Goal: Communication & Community: Answer question/provide support

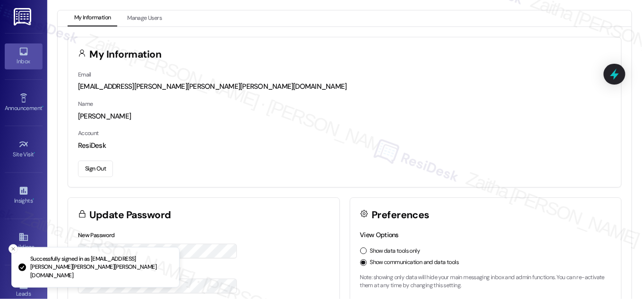
click at [33, 64] on div "Inbox" at bounding box center [23, 61] width 47 height 9
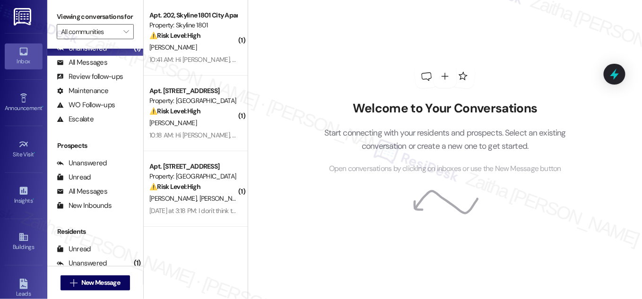
scroll to position [124, 0]
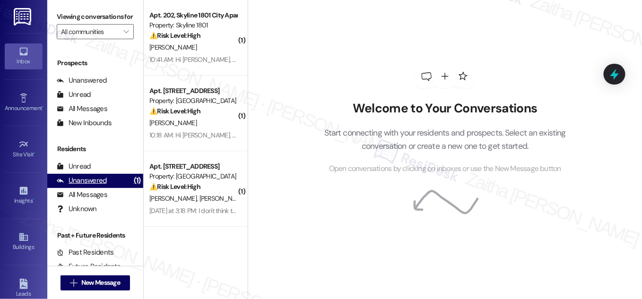
click at [99, 186] on div "Unanswered" at bounding box center [82, 181] width 50 height 10
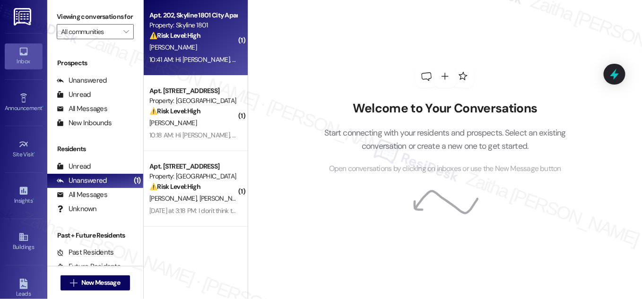
click at [213, 43] on div "[PERSON_NAME]" at bounding box center [192, 48] width 89 height 12
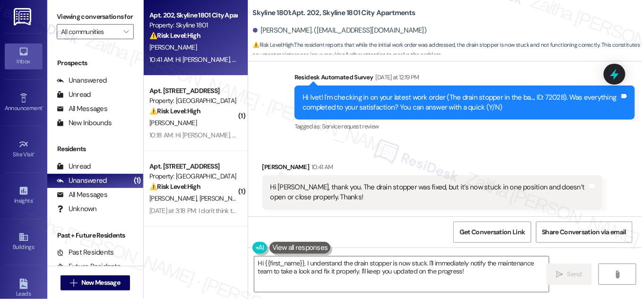
scroll to position [271, 0]
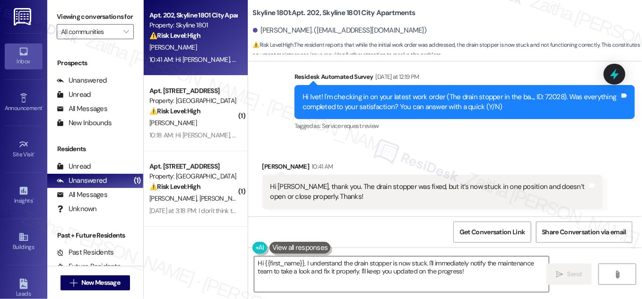
click at [305, 262] on textarea "Hi {{first_name}}, I understand the drain stopper is now stuck. I'll immediatel…" at bounding box center [401, 274] width 294 height 35
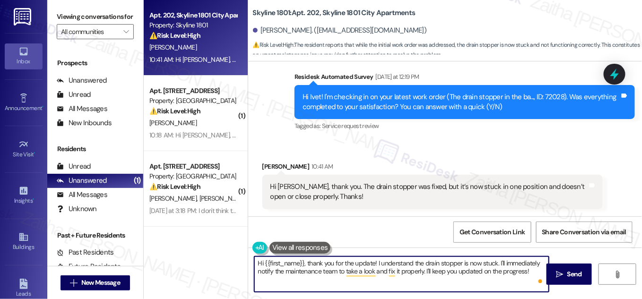
click at [516, 262] on textarea "Hi {{first_name}}, thank you for the update! I understand the drain stopper is …" at bounding box center [401, 274] width 294 height 35
drag, startPoint x: 454, startPoint y: 272, endPoint x: 503, endPoint y: 270, distance: 48.7
click at [503, 270] on textarea "Hi {{first_name}}, thank you for the update! I understand the drain stopper is …" at bounding box center [401, 274] width 294 height 35
drag, startPoint x: 257, startPoint y: 263, endPoint x: 463, endPoint y: 269, distance: 206.6
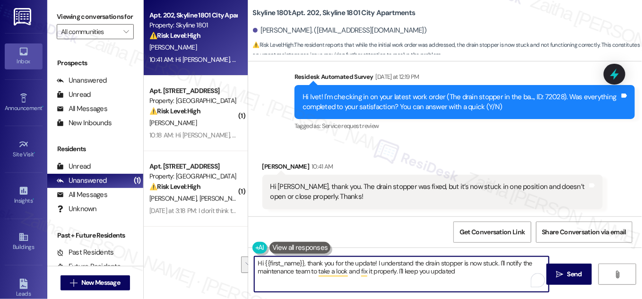
click at [463, 269] on textarea "Hi {{first_name}}, thank you for the update! I understand the drain stopper is …" at bounding box center [401, 274] width 294 height 35
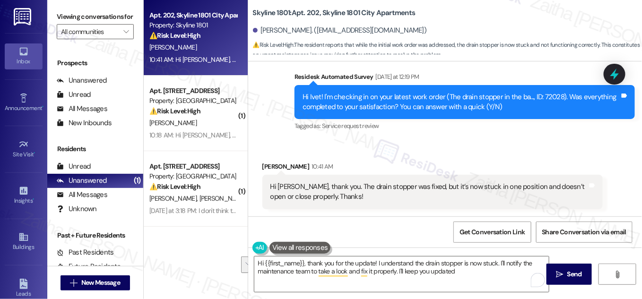
click at [402, 157] on div "Received [STREET_ADDRESS][PERSON_NAME]:41 AM Hi [PERSON_NAME], thank you. The d…" at bounding box center [432, 186] width 354 height 62
click at [427, 156] on div "Received [STREET_ADDRESS][PERSON_NAME]:41 AM Hi [PERSON_NAME], thank you. The d…" at bounding box center [432, 186] width 354 height 62
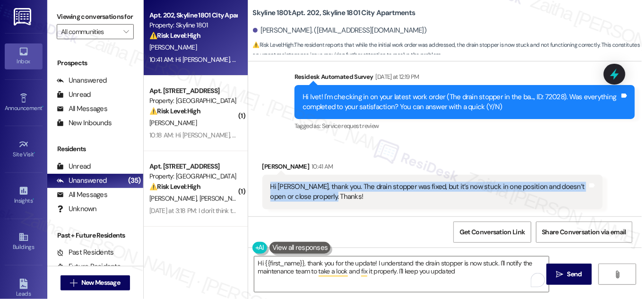
drag, startPoint x: 265, startPoint y: 185, endPoint x: 330, endPoint y: 199, distance: 66.7
click at [330, 199] on div "Hi Sarah, thank you. The drain stopper was fixed, but it’s now stuck in one pos…" at bounding box center [432, 192] width 340 height 34
copy div "Hi [PERSON_NAME], thank you. The drain stopper was fixed, but it’s now stuck in…"
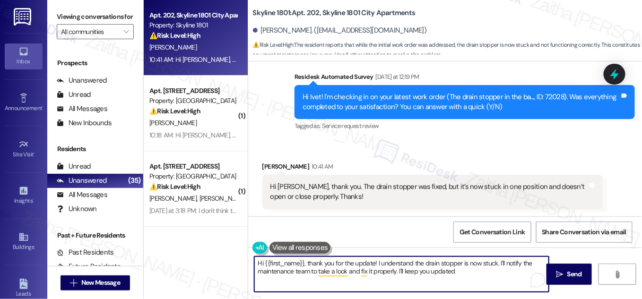
click at [462, 273] on textarea "Hi {{first_name}}, thank you for the update! I understand the drain stopper is …" at bounding box center [401, 274] width 294 height 35
click at [509, 261] on textarea "Hi {{first_name}}, thank you for the update! I understand the drain stopper is …" at bounding box center [401, 274] width 294 height 35
click at [284, 274] on textarea "Hi {{first_name}}, thank you for the update! I understand the drain stopper is …" at bounding box center [401, 274] width 294 height 35
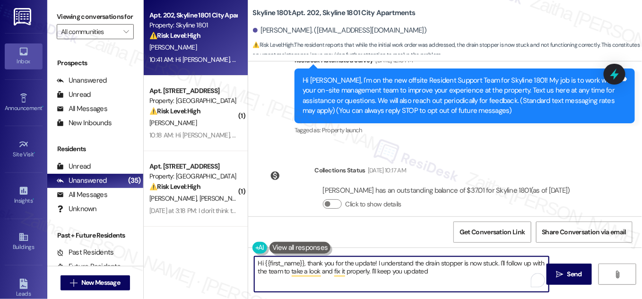
scroll to position [0, 0]
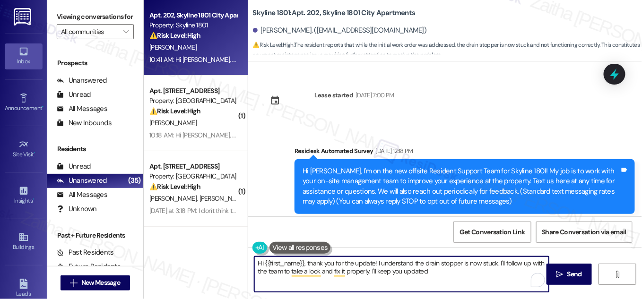
type textarea "Hi {{first_name}}, thank you for the update! I understand the drain stopper is …"
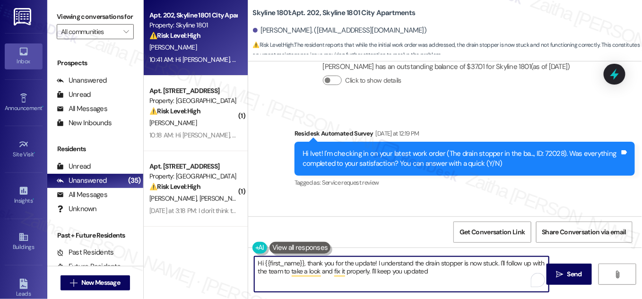
scroll to position [271, 0]
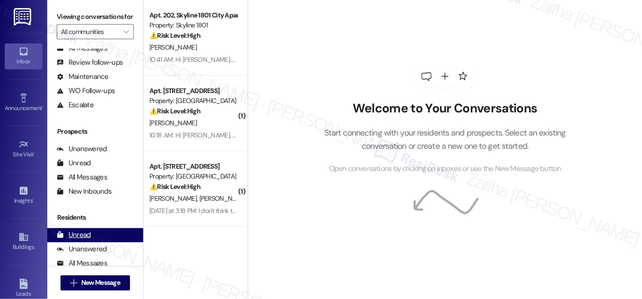
scroll to position [124, 0]
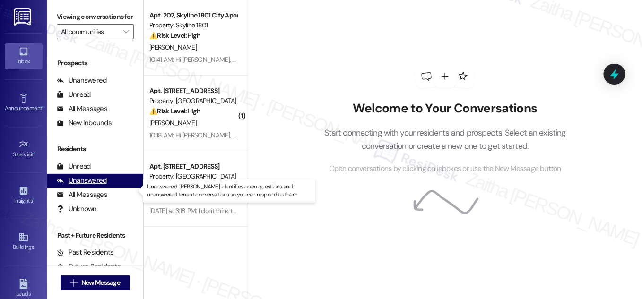
click at [88, 186] on div "Unanswered" at bounding box center [82, 181] width 50 height 10
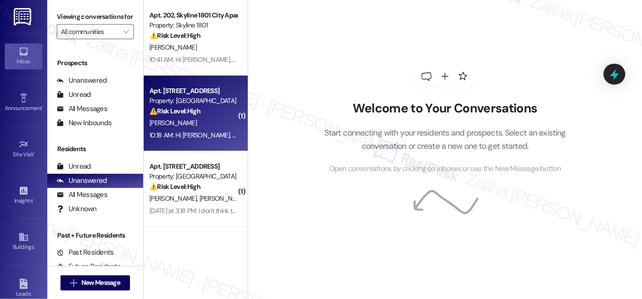
click at [194, 126] on div "[PERSON_NAME]" at bounding box center [192, 123] width 89 height 12
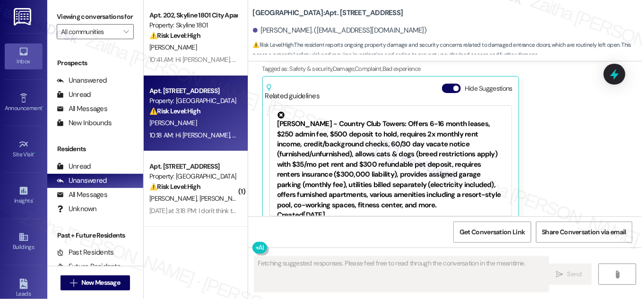
scroll to position [454, 0]
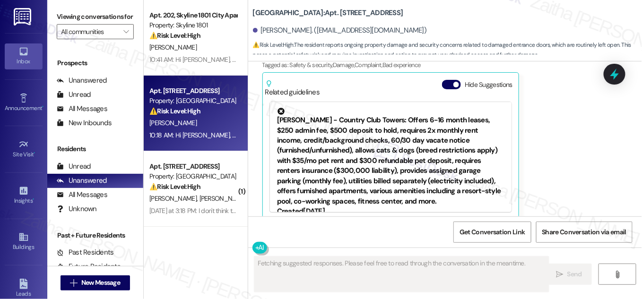
drag, startPoint x: 446, startPoint y: 76, endPoint x: 461, endPoint y: 112, distance: 38.5
click at [446, 80] on button "Hide Suggestions" at bounding box center [451, 84] width 19 height 9
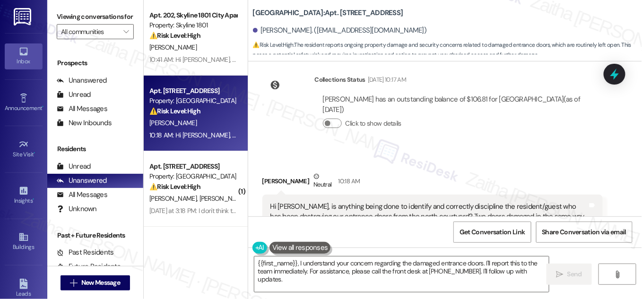
scroll to position [258, 0]
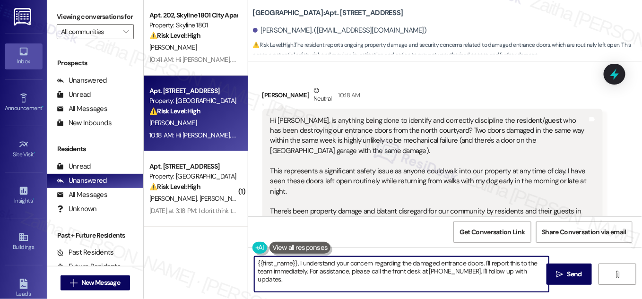
click at [258, 263] on textarea "{{first_name}}, I understand your concern regarding the damaged entrance doors.…" at bounding box center [401, 274] width 294 height 35
click at [306, 265] on textarea "Hi {{first_name}}, I understand your concern regarding the damaged entrance doo…" at bounding box center [401, 274] width 294 height 35
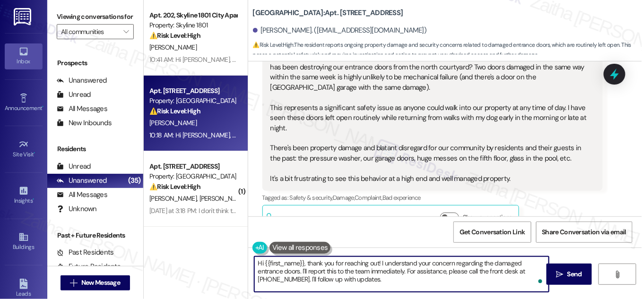
scroll to position [335, 0]
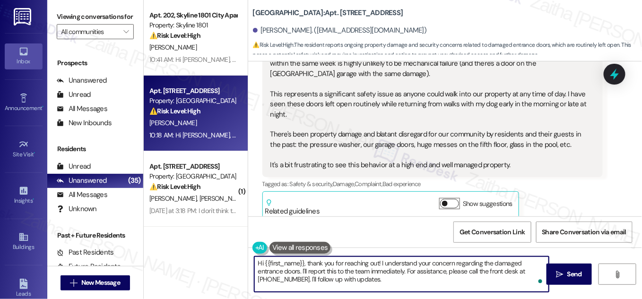
click at [454, 199] on button "Show suggestions" at bounding box center [449, 203] width 19 height 9
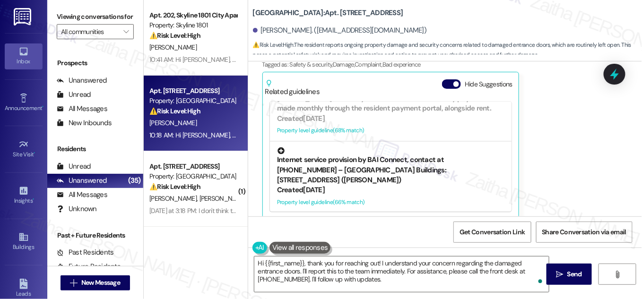
scroll to position [423, 0]
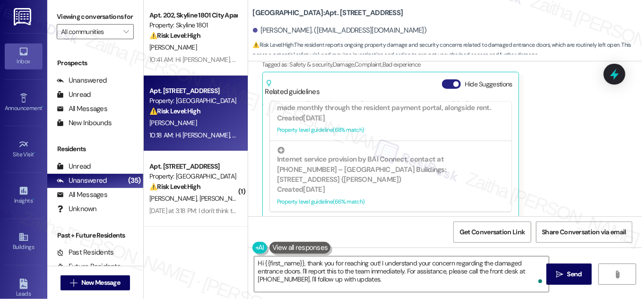
click at [444, 79] on button "Hide Suggestions" at bounding box center [451, 83] width 19 height 9
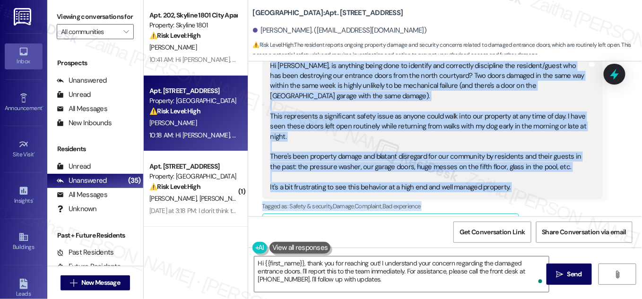
scroll to position [335, 0]
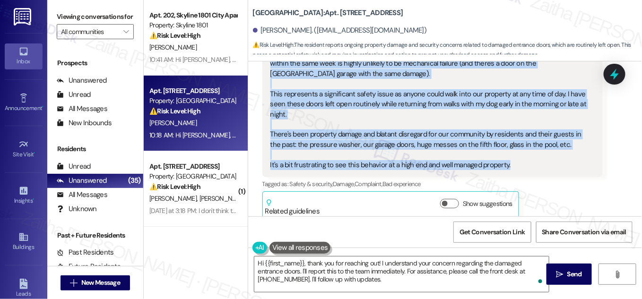
drag, startPoint x: 265, startPoint y: 77, endPoint x: 526, endPoint y: 160, distance: 273.4
click at [526, 160] on div "Hi [PERSON_NAME], is anything being done to identify and correctly discipline t…" at bounding box center [432, 105] width 340 height 146
copy div "Hi [PERSON_NAME], is anything being done to identify and correctly discipline t…"
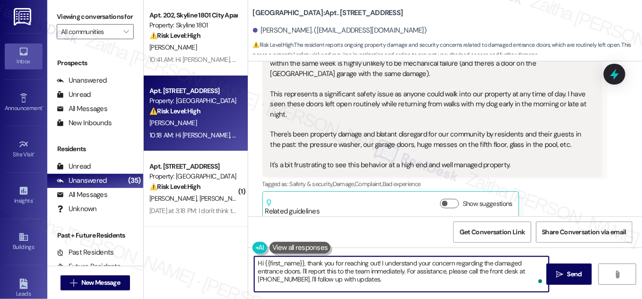
drag, startPoint x: 305, startPoint y: 262, endPoint x: 379, endPoint y: 260, distance: 74.7
click at [379, 260] on textarea "Hi {{first_name}}, thank you for reaching out! I understand your concern regard…" at bounding box center [401, 274] width 294 height 35
paste textarea "Thanks for bringing this to my attention"
click at [324, 262] on textarea "Hi {{first_name}}, Thanks for bringing this to my attentionI understand your co…" at bounding box center [401, 274] width 294 height 35
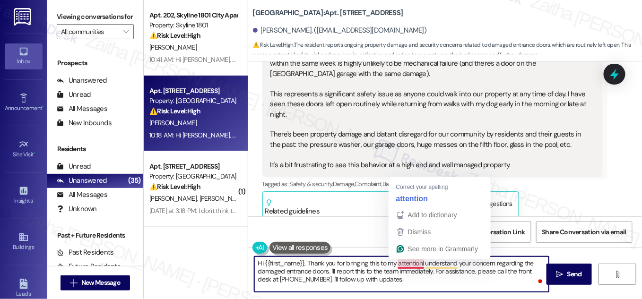
click at [420, 260] on textarea "Hi {{first_name}}, Thank you for bringing this to my attentionI understand your…" at bounding box center [401, 274] width 294 height 35
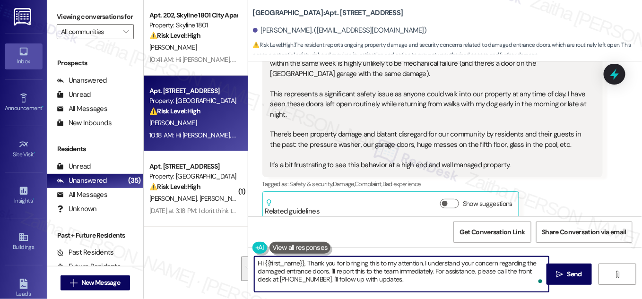
drag, startPoint x: 422, startPoint y: 263, endPoint x: 427, endPoint y: 279, distance: 16.9
click at [426, 280] on textarea "Hi {{first_name}}, Thank you for bringing this to my attention. I understand yo…" at bounding box center [401, 274] width 294 height 35
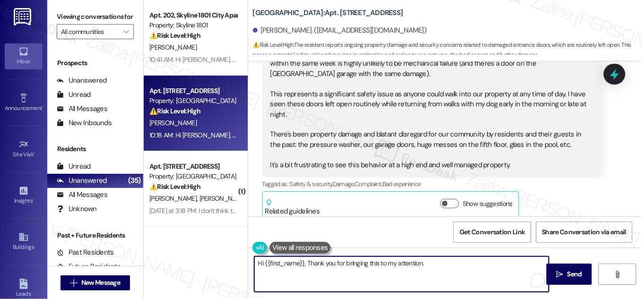
paste textarea "I understand your frustration and share your concern about the safety and upkee…"
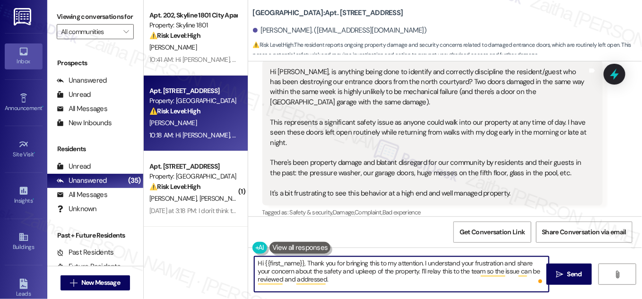
scroll to position [292, 0]
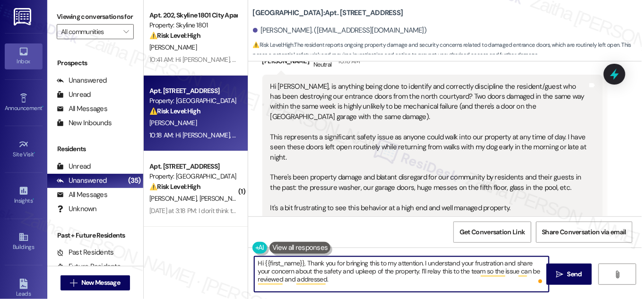
click at [297, 246] on button at bounding box center [299, 248] width 61 height 12
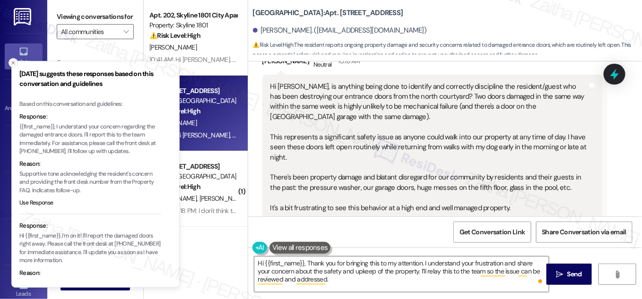
click at [14, 62] on icon "Close toast" at bounding box center [13, 63] width 6 height 6
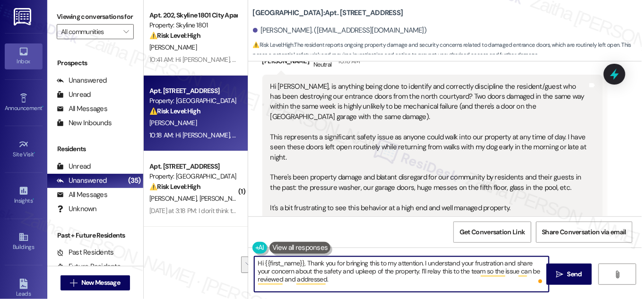
drag, startPoint x: 406, startPoint y: 268, endPoint x: 410, endPoint y: 281, distance: 13.2
click at [410, 281] on textarea "Hi {{first_name}}, Thank you for bringing this to my attention. I understand yo…" at bounding box center [401, 274] width 294 height 35
paste textarea "Could you let me know if you’ve noticed any specific times or individuals when …"
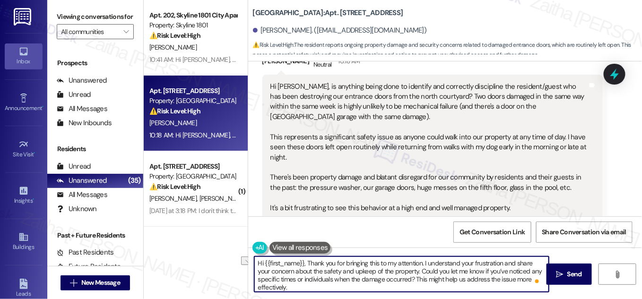
drag, startPoint x: 333, startPoint y: 281, endPoint x: 296, endPoint y: 279, distance: 36.4
click at [296, 279] on textarea "Hi {{first_name}}, Thank you for bringing this to my attention. I understand yo…" at bounding box center [401, 274] width 294 height 35
click at [308, 260] on textarea "Hi {{first_name}}, Thank you for bringing this to my attention. I understand yo…" at bounding box center [401, 274] width 294 height 35
type textarea "Hi {{first_name}}, thank you for bringing this to my attention. I understand yo…"
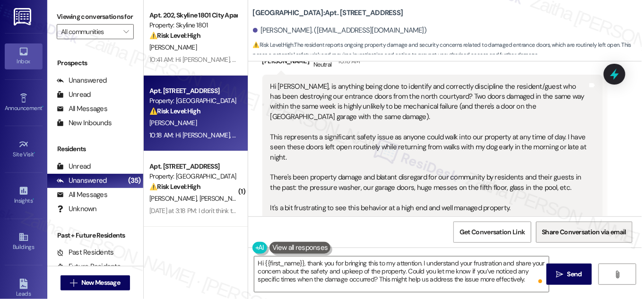
drag, startPoint x: 572, startPoint y: 273, endPoint x: 543, endPoint y: 239, distance: 45.2
click at [572, 273] on span "Send" at bounding box center [574, 274] width 15 height 10
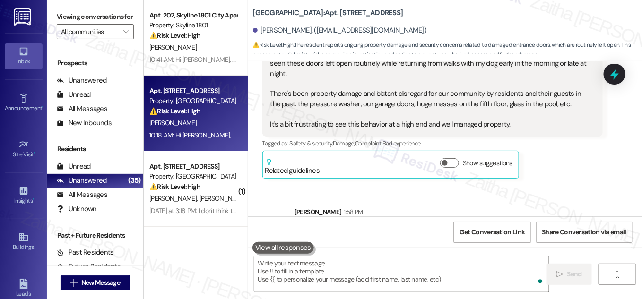
scroll to position [421, 0]
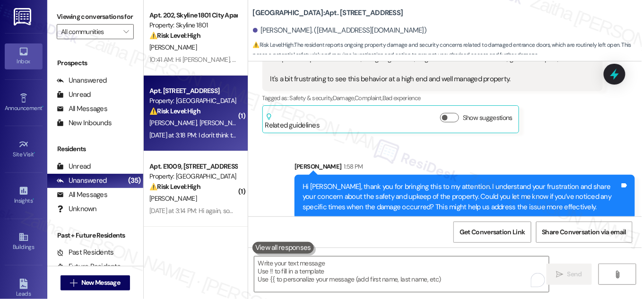
click at [207, 124] on div "J. Roitman S. Roitman" at bounding box center [192, 123] width 89 height 12
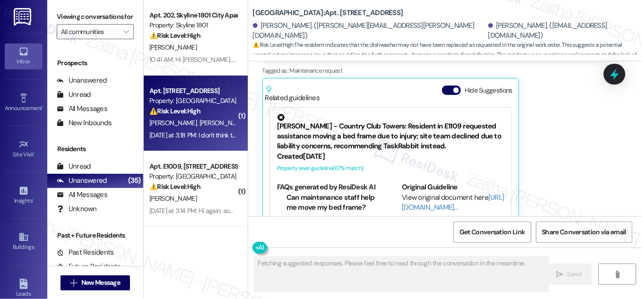
scroll to position [495, 0]
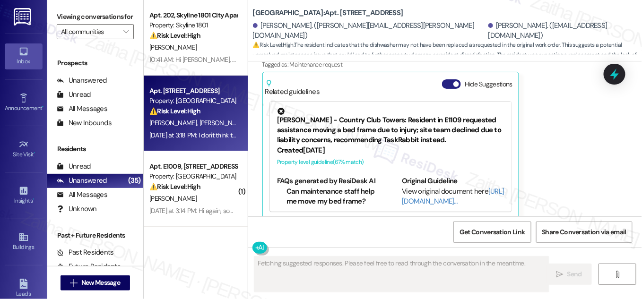
click at [450, 79] on button "Hide Suggestions" at bounding box center [451, 83] width 19 height 9
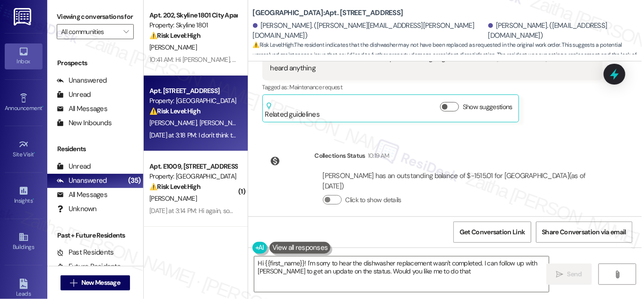
type textarea "Hi {{first_name}}! I'm sorry to hear the dishwasher replacement wasn't complete…"
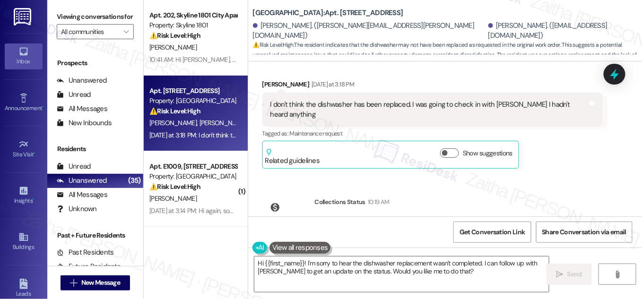
scroll to position [430, 0]
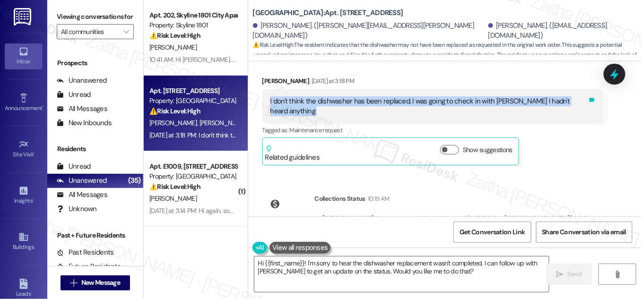
drag, startPoint x: 267, startPoint y: 98, endPoint x: 582, endPoint y: 104, distance: 314.3
click at [582, 104] on div "I don't think the dishwasher has been replaced. I was going to check in with Bl…" at bounding box center [432, 106] width 340 height 34
copy div "I don't think the dishwasher has been replaced. I was going to check in with Bl…"
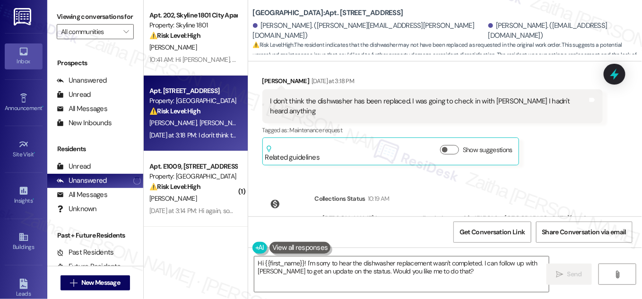
click at [405, 70] on div "Received via SMS Julie Roitman Yesterday at 3:18 PM I don't think the dishwashe…" at bounding box center [432, 121] width 354 height 104
click at [572, 141] on div "Julie Roitman Yesterday at 3:18 PM I don't think the dishwasher has been replac…" at bounding box center [432, 121] width 340 height 90
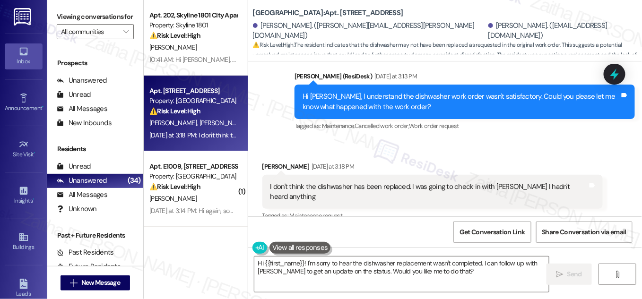
scroll to position [473, 0]
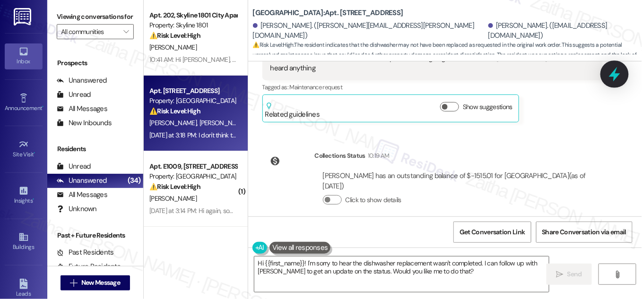
click at [621, 79] on icon at bounding box center [614, 74] width 16 height 16
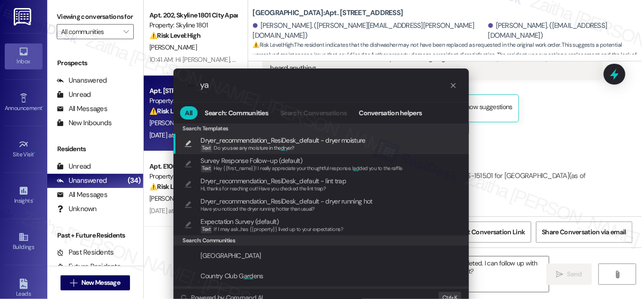
type input "y"
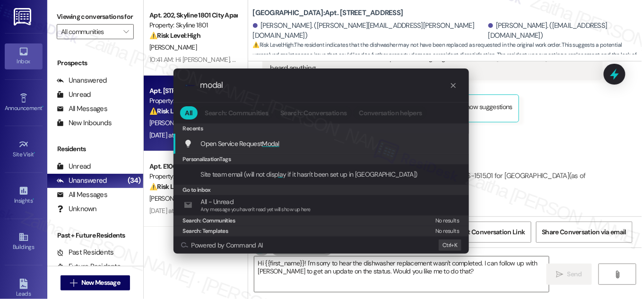
type input "modal"
click at [279, 142] on span "Modal" at bounding box center [270, 143] width 17 height 9
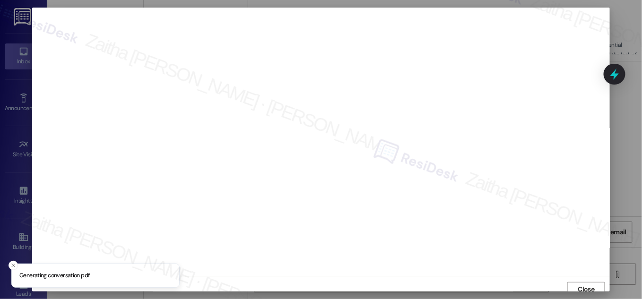
scroll to position [5, 0]
click at [580, 285] on span "Close" at bounding box center [586, 284] width 17 height 10
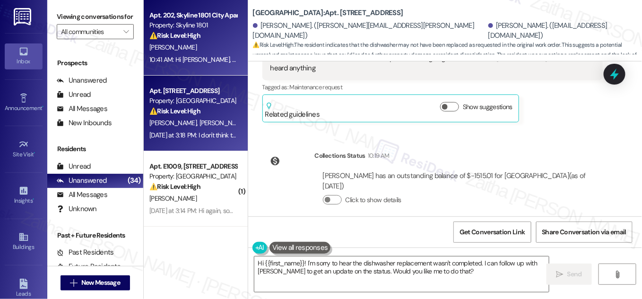
click at [218, 43] on div "I. Vidal Ros" at bounding box center [192, 48] width 89 height 12
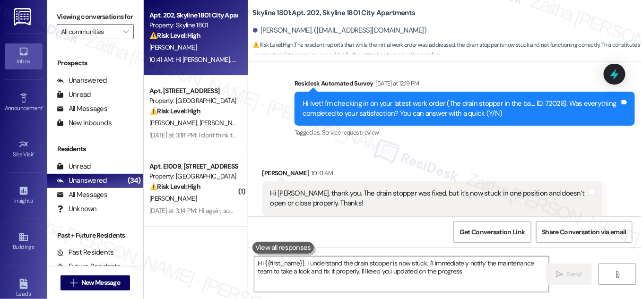
type textarea "Hi {{first_name}}, I understand the drain stopper is now stuck. I'll immediatel…"
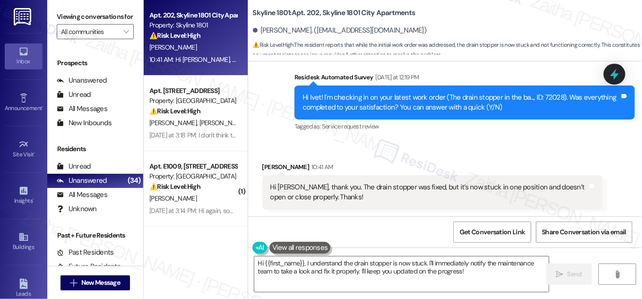
scroll to position [271, 0]
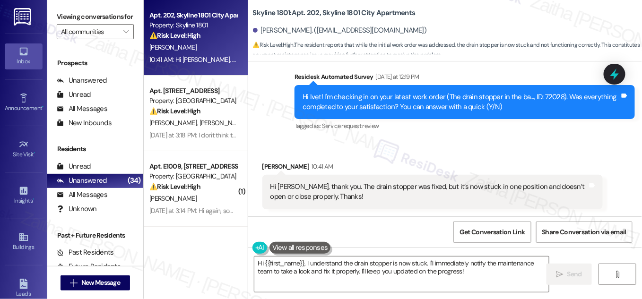
click at [545, 97] on div "Hi Ivet! I'm checking in on your latest work order (The drain stopper in the ba…" at bounding box center [460, 102] width 317 height 20
copy div "72028"
click at [532, 140] on div "Received via SMS Ivet Vidal Ros 10:41 AM Hi Sarah, thank you. The drain stopper…" at bounding box center [445, 178] width 394 height 76
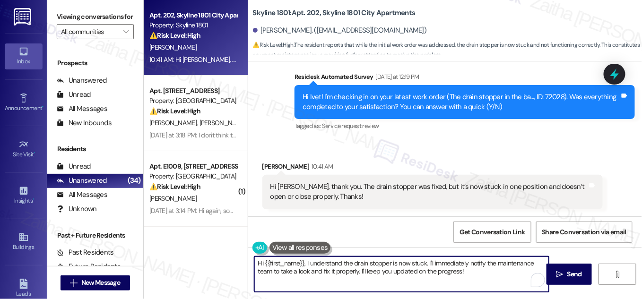
drag, startPoint x: 256, startPoint y: 264, endPoint x: 465, endPoint y: 277, distance: 210.2
click at [465, 277] on textarea "Hi {{first_name}}, I understand the drain stopper is now stuck. I'll immediatel…" at bounding box center [401, 274] width 294 height 35
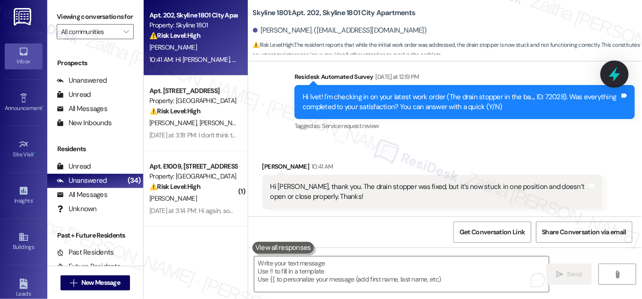
click at [613, 71] on icon at bounding box center [614, 74] width 11 height 15
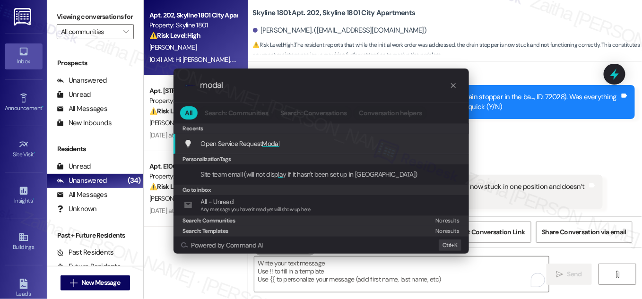
click at [276, 145] on span "Modal" at bounding box center [270, 143] width 17 height 9
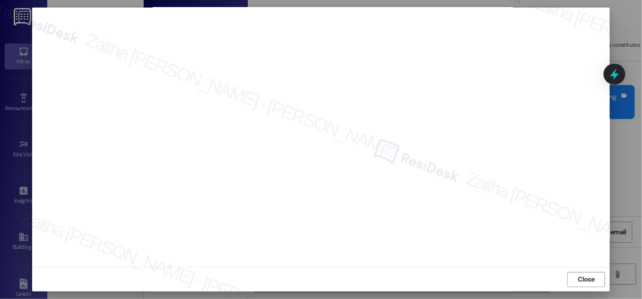
scroll to position [0, 0]
click at [578, 288] on span "Close" at bounding box center [586, 289] width 17 height 10
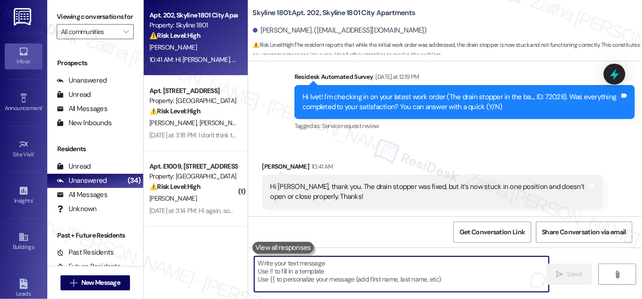
drag, startPoint x: 610, startPoint y: 80, endPoint x: 588, endPoint y: 83, distance: 21.4
click at [610, 80] on icon at bounding box center [614, 74] width 12 height 12
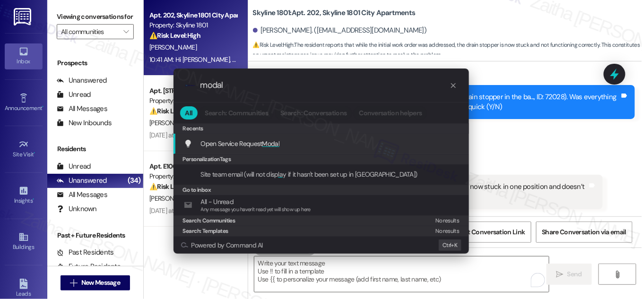
type input "modal"
click at [272, 142] on span "Modal" at bounding box center [270, 143] width 17 height 9
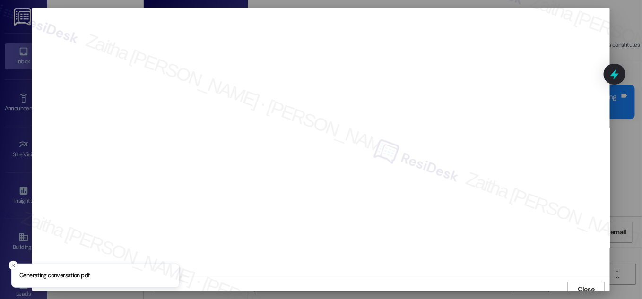
scroll to position [5, 0]
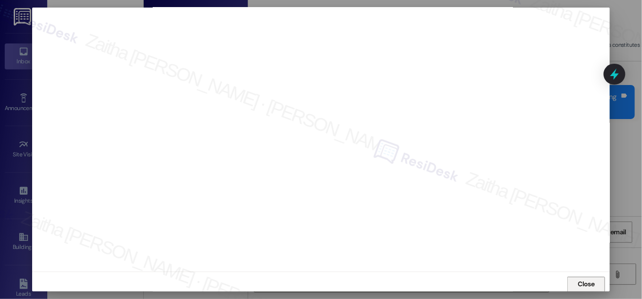
click at [581, 287] on span "Close" at bounding box center [586, 284] width 17 height 10
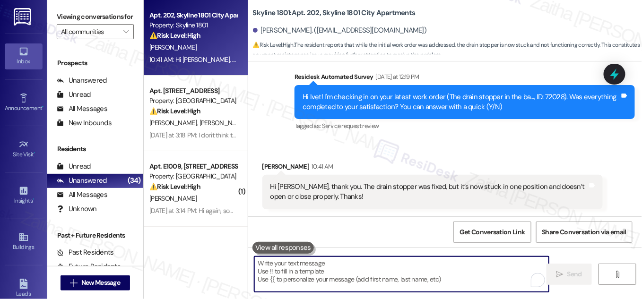
click at [337, 276] on textarea "To enrich screen reader interactions, please activate Accessibility in Grammarl…" at bounding box center [401, 274] width 294 height 35
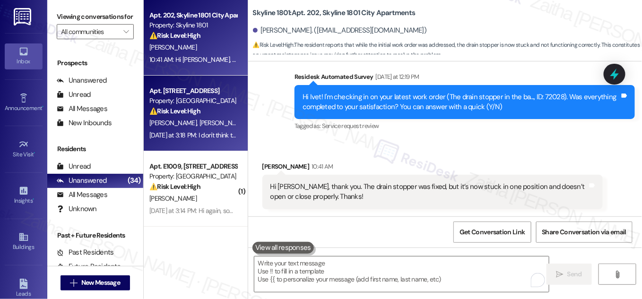
click at [211, 103] on div "Property: [GEOGRAPHIC_DATA]" at bounding box center [192, 101] width 87 height 10
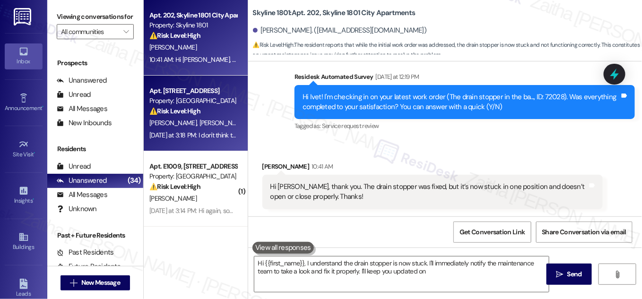
type textarea "Hi {{first_name}}, I understand the drain stopper is now stuck. I'll immediatel…"
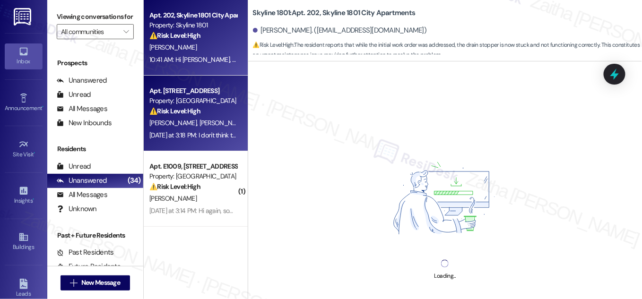
click at [221, 44] on div "I. Vidal Ros" at bounding box center [192, 48] width 89 height 12
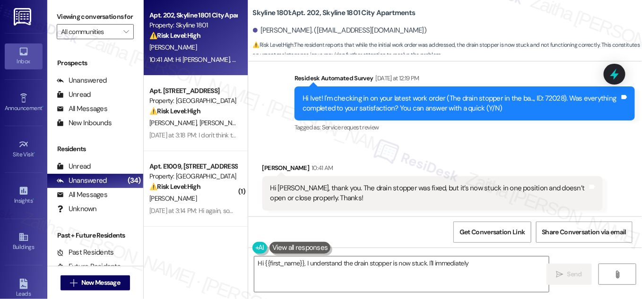
scroll to position [271, 0]
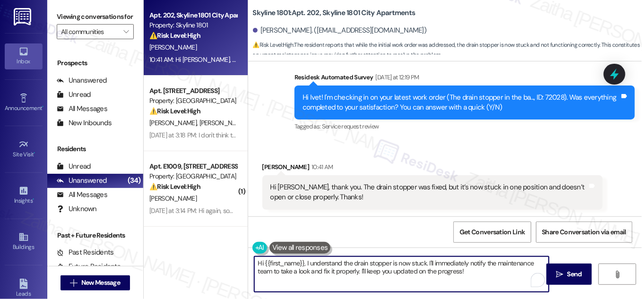
click at [258, 260] on textarea "Hi {{first_name}}, I understand the drain stopper is now stuck. I'll immediatel…" at bounding box center [401, 274] width 294 height 35
click at [259, 262] on textarea "Hi {{first_name}}, I understand the drain stopper is now stuck. I'll immediatel…" at bounding box center [401, 274] width 294 height 35
click at [368, 263] on textarea "Thank you for the update, {{first_name}}, I understand the drain stopper is now…" at bounding box center [401, 274] width 294 height 35
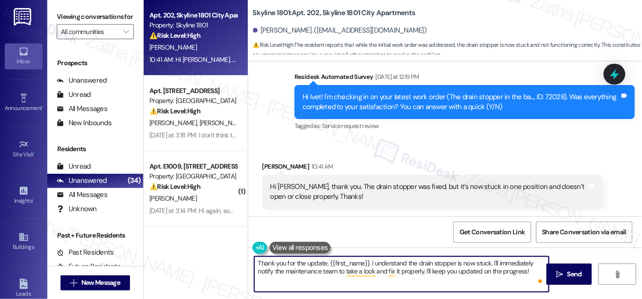
click at [508, 263] on textarea "Thank you for the update, {{first_name}}. I understand the drain stopper is now…" at bounding box center [401, 274] width 294 height 35
click at [505, 261] on textarea "Thank you for the update, {{first_name}}. I understand the drain stopper is now…" at bounding box center [401, 274] width 294 height 35
drag, startPoint x: 464, startPoint y: 270, endPoint x: 511, endPoint y: 271, distance: 46.8
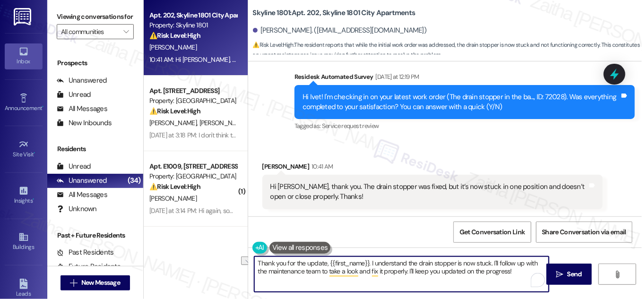
click at [511, 271] on textarea "Thank you for the update, {{first_name}}. I understand the drain stopper is now…" at bounding box center [401, 274] width 294 height 35
type textarea "Thank you for the update, {{first_name}}. I understand the drain stopper is now…"
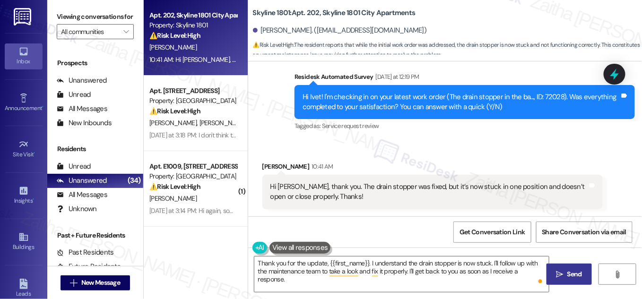
click at [571, 272] on span "Send" at bounding box center [574, 274] width 15 height 10
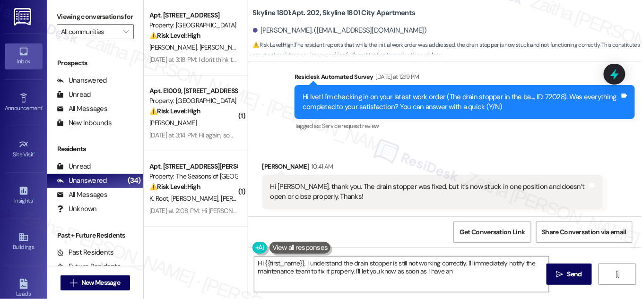
scroll to position [271, 0]
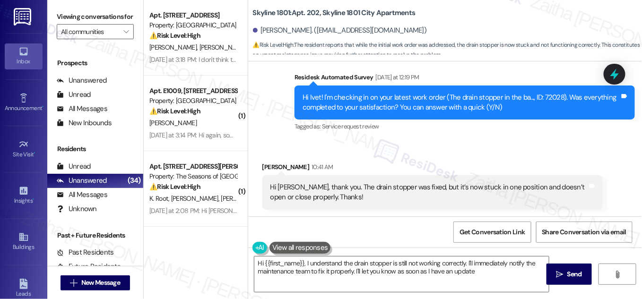
type textarea "Hi {{first_name}}, I understand the drain stopper is still not working correctl…"
click at [612, 78] on icon at bounding box center [614, 74] width 16 height 16
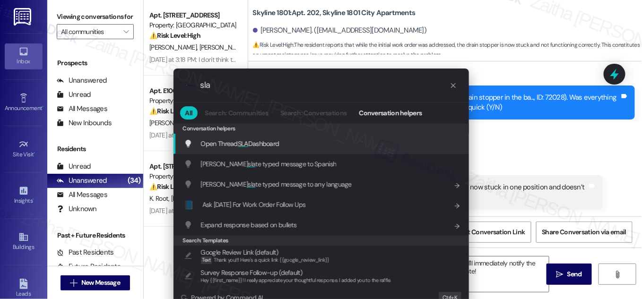
click at [509, 66] on div ".cls-1{fill:#0a055f;}.cls-2{fill:#0cc4c4;} resideskLogoBlueOrange sla All Searc…" at bounding box center [321, 149] width 642 height 299
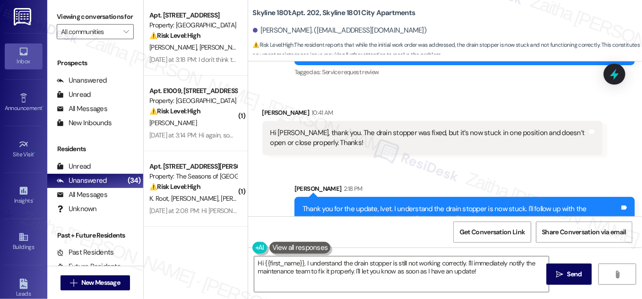
scroll to position [348, 0]
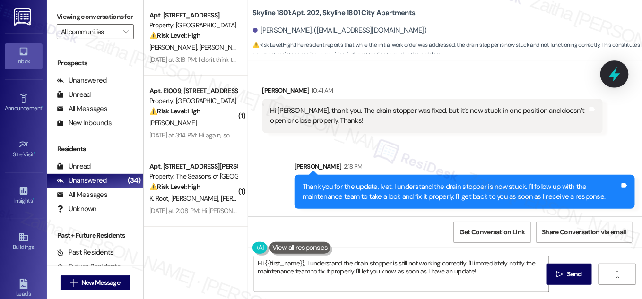
click at [610, 75] on icon at bounding box center [614, 74] width 16 height 16
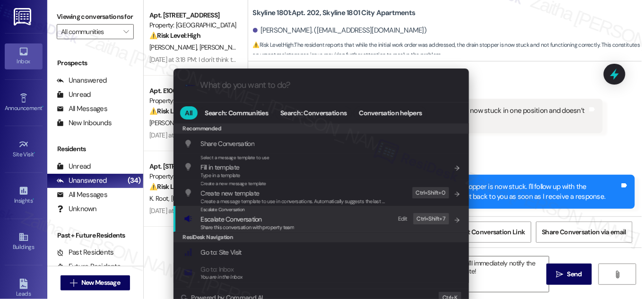
click at [234, 217] on span "Escalate Conversation" at bounding box center [231, 219] width 61 height 9
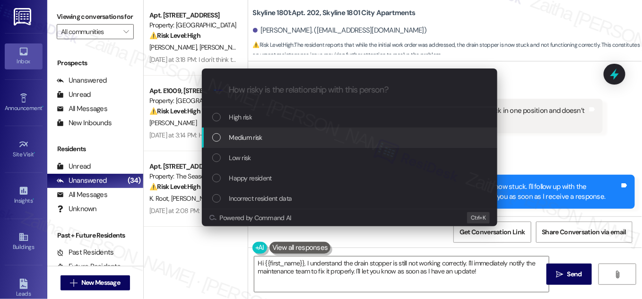
click at [258, 140] on span "Medium risk" at bounding box center [245, 137] width 33 height 10
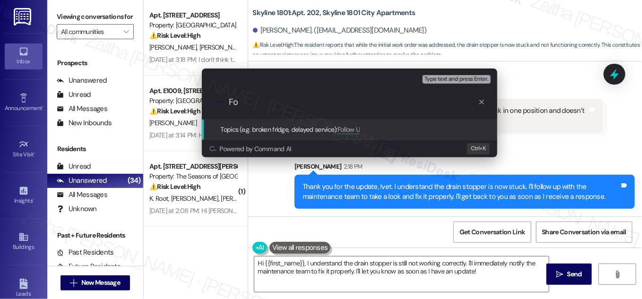
type input "F"
drag, startPoint x: 356, startPoint y: 103, endPoint x: 222, endPoint y: 92, distance: 135.1
click at [222, 92] on div ".cls-1{fill:#0a055f;}.cls-2{fill:#0cc4c4;} resideskLogoBlueOrange Drain Stopper…" at bounding box center [349, 103] width 295 height 34
click at [548, 145] on div "Escalate Conversation Medium risk Topics (e.g. broken fridge, delayed service) …" at bounding box center [321, 149] width 642 height 299
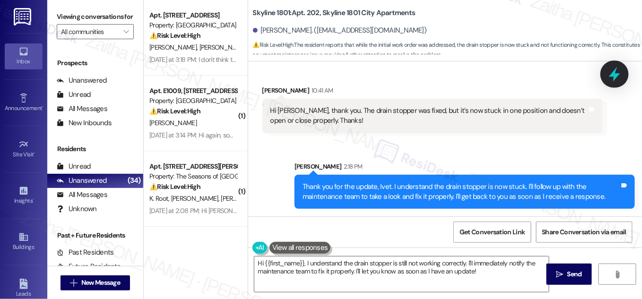
click at [607, 73] on icon at bounding box center [614, 74] width 16 height 16
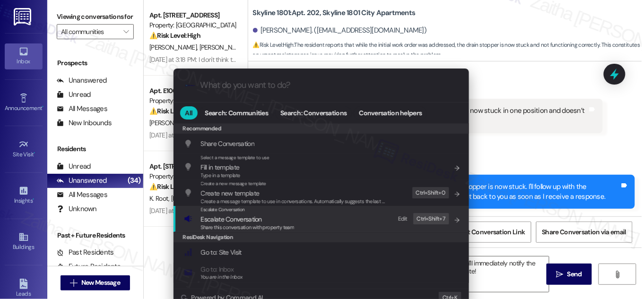
click at [227, 222] on span "Escalate Conversation" at bounding box center [231, 219] width 61 height 9
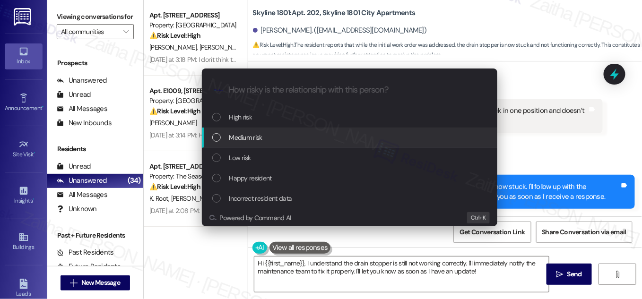
click at [255, 138] on span "Medium risk" at bounding box center [245, 137] width 33 height 10
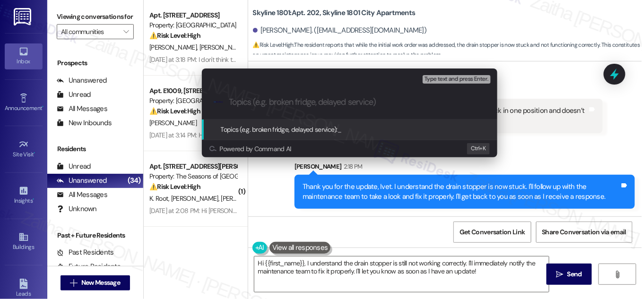
paste input "Drain Stopper Stuck After Repair"
type input "Drain Stopper Stuck After Repair"
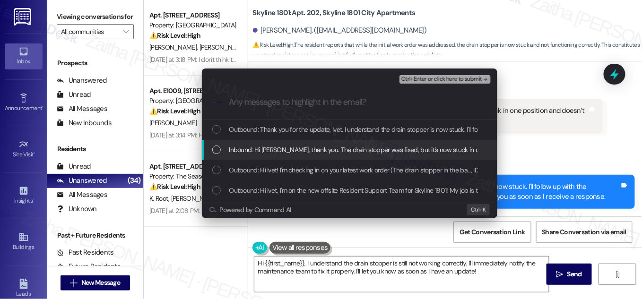
click at [216, 148] on div "List of options" at bounding box center [216, 150] width 9 height 9
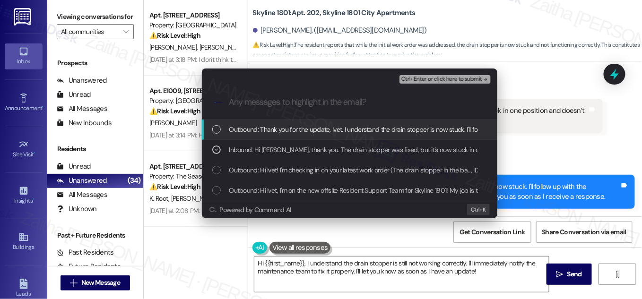
click at [439, 78] on span "Ctrl+Enter or click here to submit" at bounding box center [441, 79] width 81 height 7
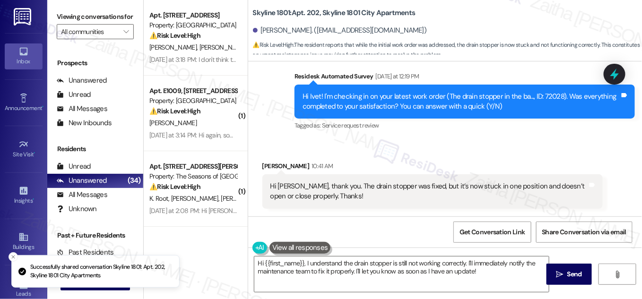
scroll to position [271, 0]
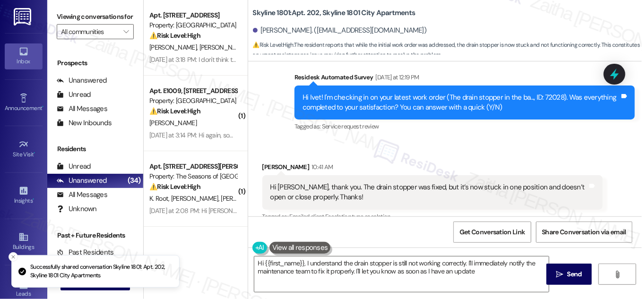
type textarea "Hi {{first_name}}, I understand the drain stopper is still not working correctl…"
click at [606, 78] on div at bounding box center [614, 74] width 22 height 21
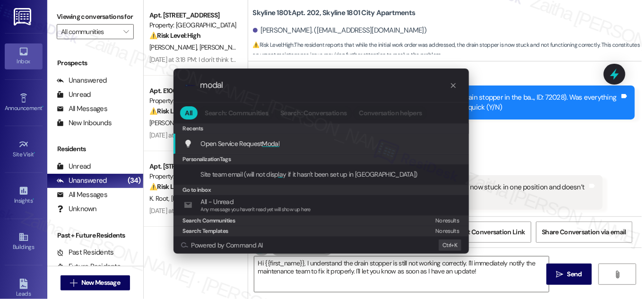
type input "modal"
click at [273, 142] on span "Modal" at bounding box center [270, 143] width 17 height 9
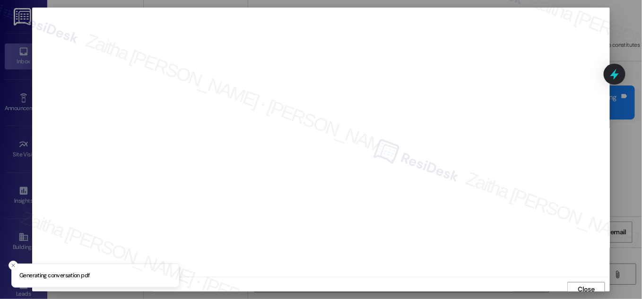
scroll to position [5, 0]
click at [587, 285] on span "Close" at bounding box center [586, 284] width 17 height 10
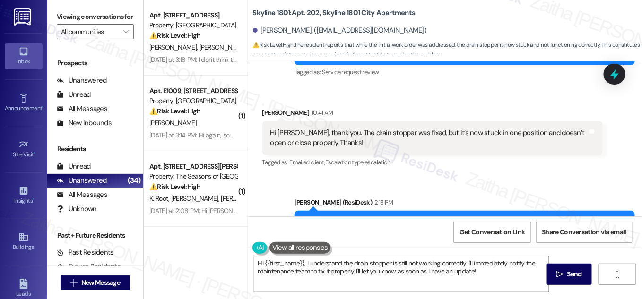
scroll to position [375, 0]
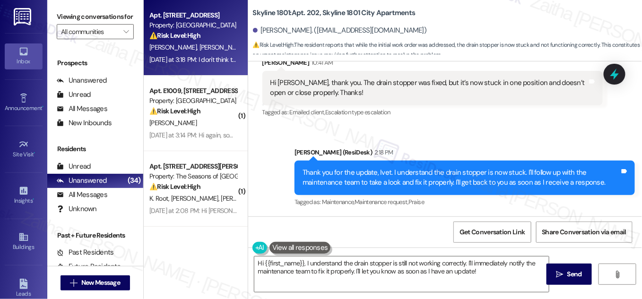
click at [229, 43] on div "J. Roitman S. Roitman" at bounding box center [192, 48] width 89 height 12
type textarea "Hi {{first_name}}, I understand the drain stopper is still not working correctl…"
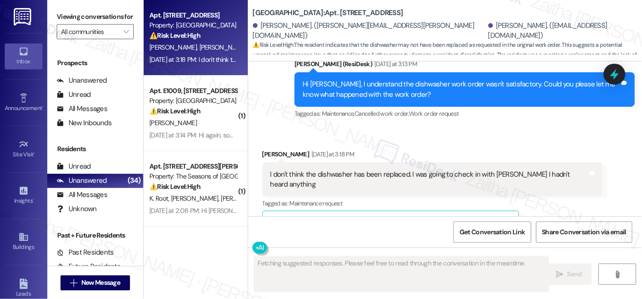
scroll to position [495, 0]
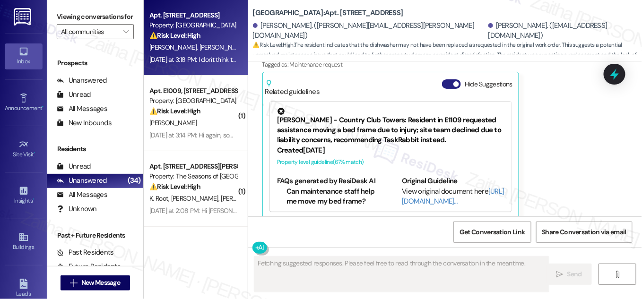
click at [447, 79] on button "Hide Suggestions" at bounding box center [451, 83] width 19 height 9
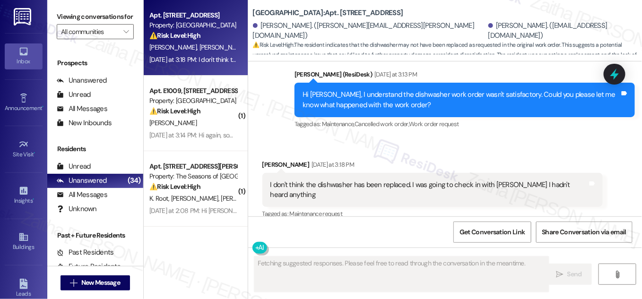
scroll to position [344, 0]
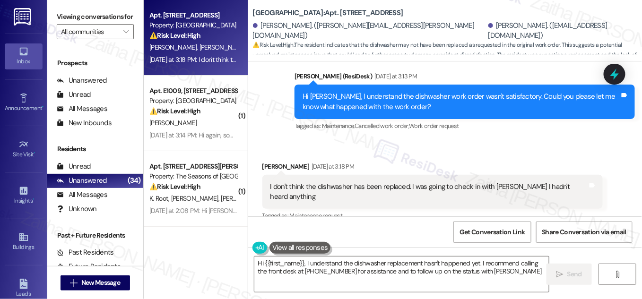
type textarea "Hi {{first_name}}, I understand the dishwasher replacement hasn't happened yet.…"
click at [611, 78] on icon at bounding box center [614, 74] width 16 height 16
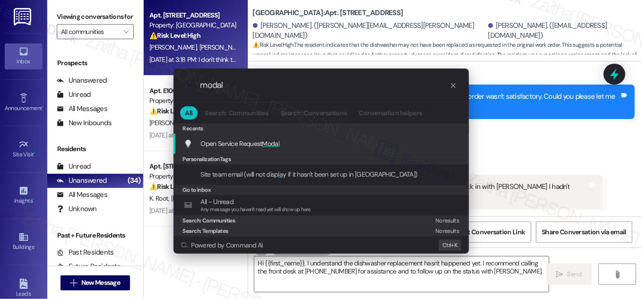
type input "modal"
click at [279, 146] on span "Modal" at bounding box center [270, 143] width 17 height 9
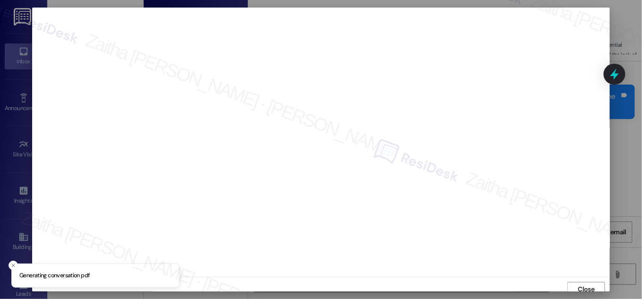
scroll to position [5, 0]
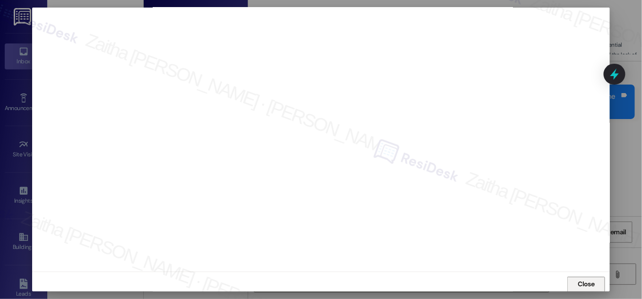
click at [582, 283] on span "Close" at bounding box center [586, 284] width 17 height 10
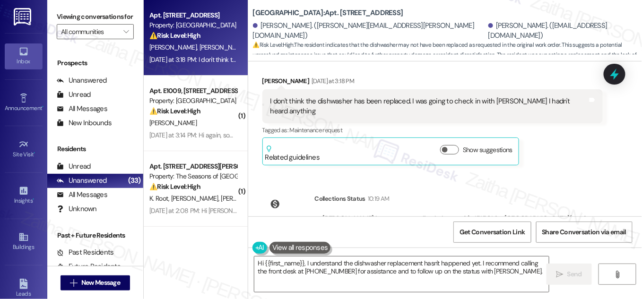
scroll to position [473, 0]
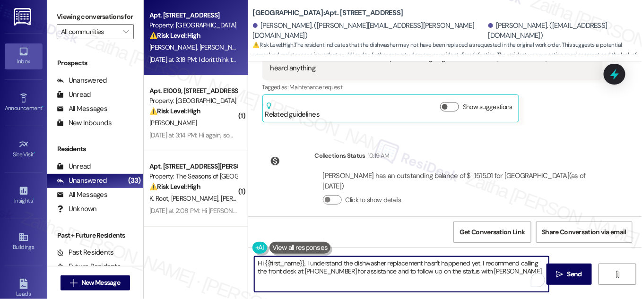
click at [259, 261] on textarea "Hi {{first_name}}, I understand the dishwasher replacement hasn't happened yet.…" at bounding box center [401, 274] width 294 height 35
type textarea "Thanks you for letting me know, {{first_name}}, I understand the dishwasher rep…"
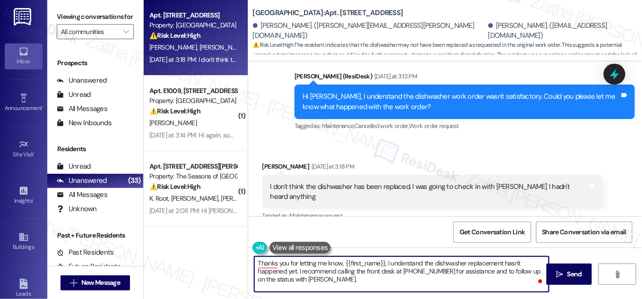
scroll to position [258, 0]
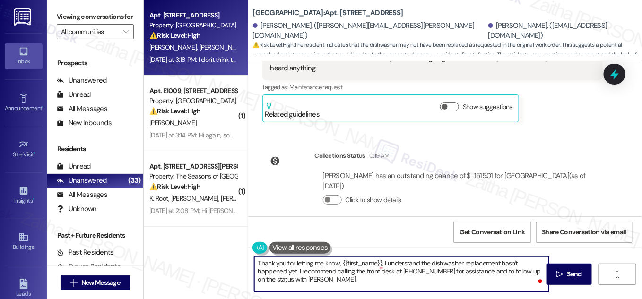
scroll to position [430, 0]
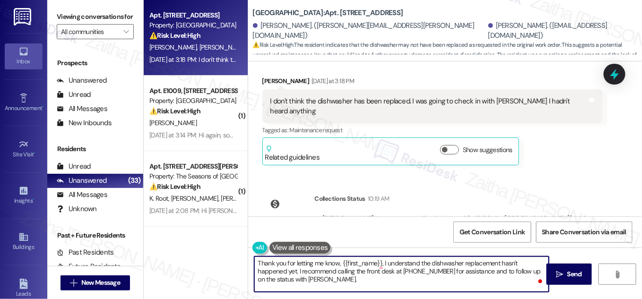
click at [263, 79] on div "Julie Roitman Yesterday at 3:18 PM" at bounding box center [432, 82] width 340 height 13
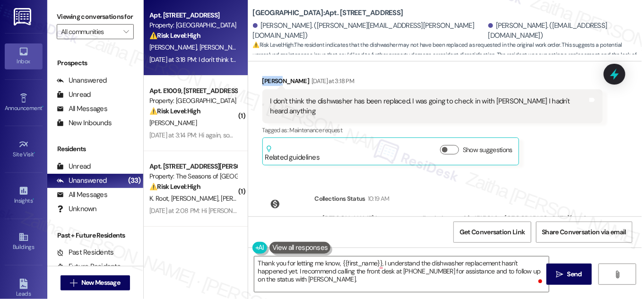
click at [263, 79] on div "Julie Roitman Yesterday at 3:18 PM" at bounding box center [432, 82] width 340 height 13
copy div "Julie"
click at [359, 262] on textarea "Thank you for letting me know, {{first_name}}, I understand the dishwasher repl…" at bounding box center [401, 274] width 294 height 35
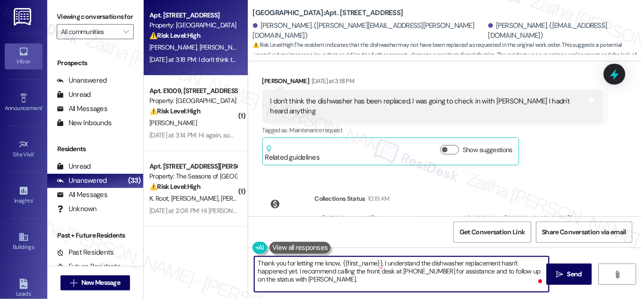
click at [359, 263] on textarea "Thank you for letting me know, {{first_name}}, I understand the dishwasher repl…" at bounding box center [401, 274] width 294 height 35
paste textarea "Julie"
drag, startPoint x: 529, startPoint y: 262, endPoint x: 524, endPoint y: 276, distance: 14.7
click at [524, 276] on textarea "Thank you for letting me know, Julie. I understand the dishwasher replacement h…" at bounding box center [401, 274] width 294 height 35
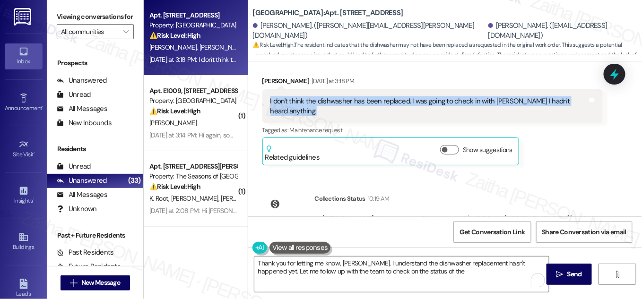
drag, startPoint x: 258, startPoint y: 101, endPoint x: 587, endPoint y: 107, distance: 329.5
click at [588, 107] on div "Received via SMS [PERSON_NAME] [DATE] at 3:18 PM I don't think the dishwasher h…" at bounding box center [432, 121] width 354 height 104
copy div "I don't think the dishwasher has been replaced. I was going to check in with [P…"
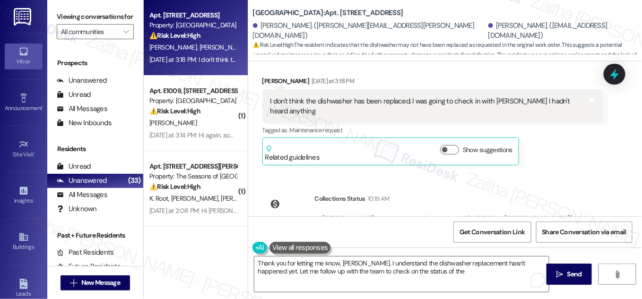
click at [588, 132] on div "[PERSON_NAME] [DATE] at 3:18 PM I don't think the dishwasher has been replaced.…" at bounding box center [432, 121] width 340 height 90
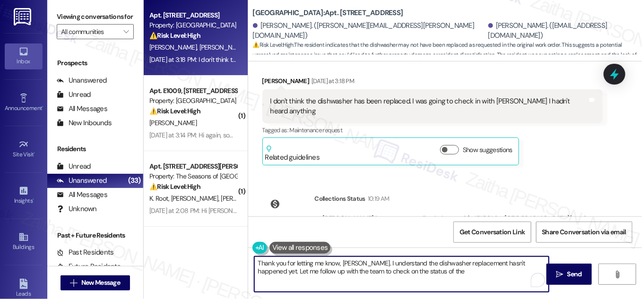
click at [421, 272] on textarea "Thank you for letting me know, Julie. I understand the dishwasher replacement h…" at bounding box center [401, 274] width 294 height 35
drag, startPoint x: 392, startPoint y: 271, endPoint x: 421, endPoint y: 270, distance: 28.4
click at [421, 270] on textarea "Thank you for letting me know, Julie. I understand the dishwasher replacement h…" at bounding box center [401, 274] width 294 height 35
type textarea "Thank you for letting me know, Julie. I understand the dishwasher replacement h…"
drag, startPoint x: 256, startPoint y: 262, endPoint x: 530, endPoint y: 280, distance: 275.1
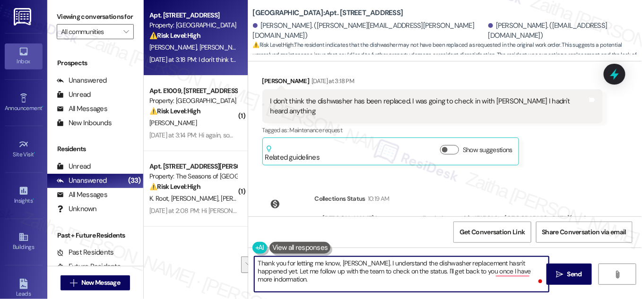
click at [530, 280] on textarea "Thank you for letting me know, Julie. I understand the dishwasher replacement h…" at bounding box center [401, 274] width 294 height 35
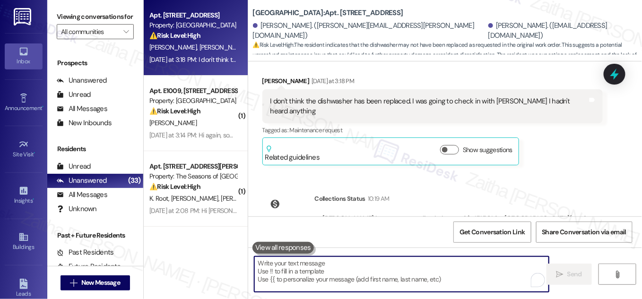
paste textarea "Thank you for letting me know, Julie. I understand the dishwasher replacement h…"
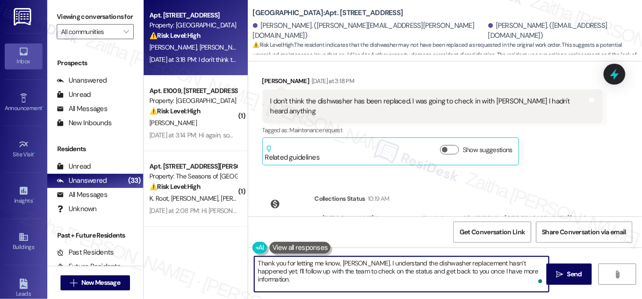
type textarea "Thank you for letting me know, Julie. I understand the dishwasher replacement h…"
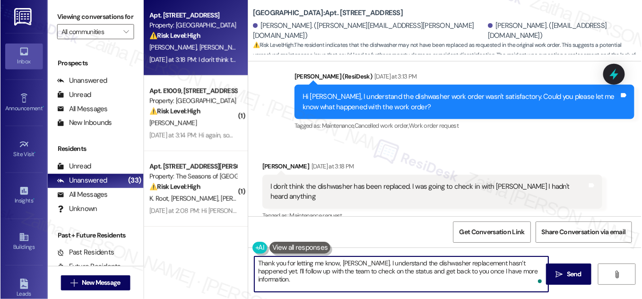
scroll to position [473, 0]
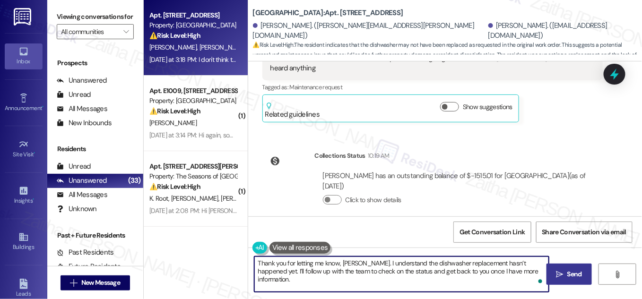
click at [567, 276] on span "Send" at bounding box center [574, 274] width 15 height 10
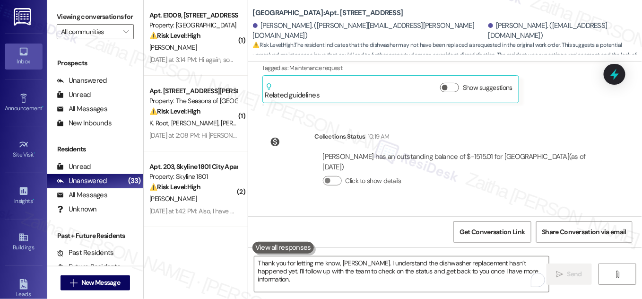
scroll to position [549, 0]
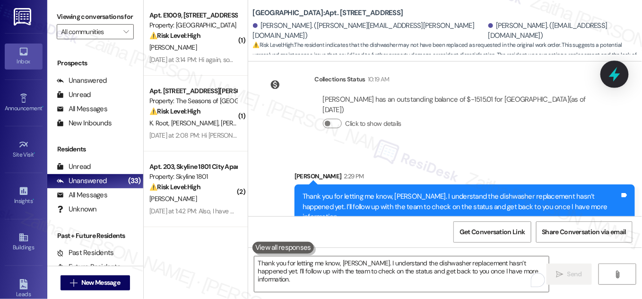
click at [612, 77] on icon at bounding box center [614, 74] width 16 height 16
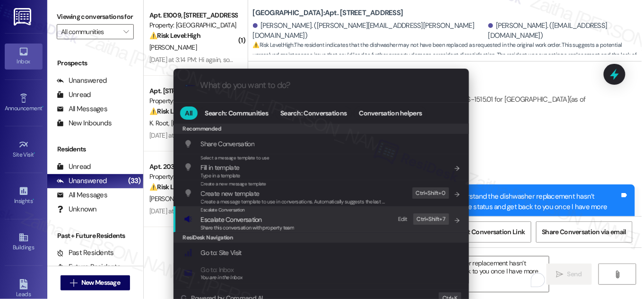
click at [216, 220] on span "Escalate Conversation" at bounding box center [231, 219] width 61 height 9
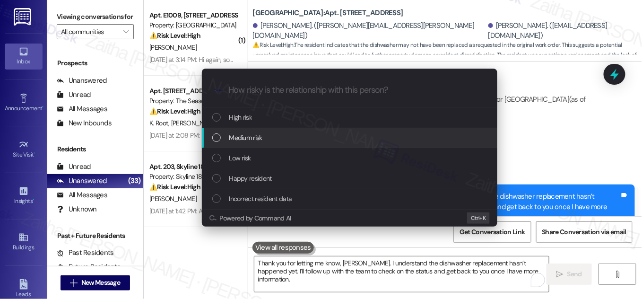
click at [250, 138] on span "Medium risk" at bounding box center [245, 137] width 33 height 10
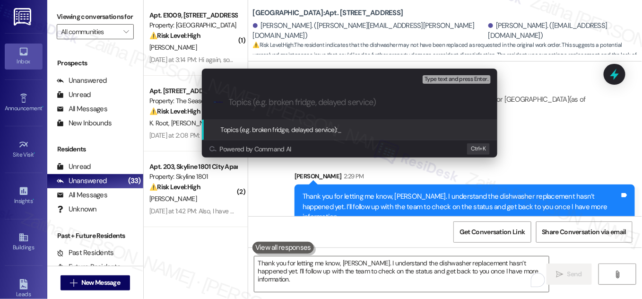
paste input "Dishwasher Replacement"
type input "Dishwasher Replacement Status"
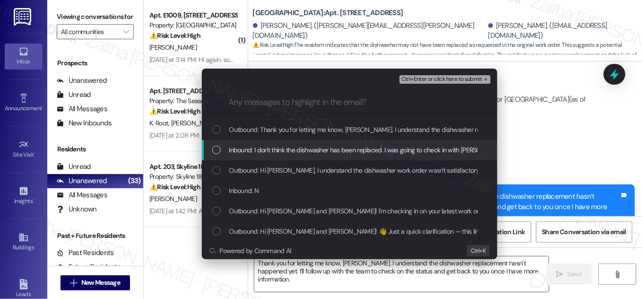
click at [224, 151] on div "Inbound: I don't think the dishwasher has been replaced. I was going to check i…" at bounding box center [350, 150] width 276 height 10
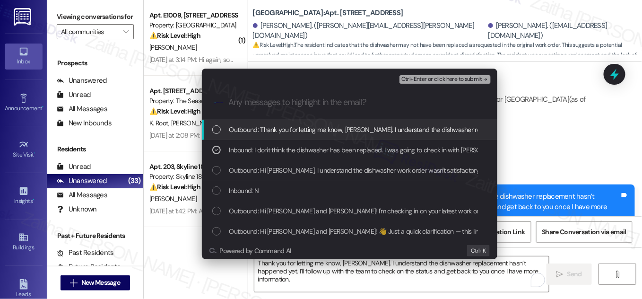
click at [443, 81] on span "Ctrl+Enter or click here to submit" at bounding box center [441, 79] width 81 height 7
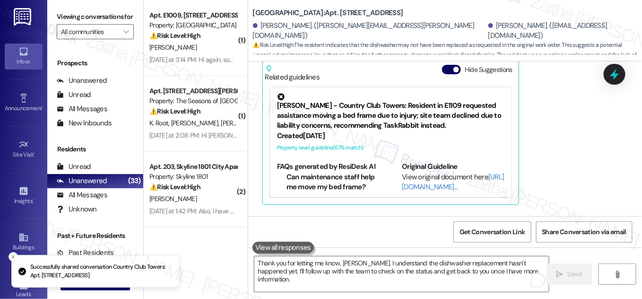
scroll to position [495, 0]
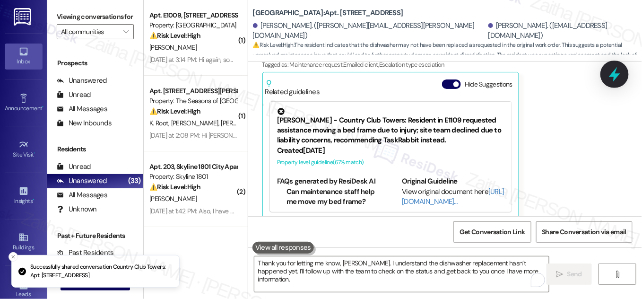
click at [616, 74] on icon at bounding box center [614, 74] width 11 height 15
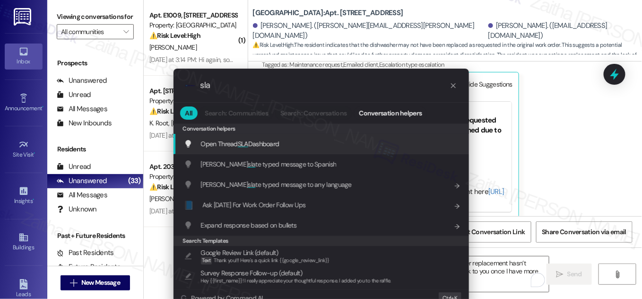
type input "sla"
click at [252, 146] on span "Open Thread SLA Dashboard" at bounding box center [240, 143] width 78 height 9
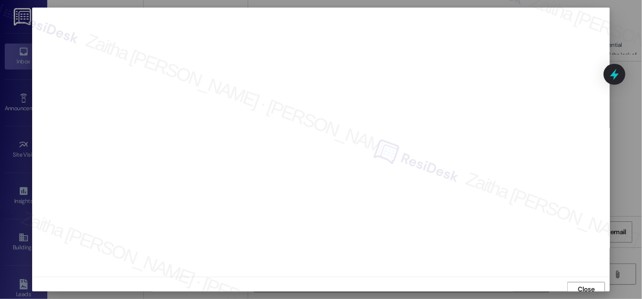
scroll to position [5, 0]
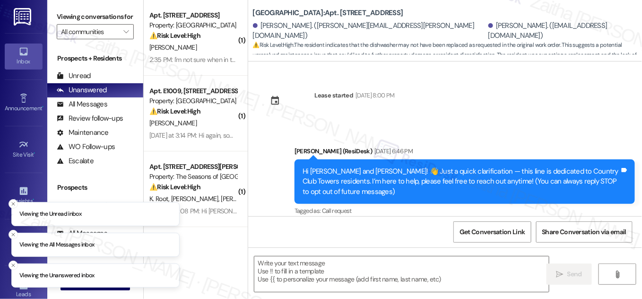
type textarea "Fetching suggested responses. Please feel free to read through the conversation…"
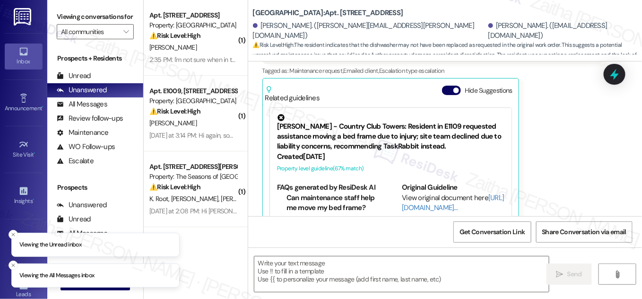
scroll to position [495, 0]
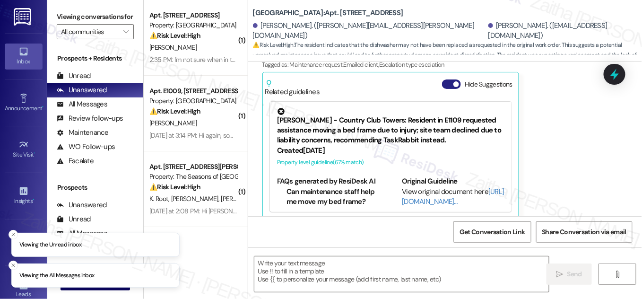
click at [442, 79] on button "Hide Suggestions" at bounding box center [451, 83] width 19 height 9
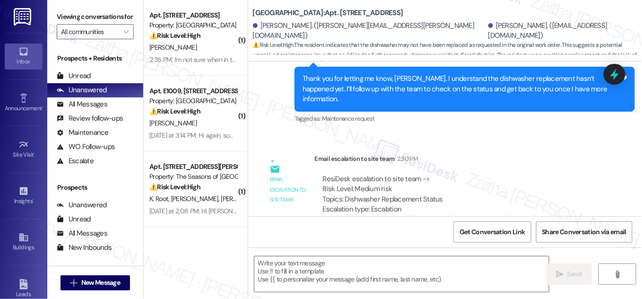
scroll to position [776, 0]
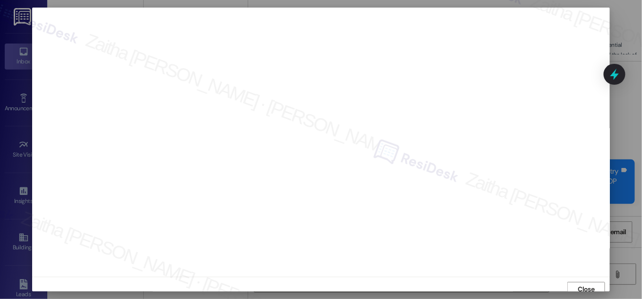
scroll to position [5, 0]
click at [580, 282] on span "Close" at bounding box center [586, 284] width 17 height 10
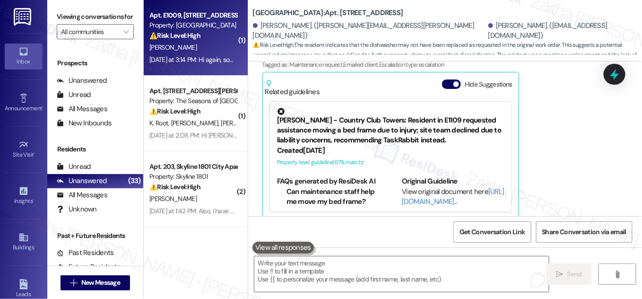
click at [218, 43] on div "[PERSON_NAME]" at bounding box center [192, 48] width 89 height 12
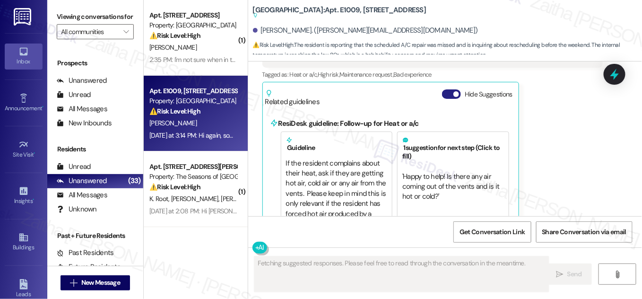
click at [443, 89] on button "Hide Suggestions" at bounding box center [451, 93] width 19 height 9
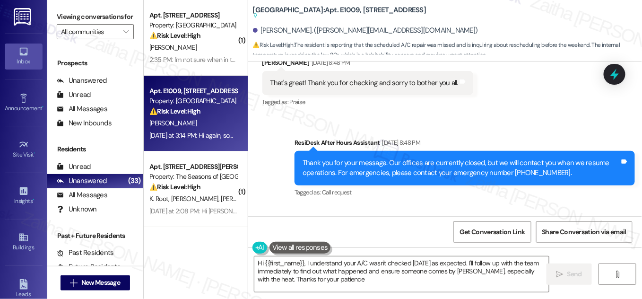
type textarea "Hi {{first_name}}, I understand your A/C wasn't checked yesterday as expected. …"
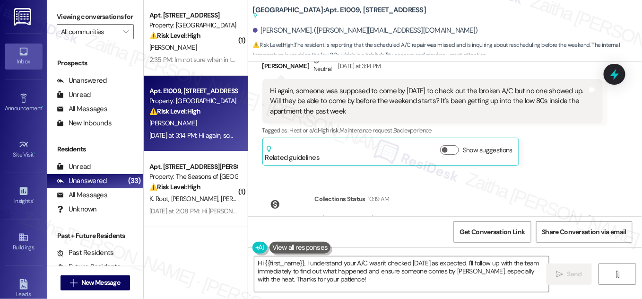
scroll to position [1254, 0]
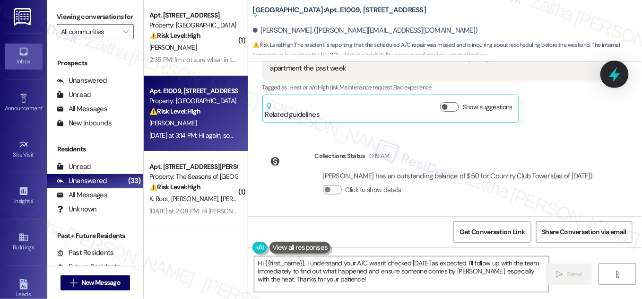
click at [605, 78] on div at bounding box center [614, 73] width 28 height 27
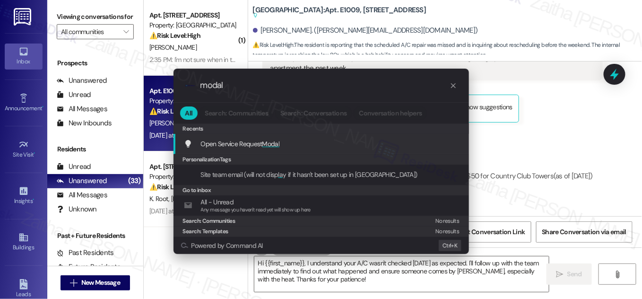
type input "modal"
click at [275, 143] on span "Modal" at bounding box center [270, 143] width 17 height 9
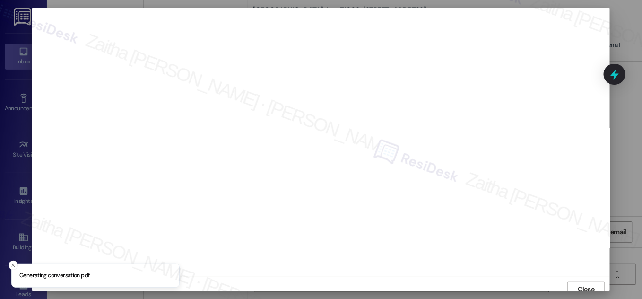
scroll to position [5, 0]
click at [578, 283] on span "Close" at bounding box center [586, 284] width 17 height 10
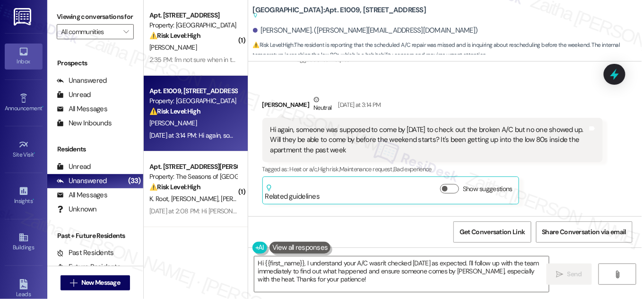
scroll to position [1168, 0]
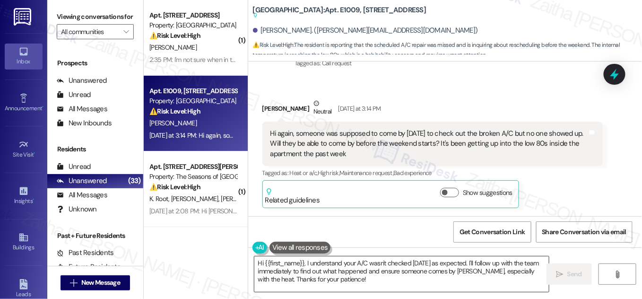
click at [288, 270] on textarea "Hi {{first_name}}, I understand your A/C wasn't checked yesterday as expected. …" at bounding box center [401, 273] width 294 height 35
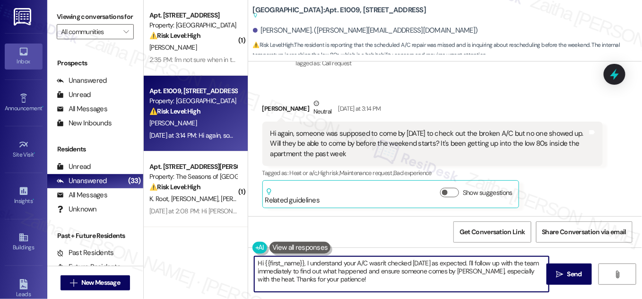
click at [288, 270] on textarea "Hi {{first_name}}, I understand your A/C wasn't checked yesterday as expected. …" at bounding box center [401, 273] width 294 height 35
drag, startPoint x: 348, startPoint y: 272, endPoint x: 448, endPoint y: 268, distance: 100.7
click at [448, 268] on textarea "Hi {{first_name}}, I understand your A/C wasn't checked yesterday as expected. …" at bounding box center [401, 273] width 294 height 35
click at [298, 245] on button at bounding box center [299, 247] width 61 height 12
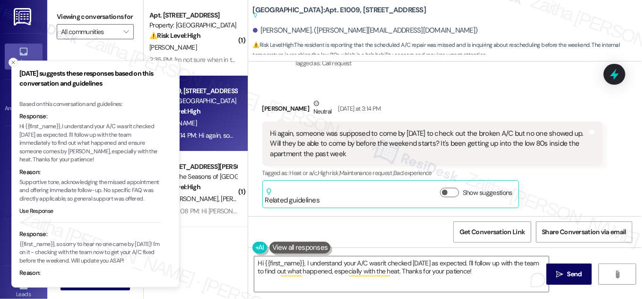
click at [10, 61] on icon "Close toast" at bounding box center [13, 63] width 6 height 6
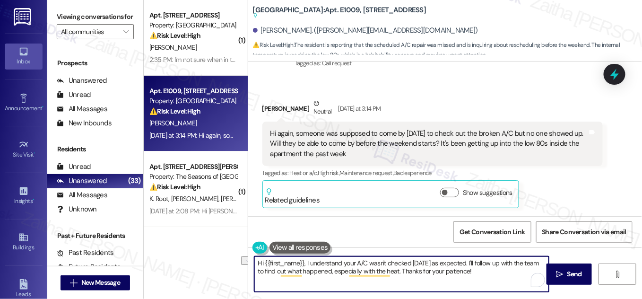
drag, startPoint x: 304, startPoint y: 263, endPoint x: 374, endPoint y: 266, distance: 69.5
click at [374, 266] on textarea "Hi {{first_name}}, I understand your A/C wasn't checked yesterday as expected. …" at bounding box center [401, 273] width 294 height 35
click at [347, 265] on textarea "Hi {{first_name}}, I understand your A/C wasn't checked yesterday as expected. …" at bounding box center [401, 273] width 294 height 35
drag, startPoint x: 346, startPoint y: 269, endPoint x: 495, endPoint y: 271, distance: 148.9
click at [495, 271] on textarea "Hi {{first_name}}, I understand your A/C wasn't checked yesterday as expected. …" at bounding box center [401, 273] width 294 height 35
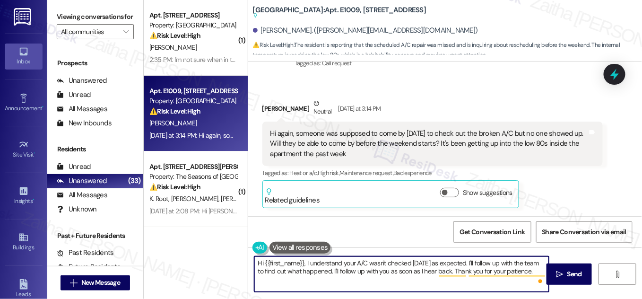
type textarea "Hi {{first_name}}, I understand your A/C wasn't checked yesterday as expected. …"
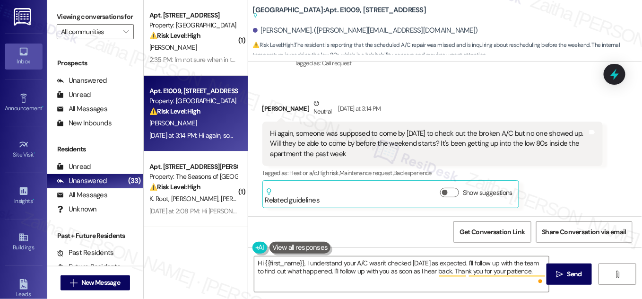
drag, startPoint x: 265, startPoint y: 125, endPoint x: 356, endPoint y: 143, distance: 92.6
click at [356, 143] on div "Hi again, someone was supposed to come by yesterday to check out the broken A/C…" at bounding box center [432, 143] width 340 height 44
copy div "Hi again, someone was supposed to come by yesterday to check out the broken A/C…"
click at [362, 267] on textarea "Hi {{first_name}}, I understand your A/C wasn't checked yesterday as expected. …" at bounding box center [401, 273] width 294 height 35
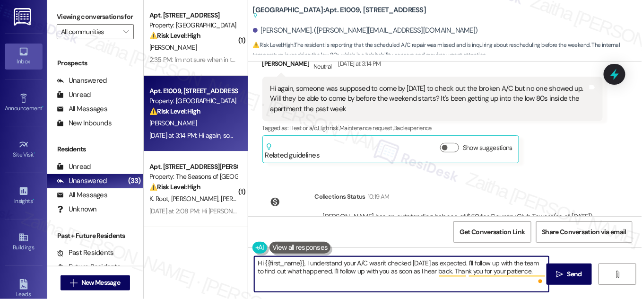
scroll to position [1211, 0]
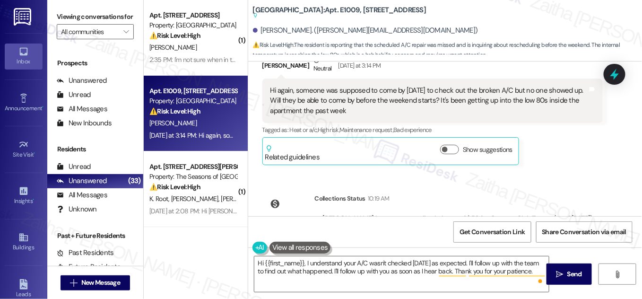
drag, startPoint x: 612, startPoint y: 76, endPoint x: 604, endPoint y: 76, distance: 7.6
click at [612, 76] on icon at bounding box center [614, 74] width 9 height 11
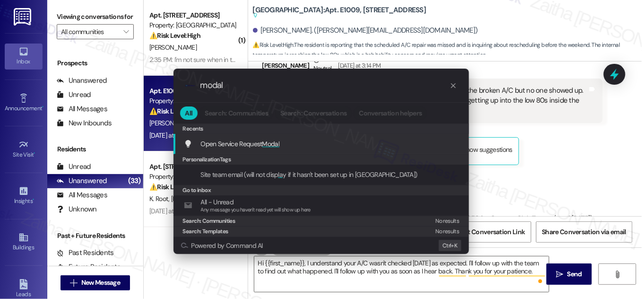
click at [284, 140] on div "Open Service Request Modal Add shortcut" at bounding box center [322, 143] width 276 height 10
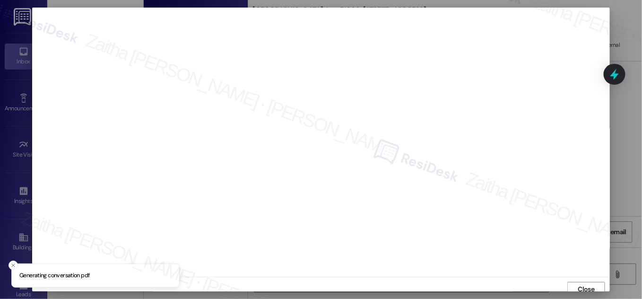
scroll to position [5, 0]
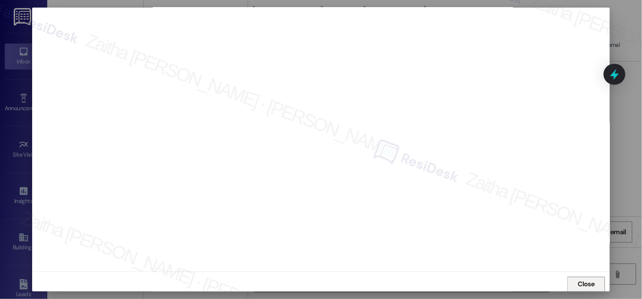
click at [578, 287] on span "Close" at bounding box center [586, 284] width 17 height 10
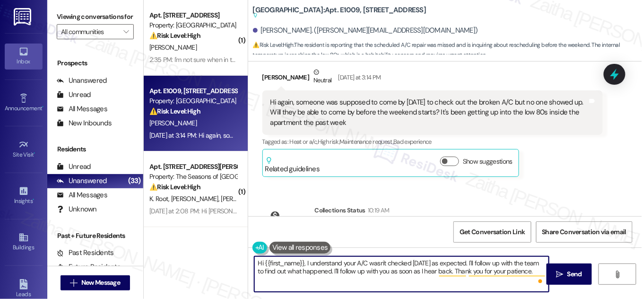
scroll to position [1125, 0]
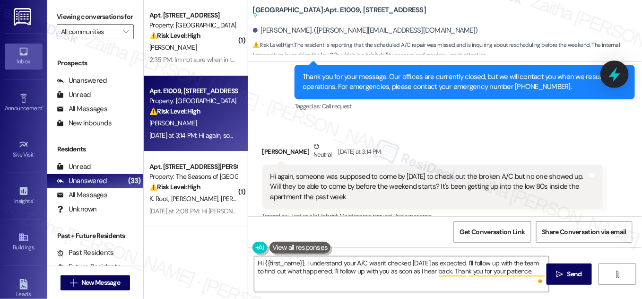
click at [613, 80] on icon at bounding box center [614, 74] width 16 height 16
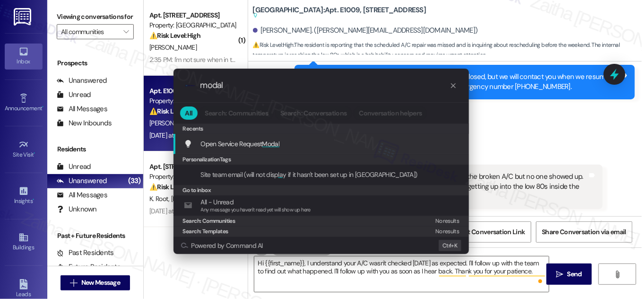
type input "modal"
click at [278, 147] on span "Modal" at bounding box center [270, 143] width 17 height 9
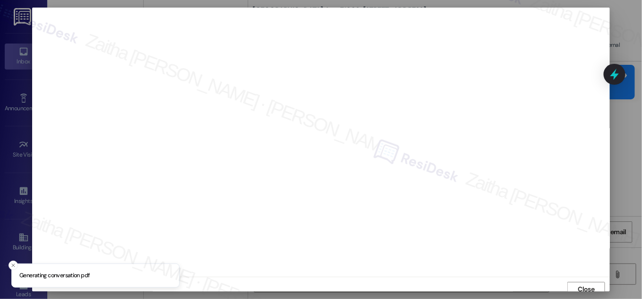
scroll to position [5, 0]
click at [589, 282] on span "Close" at bounding box center [586, 284] width 17 height 10
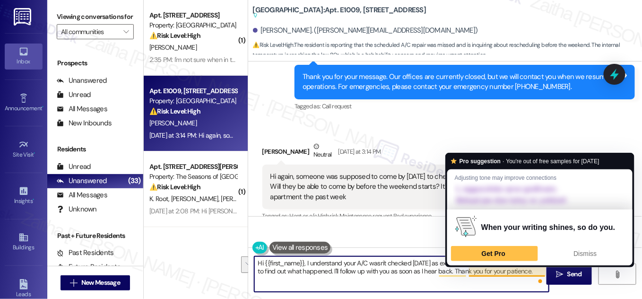
drag, startPoint x: 477, startPoint y: 263, endPoint x: 543, endPoint y: 270, distance: 67.1
click at [543, 270] on textarea "Hi {{first_name}}, I understand your A/C wasn't checked yesterday as expected. …" at bounding box center [401, 273] width 294 height 35
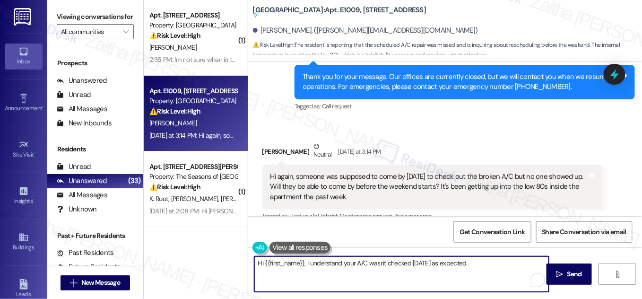
click at [419, 260] on textarea "Hi {{first_name}}, I understand your A/C wasn't checked yesterday as expected." at bounding box center [401, 273] width 294 height 35
click at [402, 266] on textarea "Hi {{first_name}}, I understand your A/C wasn't checked aon as expected." at bounding box center [401, 273] width 294 height 35
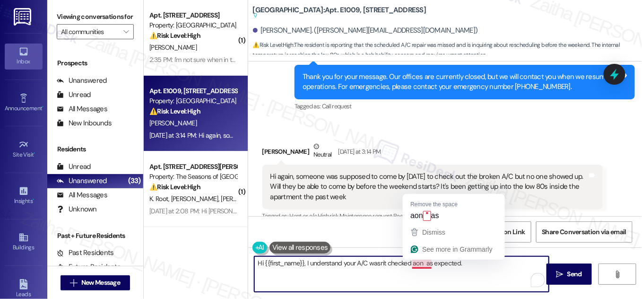
click at [413, 260] on textarea "Hi {{first_name}}, I understand your A/C wasn't checked aon as expected." at bounding box center [401, 273] width 294 height 35
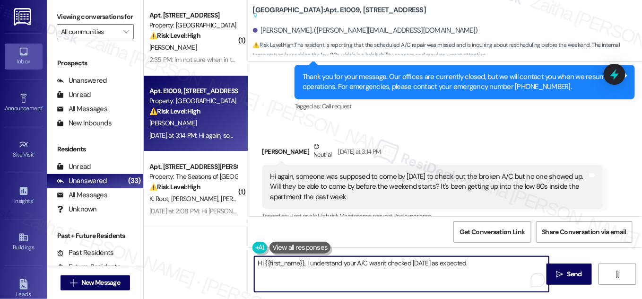
click at [496, 262] on textarea "Hi {{first_name}}, I understand your A/C wasn't checked on Wednesday as expecte…" at bounding box center [401, 273] width 294 height 35
click at [418, 262] on textarea "Hi {{first_name}}, I understand your A/C wasn't checked on Wednesday as expecte…" at bounding box center [401, 273] width 294 height 35
click at [413, 264] on textarea "Hi {{first_name}}, I understand your A/C wasn't checked on Wednesday as expecte…" at bounding box center [401, 273] width 294 height 35
click at [501, 262] on textarea "Hi {{first_name}}, I understand your A/C wasn't checked on Wednesday as expecte…" at bounding box center [401, 273] width 294 height 35
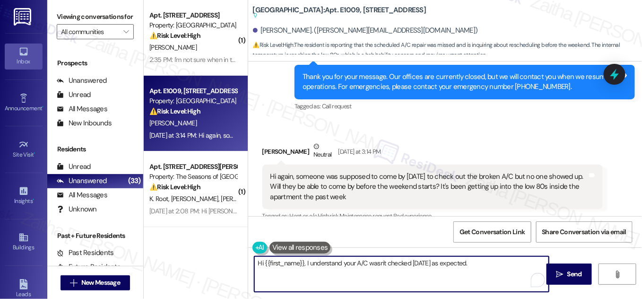
click at [414, 262] on textarea "Hi {{first_name}}, I understand your A/C wasn't checked on Wednesday as expecte…" at bounding box center [401, 273] width 294 height 35
click at [494, 266] on textarea "Hi {{first_name}}, I understand your A/C wasn't checked last Wednesday as expec…" at bounding box center [401, 273] width 294 height 35
click at [417, 261] on textarea "Hi {{first_name}}, I understand your A/C wasn't checked last Wednesday as expec…" at bounding box center [401, 273] width 294 height 35
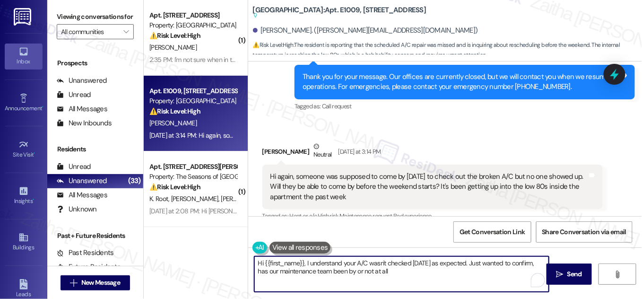
click at [417, 279] on textarea "Hi {{first_name}}, I understand your A/C wasn't checked on Wednesday as expecte…" at bounding box center [401, 273] width 294 height 35
type textarea "Hi {{first_name}}, I understand your A/C wasn't checked on Wednesday as expecte…"
click at [259, 266] on textarea "Hi {{first_name}}, I understand your A/C wasn't checked on Wednesday as expecte…" at bounding box center [401, 273] width 294 height 35
drag, startPoint x: 255, startPoint y: 262, endPoint x: 457, endPoint y: 280, distance: 203.5
click at [551, 281] on div "Hi {{first_name}}, I understand your A/C wasn't checked on Wednesday as expecte…" at bounding box center [445, 282] width 394 height 71
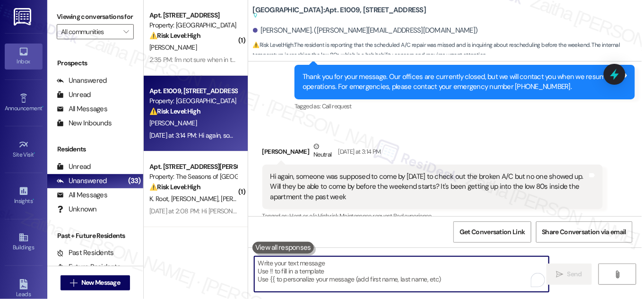
click at [326, 269] on textarea "To enrich screen reader interactions, please activate Accessibility in Grammarl…" at bounding box center [401, 273] width 294 height 35
paste textarea "Hi {{first_name}}, I understand your A/C wasn’t checked on Wednesday as expecte…"
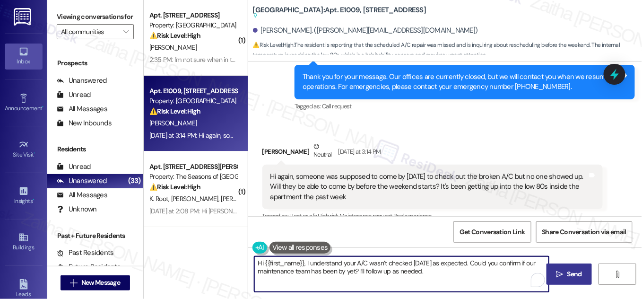
type textarea "Hi {{first_name}}, I understand your A/C wasn’t checked on Wednesday as expecte…"
click at [557, 272] on icon "" at bounding box center [559, 274] width 7 height 8
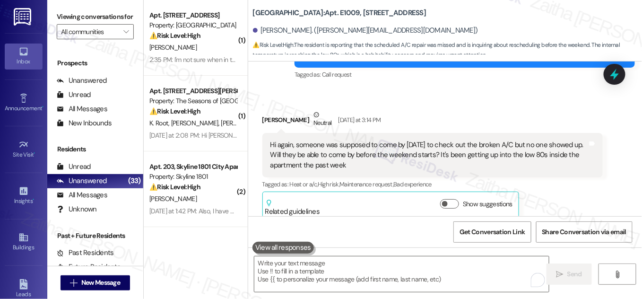
scroll to position [1330, 0]
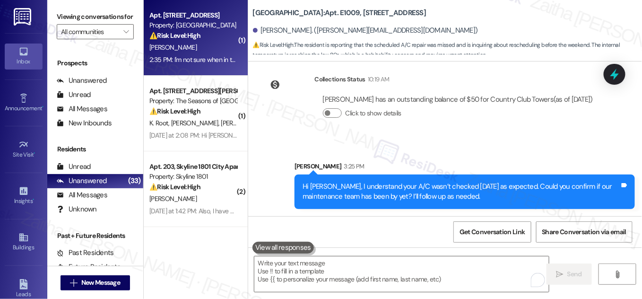
click at [198, 50] on div "W. Thieme" at bounding box center [192, 48] width 89 height 12
type textarea "Fetching suggested responses. Please feel free to read through the conversation…"
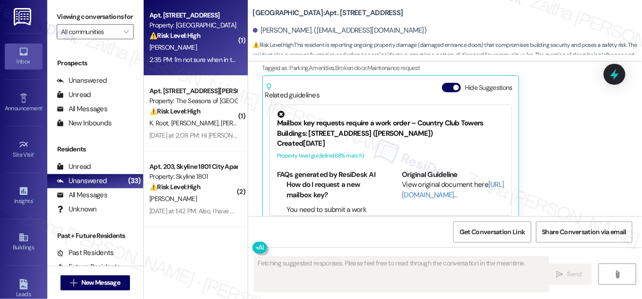
scroll to position [702, 0]
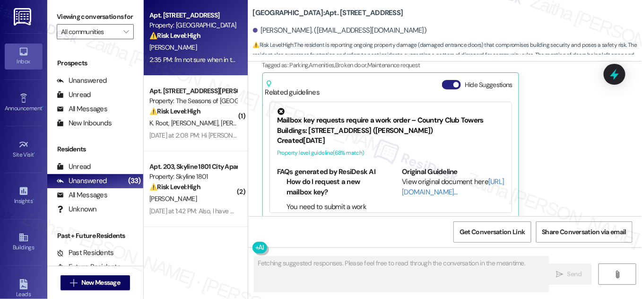
click at [442, 80] on button "Hide Suggestions" at bounding box center [451, 84] width 19 height 9
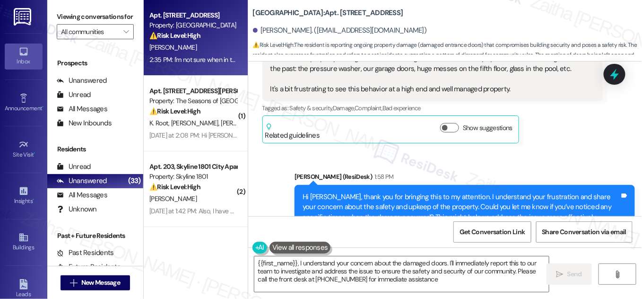
type textarea "{{first_name}}, I understand your concern about the damaged doors. I'll immedia…"
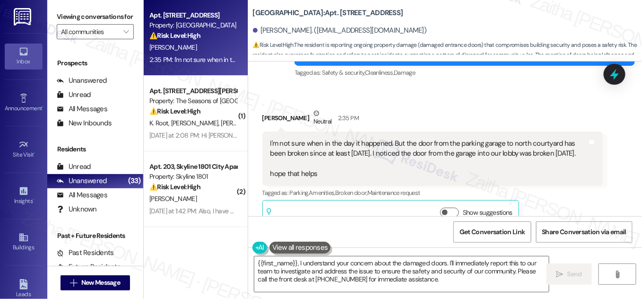
scroll to position [583, 0]
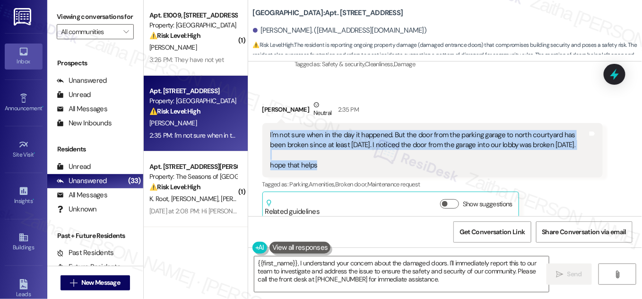
drag, startPoint x: 265, startPoint y: 122, endPoint x: 328, endPoint y: 152, distance: 70.6
click at [328, 152] on div "I'm not sure when in the day it happened. But the door from the parking garage …" at bounding box center [432, 150] width 340 height 55
copy div "I'm not sure when in the day it happened. But the door from the parking garage …"
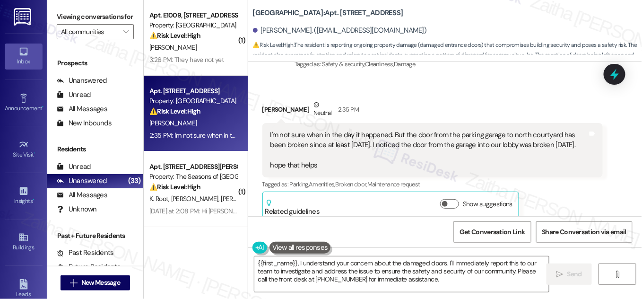
click at [403, 93] on div "Received via SMS William Thieme Neutral 2:35 PM I'm not sure when in the day it…" at bounding box center [432, 160] width 354 height 134
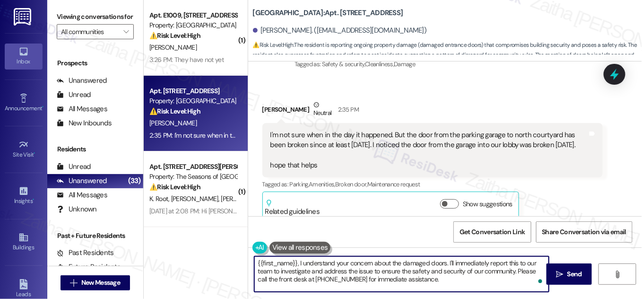
drag, startPoint x: 254, startPoint y: 262, endPoint x: 424, endPoint y: 284, distance: 171.0
click at [424, 284] on textarea "{{first_name}}, I understand your concern about the damaged doors. I'll immedia…" at bounding box center [401, 273] width 294 height 35
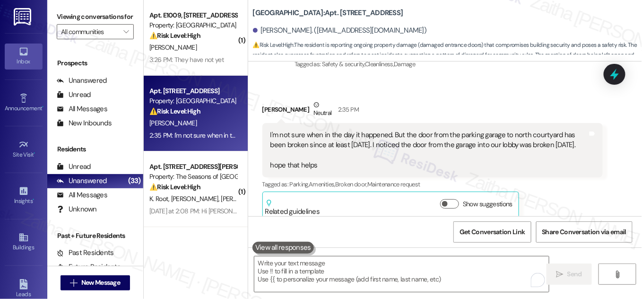
click at [291, 243] on button at bounding box center [282, 247] width 61 height 12
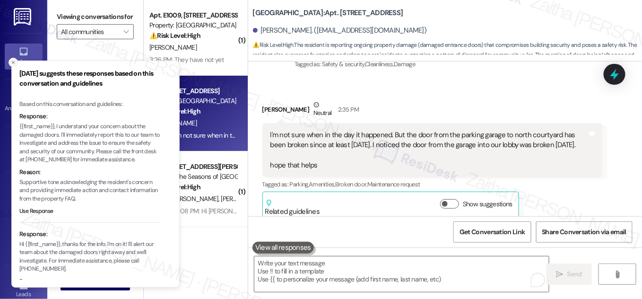
click at [13, 62] on line "Close toast" at bounding box center [13, 62] width 3 height 3
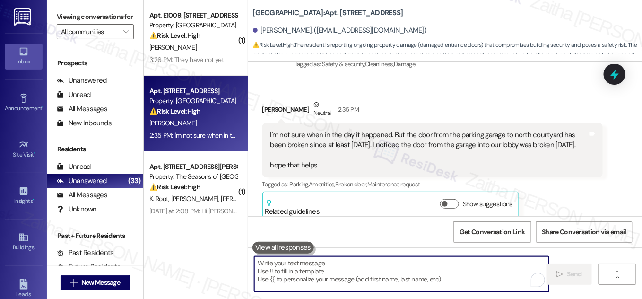
click at [340, 261] on textarea "To enrich screen reader interactions, please activate Accessibility in Grammarl…" at bounding box center [401, 273] width 294 height 35
paste textarea "Thanks for the details — that’s helpful. I’ll relay this to the team for their …"
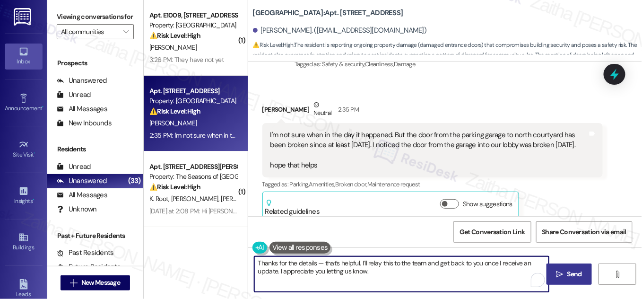
type textarea "Thanks for the details — that’s helpful. I’ll relay this to the team and get ba…"
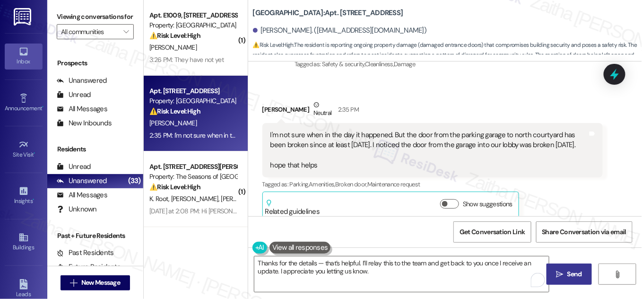
drag, startPoint x: 558, startPoint y: 272, endPoint x: 556, endPoint y: 267, distance: 4.9
click at [558, 272] on icon "" at bounding box center [559, 274] width 7 height 8
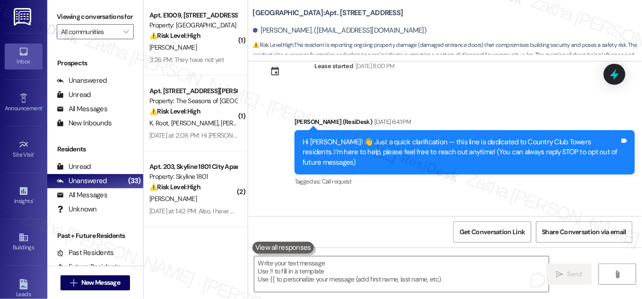
scroll to position [0, 0]
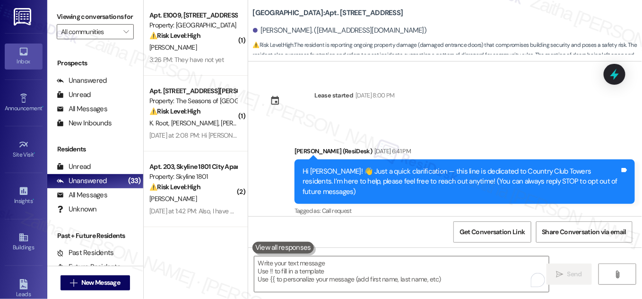
click at [479, 96] on div "Lease started Mar 29, 2024 at 8:00 PM Announcement, sent via SMS Sarah (ResiDes…" at bounding box center [445, 138] width 394 height 155
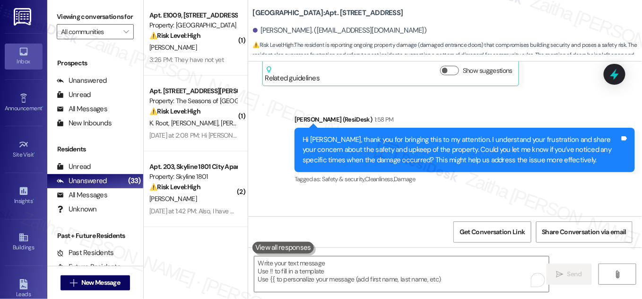
scroll to position [601, 0]
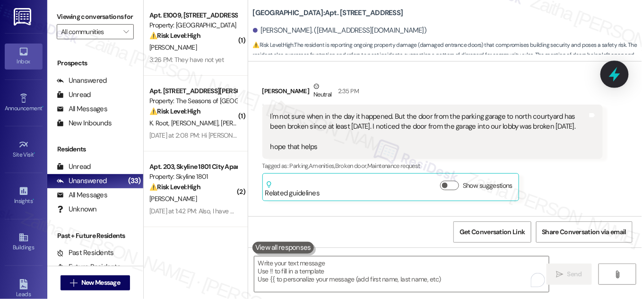
click at [605, 71] on div at bounding box center [614, 73] width 28 height 27
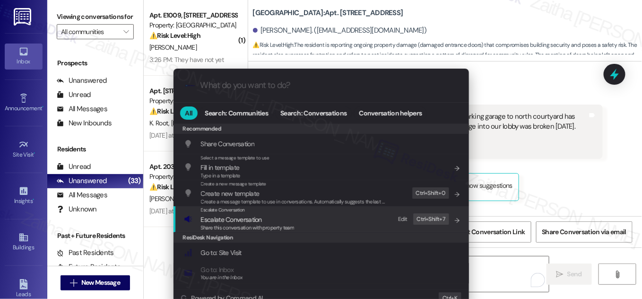
click at [231, 215] on span "Escalate Conversation" at bounding box center [231, 219] width 61 height 9
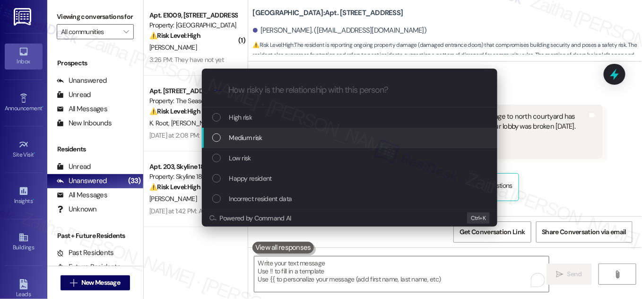
click at [265, 140] on div "Medium risk" at bounding box center [350, 137] width 276 height 10
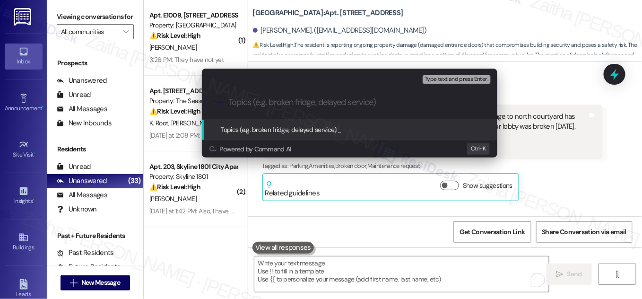
paste input "Entrance Door Damage – Safety Concern & Follow-Up"
type input "Entrance Door Damage – Safety Concern & Follow-Up"
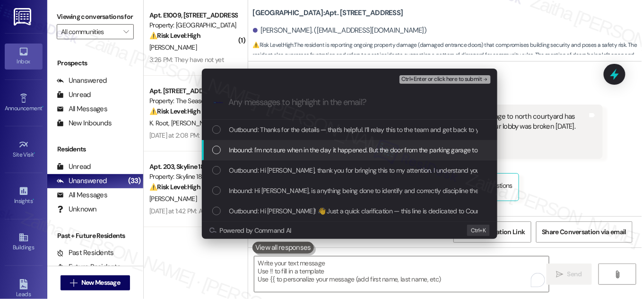
click at [222, 151] on div "Inbound: I'm not sure when in the day it happened. But the door from the parkin…" at bounding box center [350, 150] width 276 height 10
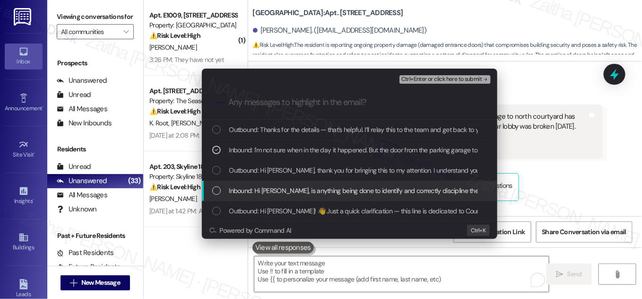
click at [217, 190] on div "List of options" at bounding box center [216, 190] width 9 height 9
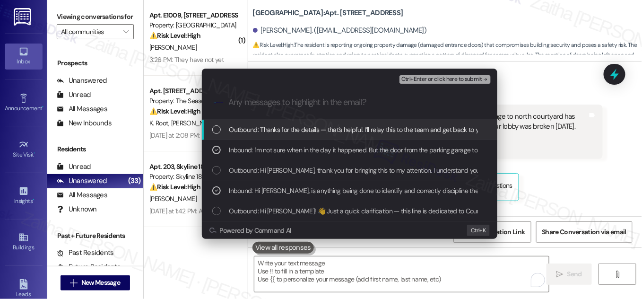
click at [444, 78] on span "Ctrl+Enter or click here to submit" at bounding box center [441, 79] width 81 height 7
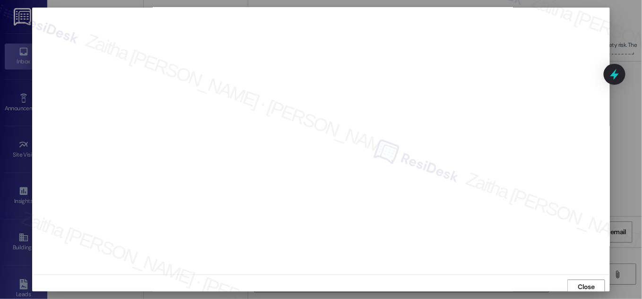
scroll to position [0, 0]
click at [586, 287] on span "Close" at bounding box center [586, 289] width 17 height 10
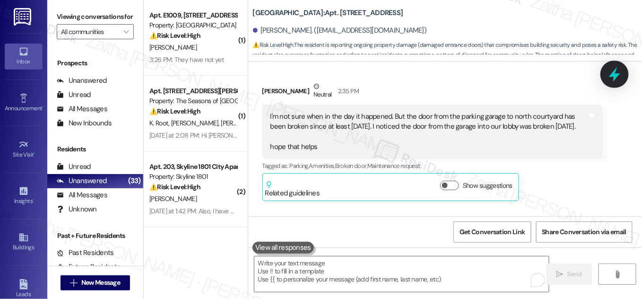
click at [611, 78] on icon at bounding box center [614, 74] width 16 height 16
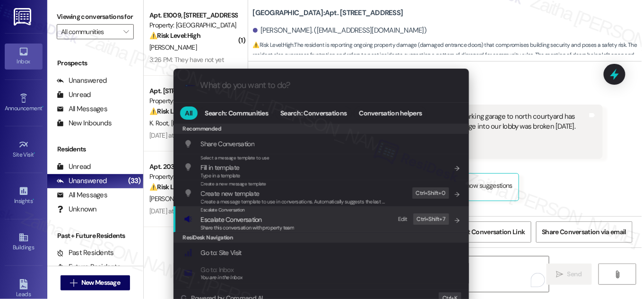
click at [247, 216] on span "Escalate Conversation" at bounding box center [231, 219] width 61 height 9
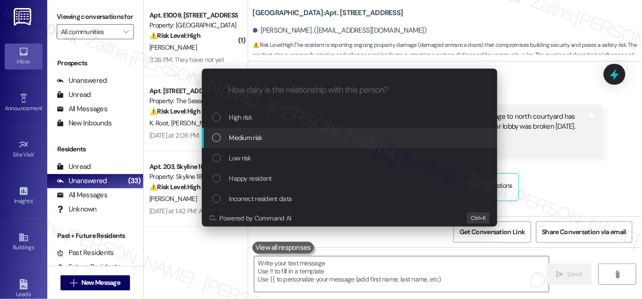
click at [249, 139] on span "Medium risk" at bounding box center [245, 137] width 33 height 10
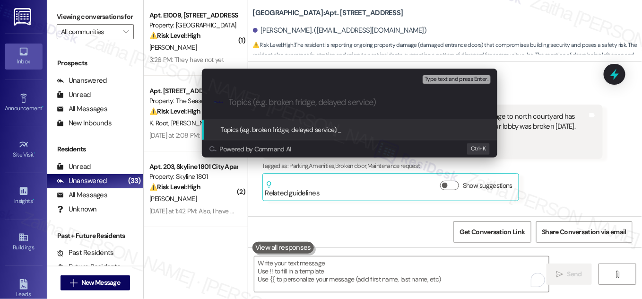
paste input "Entrance Door Damage – Safety Concern & Follow-Up"
type input "Entrance Door Damage – Safety Concern & Follow-Up"
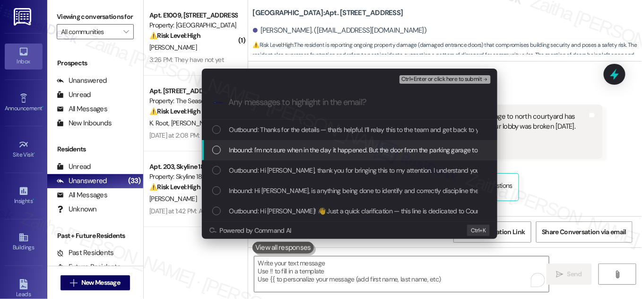
click at [220, 150] on div "List of options" at bounding box center [216, 150] width 9 height 9
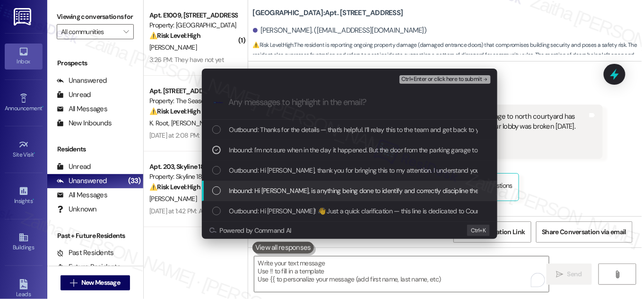
click at [213, 190] on div "List of options" at bounding box center [216, 190] width 9 height 9
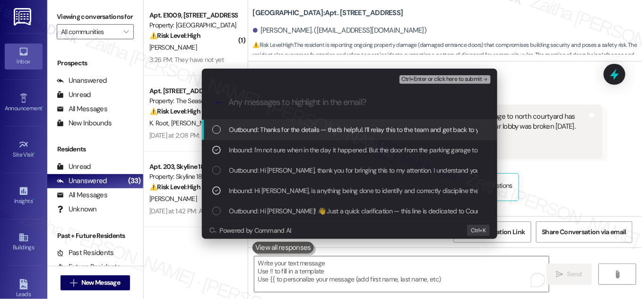
click at [429, 79] on span "Ctrl+Enter or click here to submit" at bounding box center [441, 79] width 81 height 7
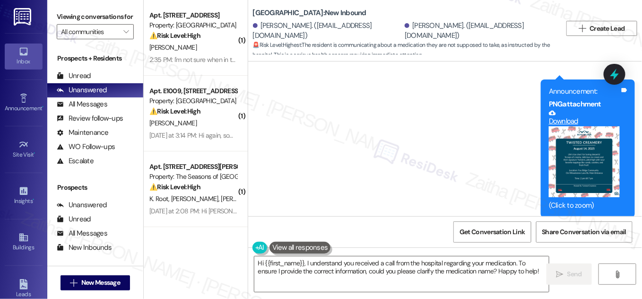
scroll to position [11520, 0]
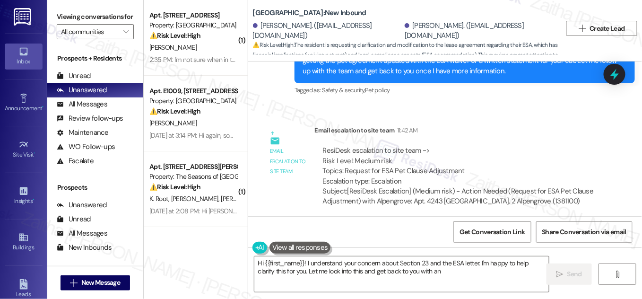
scroll to position [4225, 0]
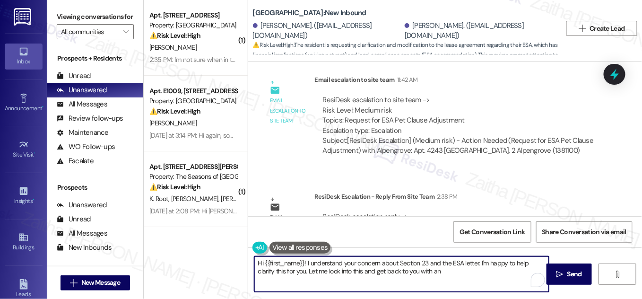
drag, startPoint x: 256, startPoint y: 263, endPoint x: 487, endPoint y: 270, distance: 231.2
click at [487, 270] on textarea "Hi {{first_name}}! I understand your concern about Section 23 and the ESA lette…" at bounding box center [401, 273] width 294 height 35
type textarea "Hi {{first_name}}! I understand your concern about Section 23 and the ESA lette…"
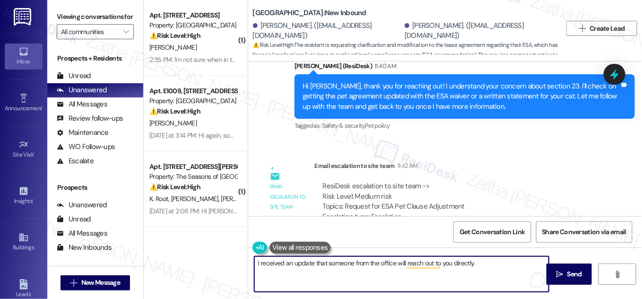
scroll to position [4097, 0]
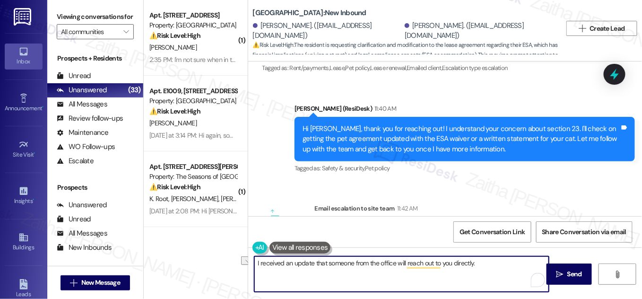
drag, startPoint x: 254, startPoint y: 262, endPoint x: 505, endPoint y: 268, distance: 251.5
click at [505, 268] on textarea "I received an update that someone from the office will reach out to you directl…" at bounding box center [401, 273] width 294 height 35
type textarea "I received an update that someone from the office will reach out to you directl…"
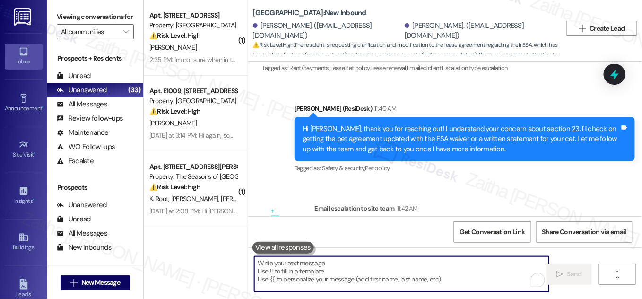
paste textarea "I’ve received an update that someone from the office will be reaching out to yo…"
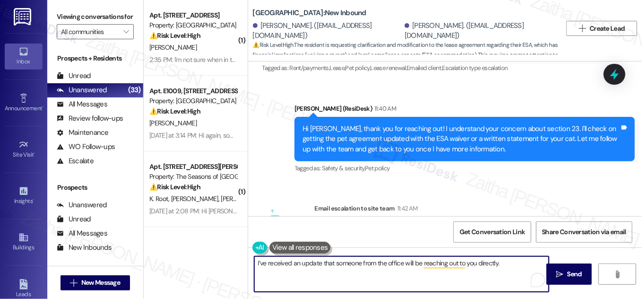
type textarea "I’ve received an update that someone from the office will be reaching out to yo…"
click at [575, 276] on span "Send" at bounding box center [574, 274] width 15 height 10
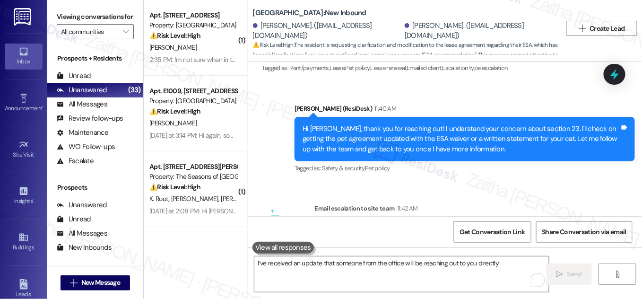
scroll to position [4225, 0]
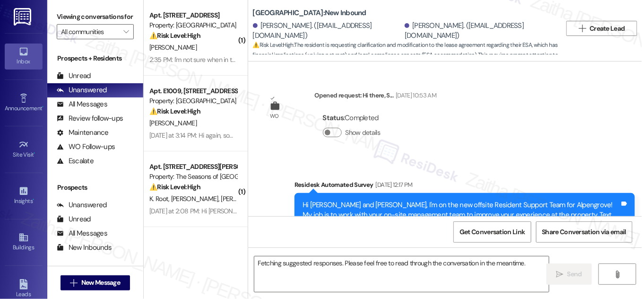
scroll to position [4305, 0]
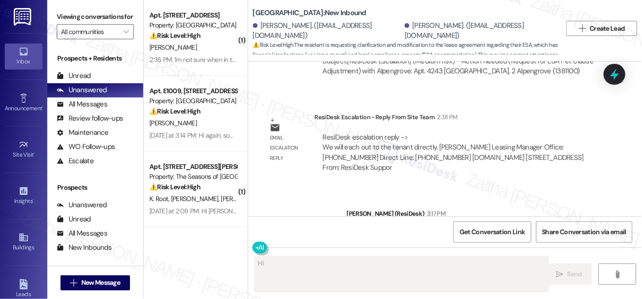
type textarea "Hi {{first_name}}"
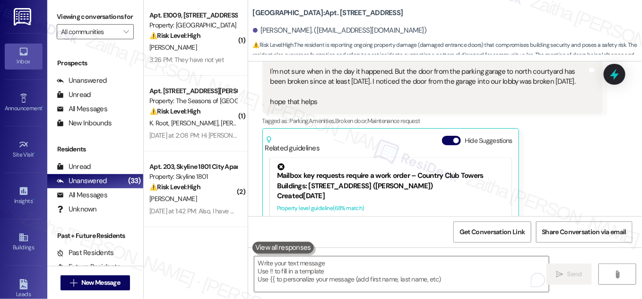
scroll to position [702, 0]
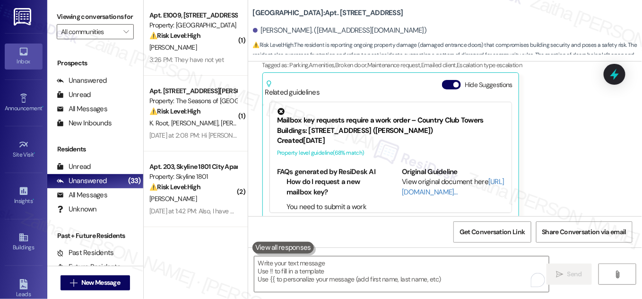
click at [224, 45] on div "[PERSON_NAME]" at bounding box center [192, 48] width 89 height 12
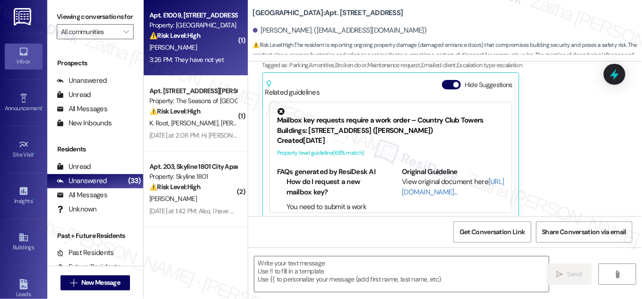
type textarea "Fetching suggested responses. Please feel free to read through the conversation…"
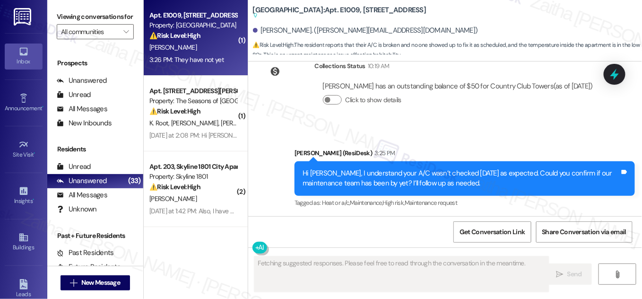
scroll to position [1423, 0]
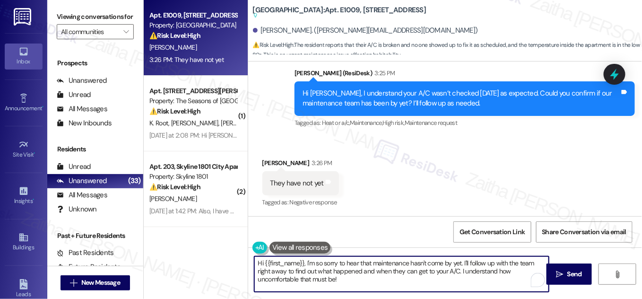
drag, startPoint x: 459, startPoint y: 261, endPoint x: 257, endPoint y: 260, distance: 202.3
click at [257, 260] on textarea "Hi {{first_name}}, I'm so sorry to hear that maintenance hasn't come by yet. I'…" at bounding box center [401, 273] width 294 height 35
click at [428, 264] on textarea "Thanks for letting me know.. I'll follow up with the team right away to find ou…" at bounding box center [401, 273] width 294 height 35
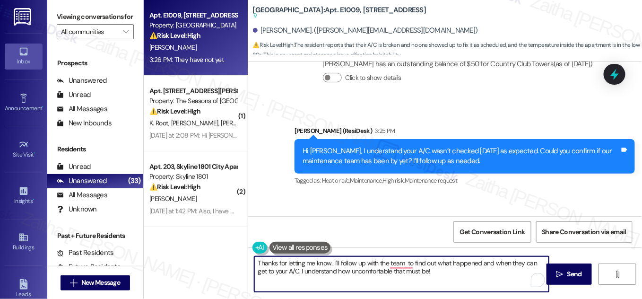
scroll to position [1380, 0]
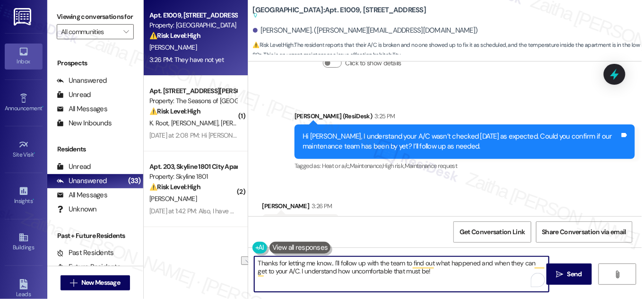
drag, startPoint x: 291, startPoint y: 270, endPoint x: 455, endPoint y: 275, distance: 163.6
click at [454, 275] on textarea "Thanks for letting me know.. I'll follow up with the team to find out what happ…" at bounding box center [401, 273] width 294 height 35
click at [333, 262] on textarea "Thanks for letting me know.. I'll follow up with the team to find out what happ…" at bounding box center [401, 273] width 294 height 35
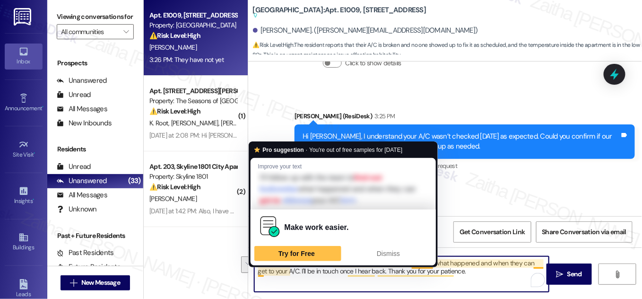
drag, startPoint x: 530, startPoint y: 263, endPoint x: 261, endPoint y: 268, distance: 269.4
click at [261, 268] on textarea "Thanks for letting me know. I'll follow up with the team to find out what happe…" at bounding box center [401, 273] width 294 height 35
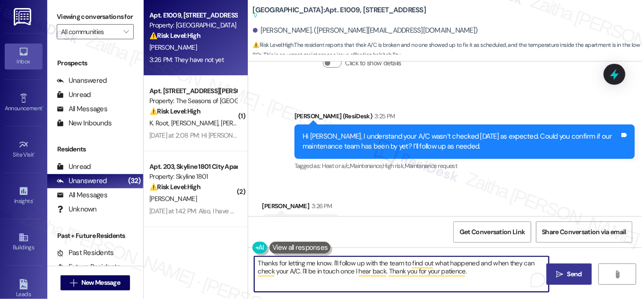
type textarea "Thanks for letting me know. I'll follow up with the team to find out what happe…"
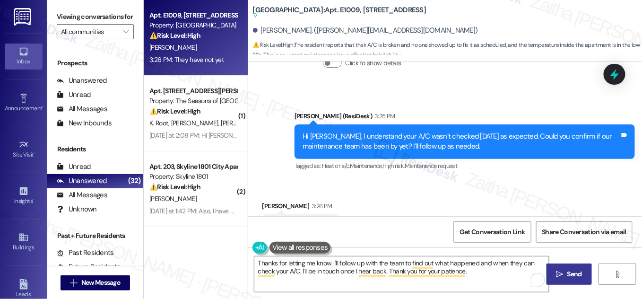
click at [569, 269] on span "Send" at bounding box center [574, 274] width 15 height 10
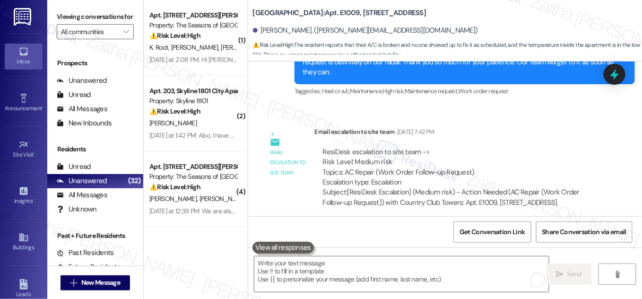
scroll to position [669, 0]
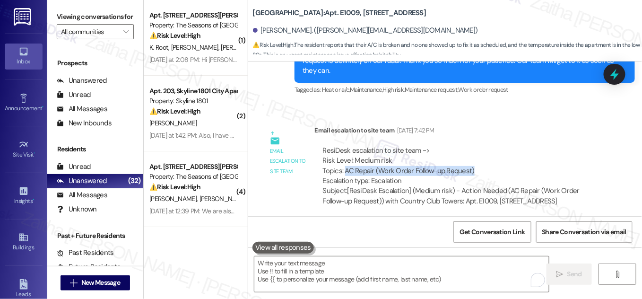
drag, startPoint x: 344, startPoint y: 149, endPoint x: 487, endPoint y: 148, distance: 143.2
click at [487, 148] on div "ResiDesk escalation to site team -> Risk Level: Medium risk Topics: AC Repair (…" at bounding box center [459, 166] width 272 height 41
copy div "AC Repair (Work Order Follow-up Request)"
click at [562, 146] on div "ResiDesk escalation to site team -> Risk Level: Medium risk Topics: AC Repair (…" at bounding box center [459, 166] width 272 height 41
click at [621, 77] on icon at bounding box center [614, 74] width 12 height 12
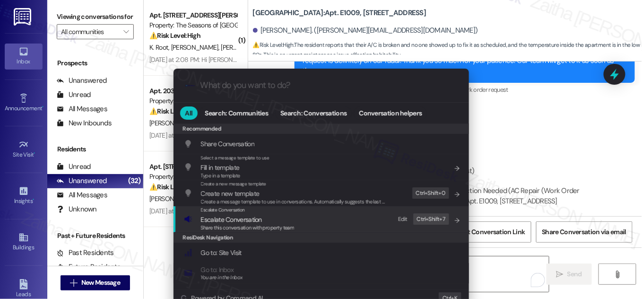
click at [237, 220] on span "Escalate Conversation" at bounding box center [231, 219] width 61 height 9
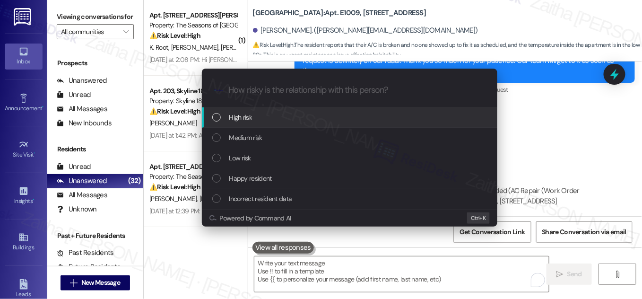
click at [270, 118] on div "High risk" at bounding box center [350, 117] width 276 height 10
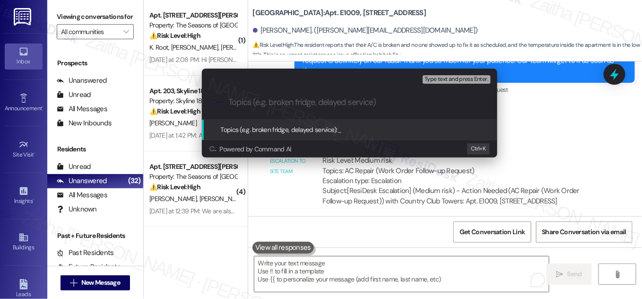
paste input "AC Repair (Work Order Follow-up Request)"
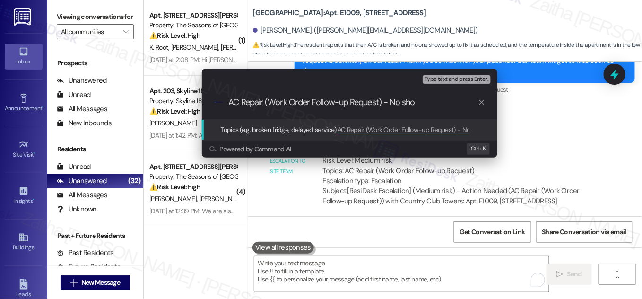
type input "AC Repair (Work Order Follow-up Request) - No show"
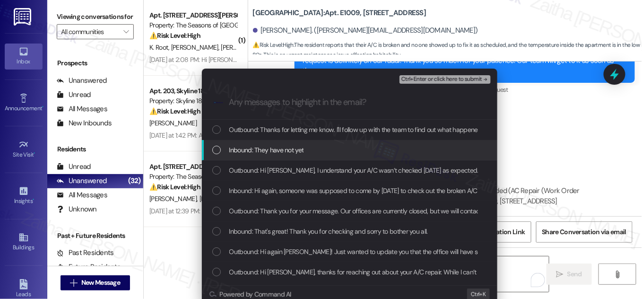
click at [219, 150] on div "Inbound: They have not yet" at bounding box center [350, 150] width 276 height 10
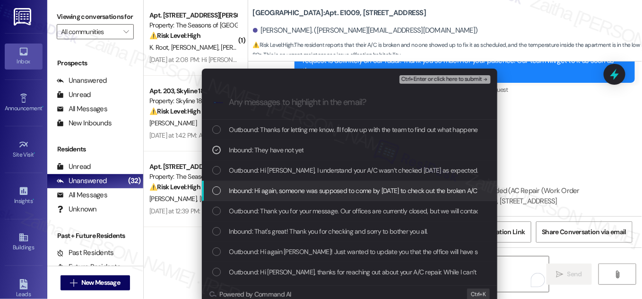
click at [220, 191] on div "Inbound: Hi again, someone was supposed to come by yesterday to check out the b…" at bounding box center [350, 190] width 276 height 10
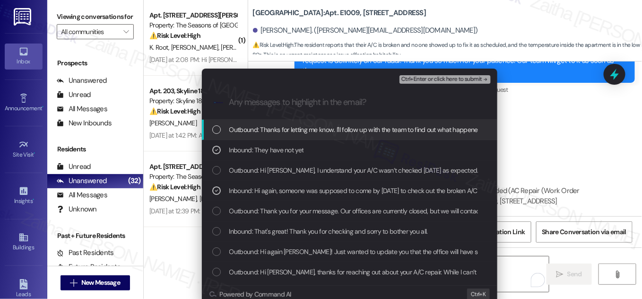
click at [450, 81] on span "Ctrl+Enter or click here to submit" at bounding box center [441, 79] width 81 height 7
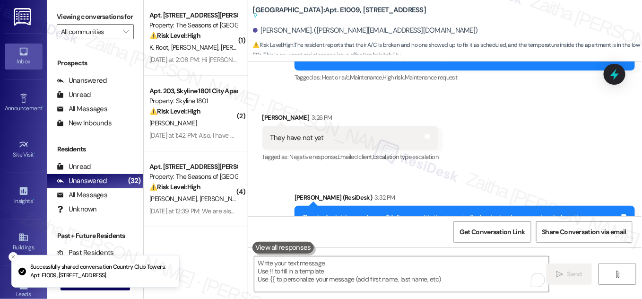
scroll to position [1514, 0]
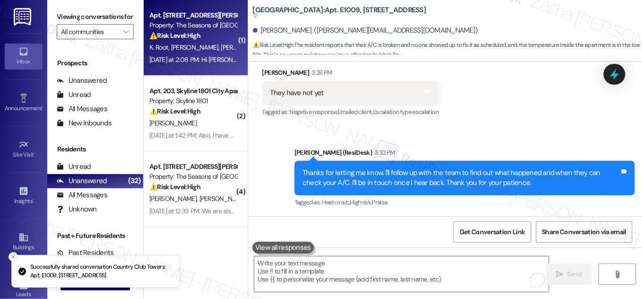
click at [222, 43] on div "K. Root F. Nguyen T. Nguyen" at bounding box center [192, 48] width 89 height 12
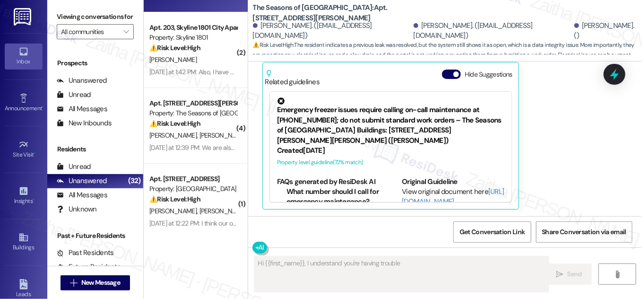
scroll to position [0, 0]
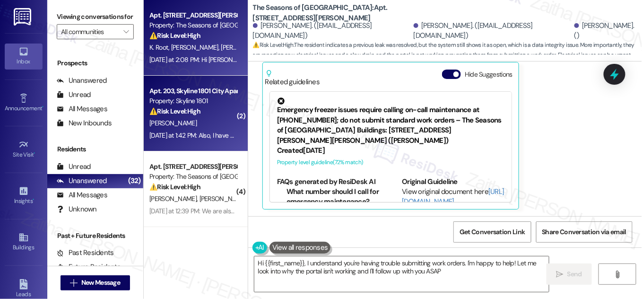
type textarea "Hi {{first_name}}, I understand you're having trouble submitting work orders. I…"
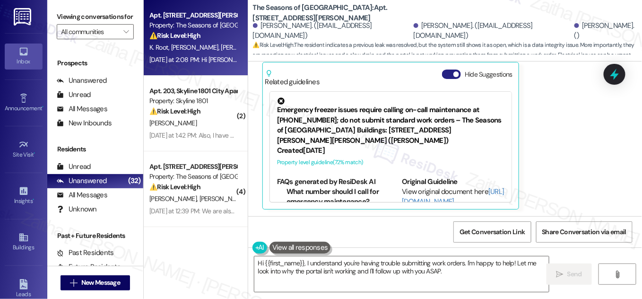
click at [445, 75] on button "Hide Suggestions" at bounding box center [451, 73] width 19 height 9
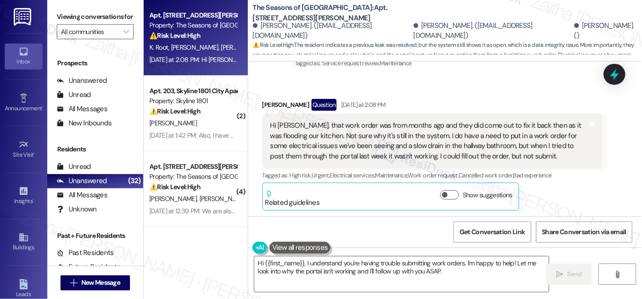
scroll to position [246, 0]
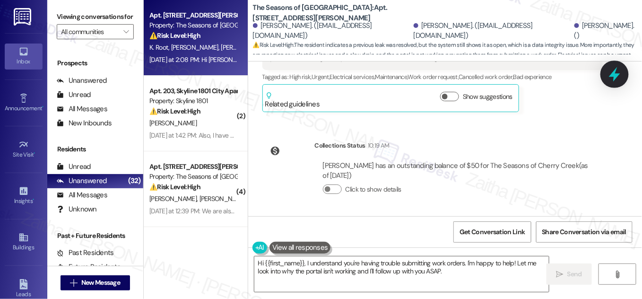
click at [604, 77] on div at bounding box center [614, 73] width 28 height 27
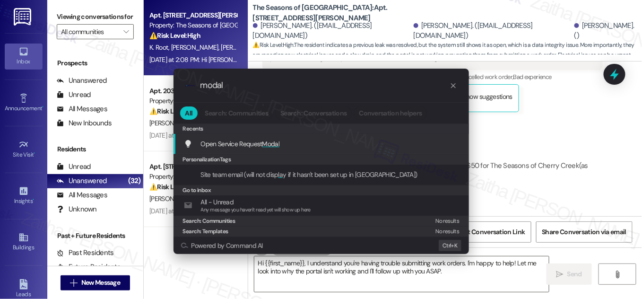
click at [271, 142] on span "Modal" at bounding box center [270, 143] width 17 height 9
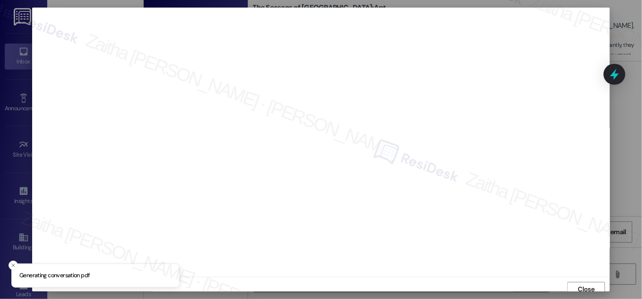
scroll to position [5, 0]
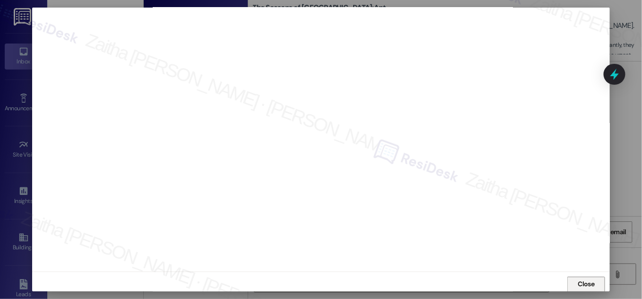
click at [582, 282] on span "Close" at bounding box center [586, 284] width 17 height 10
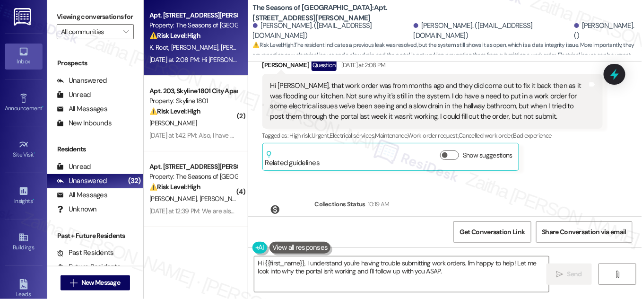
scroll to position [160, 0]
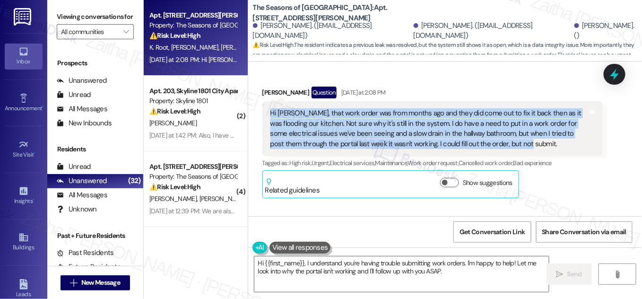
drag, startPoint x: 265, startPoint y: 110, endPoint x: 503, endPoint y: 147, distance: 241.5
click at [503, 147] on div "Hi Sarah, that work order was from months ago and they did come out to fix it b…" at bounding box center [432, 128] width 340 height 55
copy div "Hi Sarah, that work order was from months ago and they did come out to fix it b…"
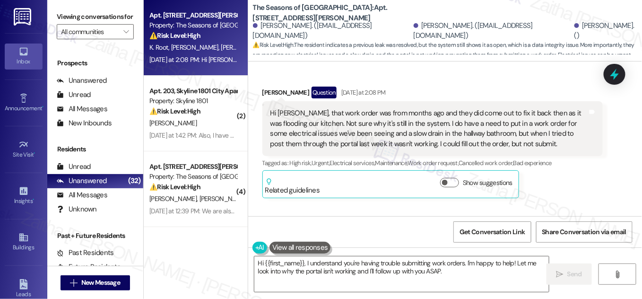
click at [426, 77] on div "Received via SMS Kristine Root Question Yesterday at 2:08 PM Hi Sarah, that wor…" at bounding box center [445, 135] width 394 height 140
click at [616, 73] on icon at bounding box center [614, 74] width 16 height 16
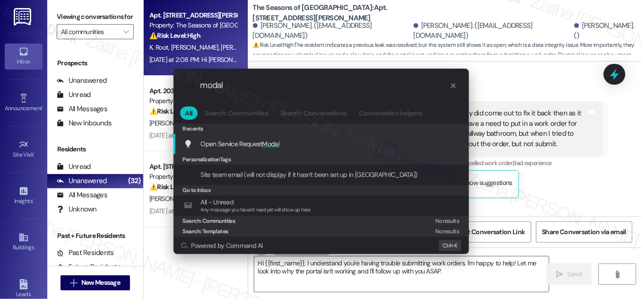
type input "modal"
click at [273, 139] on span "Modal" at bounding box center [270, 143] width 17 height 9
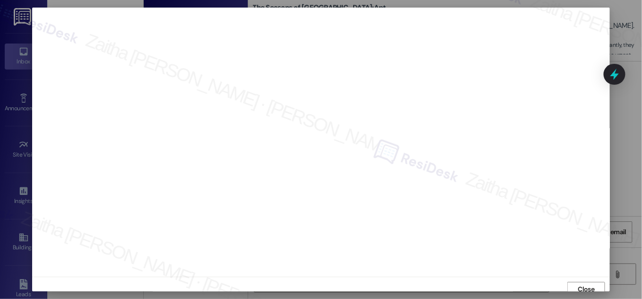
scroll to position [5, 0]
click at [585, 286] on span "Close" at bounding box center [586, 284] width 17 height 10
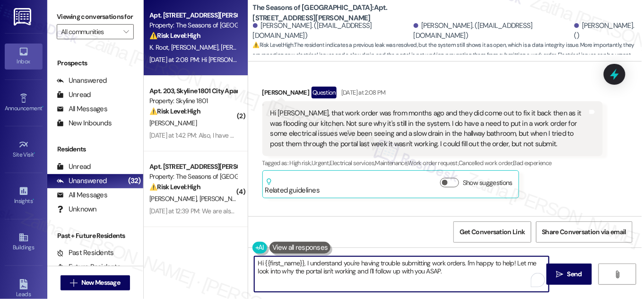
drag, startPoint x: 306, startPoint y: 263, endPoint x: 470, endPoint y: 272, distance: 164.2
click at [470, 272] on textarea "Hi {{first_name}}, I understand you're having trouble submitting work orders. I…" at bounding box center [401, 273] width 294 height 35
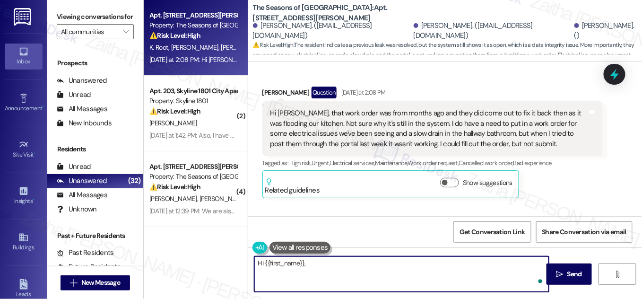
paste textarea "Thanks for clarifying. Just to confirm, is the work order from last month still…"
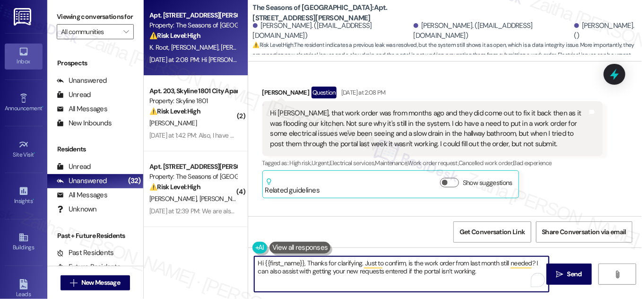
click at [307, 259] on textarea "Hi {{first_name}}, Thanks for clarifying. Just to confirm, is the work order fr…" at bounding box center [401, 273] width 294 height 35
drag, startPoint x: 256, startPoint y: 271, endPoint x: 488, endPoint y: 278, distance: 232.1
click at [488, 278] on textarea "Hi {{first_name}}, thanks for clarifying. Just to confirm, is the work order fr…" at bounding box center [401, 273] width 294 height 35
paste textarea "could you share more details about the electrical issues and the slow drain"
click at [399, 270] on textarea "Hi {{first_name}}, thanks for clarifying. Just to confirm, is the work order fr…" at bounding box center [401, 273] width 294 height 35
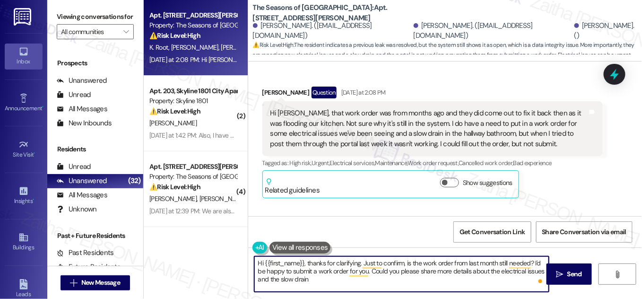
click at [322, 278] on textarea "Hi {{first_name}}, thanks for clarifying. Just to confirm, is the work order fr…" at bounding box center [401, 273] width 294 height 35
drag, startPoint x: 306, startPoint y: 262, endPoint x: 253, endPoint y: 265, distance: 53.0
click at [254, 265] on textarea "Hi {{first_name}}, thanks for clarifying. Just to confirm, is the work order fr…" at bounding box center [401, 273] width 294 height 35
click at [272, 89] on div "Kristine Root Question Yesterday at 2:08 PM" at bounding box center [432, 93] width 340 height 15
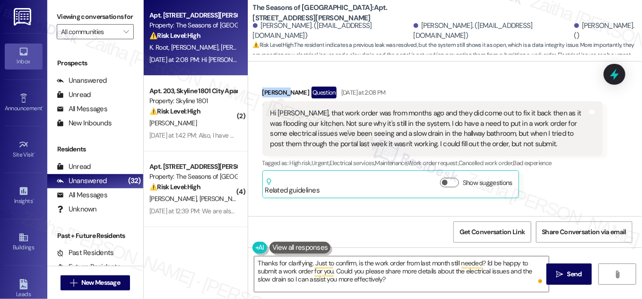
click at [273, 89] on div "Kristine Root Question Yesterday at 2:08 PM" at bounding box center [432, 93] width 340 height 15
copy div "Kristine"
click at [298, 260] on textarea "Thanks for clarifying. Just to confirm, is the work order from last month still…" at bounding box center [401, 273] width 294 height 35
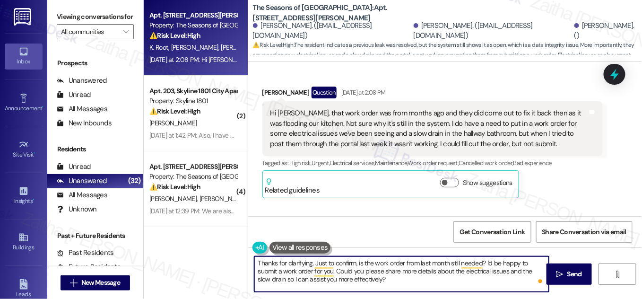
click at [309, 263] on textarea "Thanks for clarifying. Just to confirm, is the work order from last month still…" at bounding box center [401, 273] width 294 height 35
paste textarea "Kristine"
drag, startPoint x: 336, startPoint y: 262, endPoint x: 507, endPoint y: 262, distance: 170.6
click at [507, 262] on textarea "Thanks for clarifying, Kristine. Just to confirm, is the work order from last m…" at bounding box center [401, 273] width 294 height 35
click at [299, 263] on textarea "Thanks for clarifying, Kristine. I'd be happy to submit a work order for you. C…" at bounding box center [401, 273] width 294 height 35
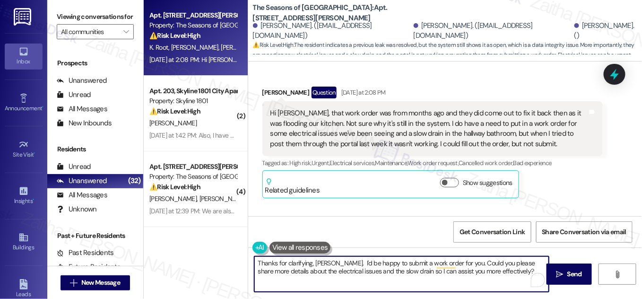
click at [299, 263] on textarea "Thanks for clarifying, Kristine. I'd be happy to submit a work order for you. C…" at bounding box center [401, 273] width 294 height 35
click at [297, 262] on textarea "Thanks for confirming, Kristine. I'd be happy to submit a work order for you. C…" at bounding box center [401, 273] width 294 height 35
click at [336, 261] on textarea "Thanks for clarifying, Kristine. I'd be happy to submit a work order for you. C…" at bounding box center [401, 273] width 294 height 35
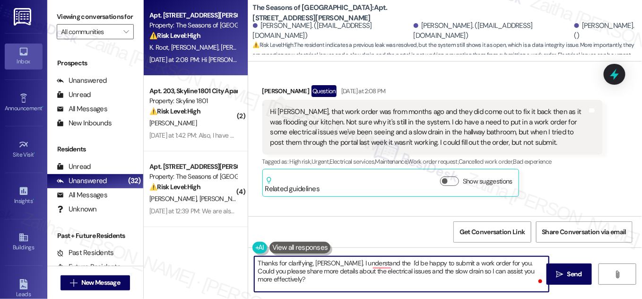
scroll to position [160, 0]
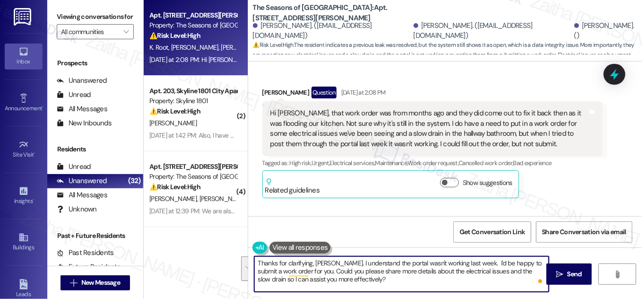
drag, startPoint x: 256, startPoint y: 261, endPoint x: 369, endPoint y: 284, distance: 115.2
click at [369, 284] on textarea "Thanks for clarifying, Kristine. I understand the portal wasn't working last we…" at bounding box center [401, 273] width 294 height 35
type textarea "Thanks for clarifying, Kristine. I understand the portal wasn't working last we…"
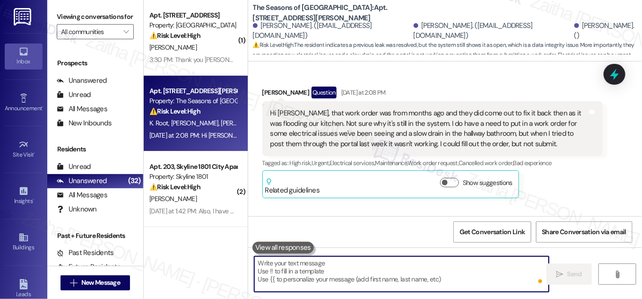
paste textarea "Thanks for clarifying, Kristine. I understand the portal wasn’t working last we…"
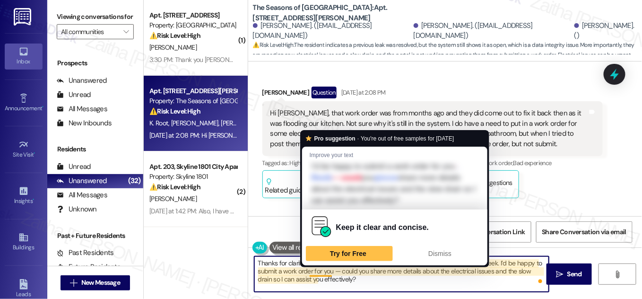
click at [319, 271] on textarea "Thanks for clarifying, Kristine. I understand the portal wasn’t working last we…" at bounding box center [401, 273] width 294 height 35
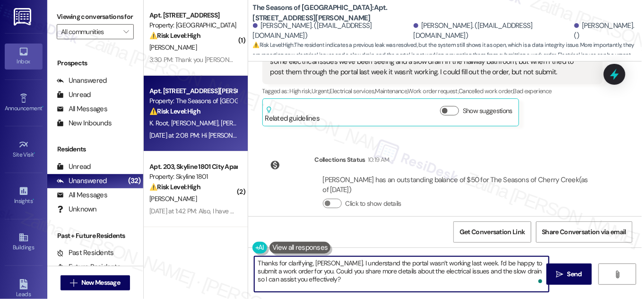
scroll to position [246, 0]
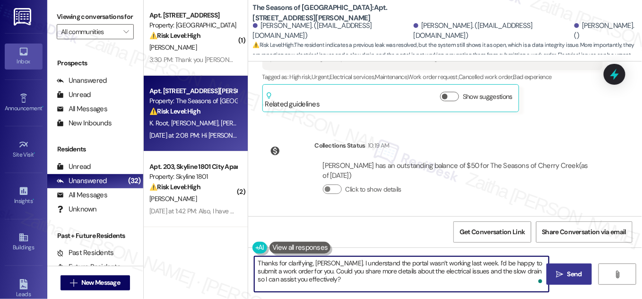
type textarea "Thanks for clarifying, Kristine. I understand the portal wasn’t working last we…"
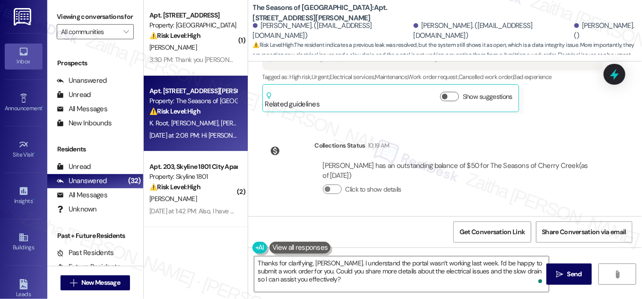
drag, startPoint x: 571, startPoint y: 275, endPoint x: 538, endPoint y: 249, distance: 42.1
click at [571, 275] on span "Send" at bounding box center [574, 274] width 15 height 10
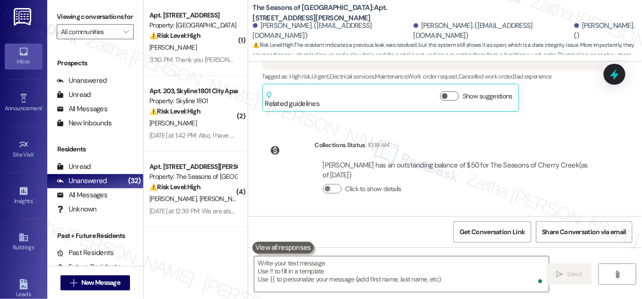
scroll to position [332, 0]
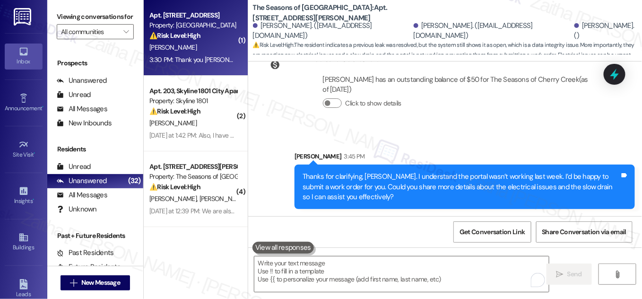
click at [217, 48] on div "W. Thieme" at bounding box center [192, 48] width 89 height 12
type textarea "Fetching suggested responses. Please feel free to read through the conversation…"
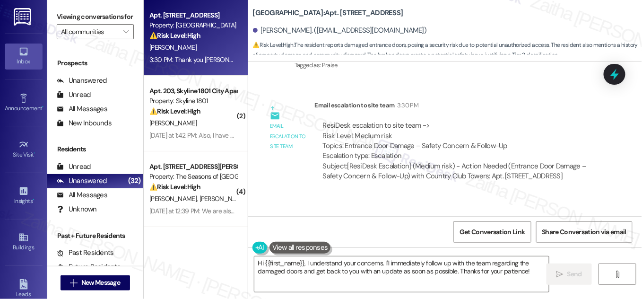
scroll to position [879, 0]
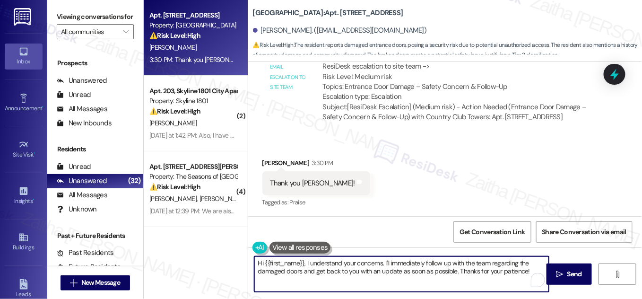
click at [259, 262] on textarea "Hi {{first_name}}, I understand your concerns. I'll immediately follow up with …" at bounding box center [401, 273] width 294 height 35
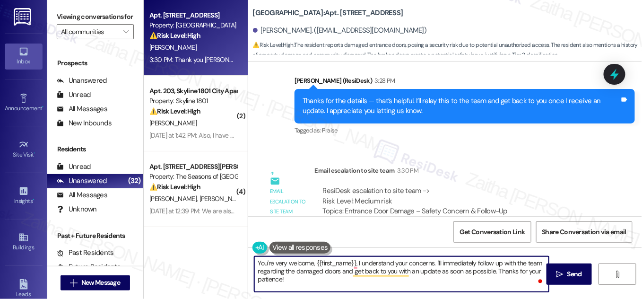
scroll to position [750, 0]
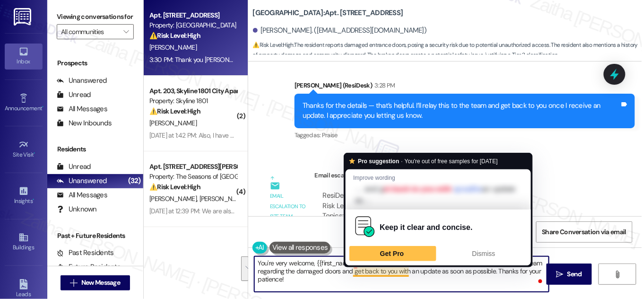
drag, startPoint x: 354, startPoint y: 262, endPoint x: 366, endPoint y: 290, distance: 30.7
click at [366, 290] on textarea "You're very welcome, {{first_name}}, I understand your concerns. I'll immediate…" at bounding box center [401, 273] width 294 height 35
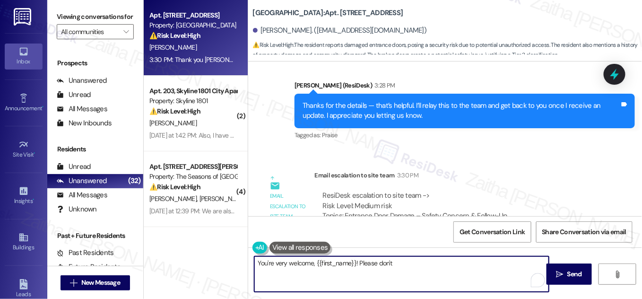
type textarea "You're very welcome, {{first_name}}! Please don't h"
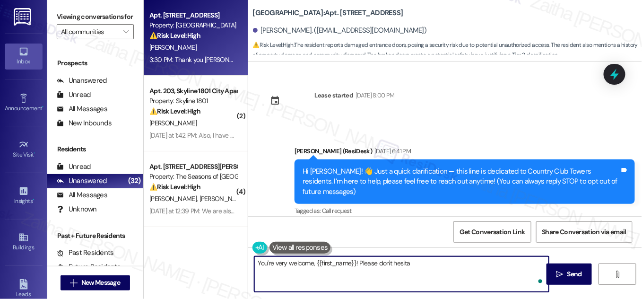
scroll to position [750, 0]
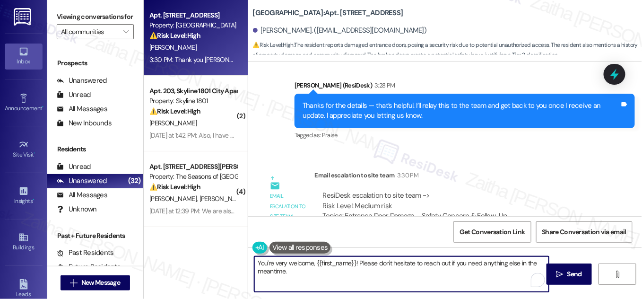
click at [318, 267] on textarea "You're very welcome, {{first_name}}! Please don't hesitate to reach out if you …" at bounding box center [401, 273] width 294 height 35
click at [373, 273] on textarea "You're very welcome, {{first_name}}! Please don't hesitate to reach out if you …" at bounding box center [401, 273] width 294 height 35
type textarea "You're very welcome, {{first_name}}! Please don't hesitate to reach out if you …"
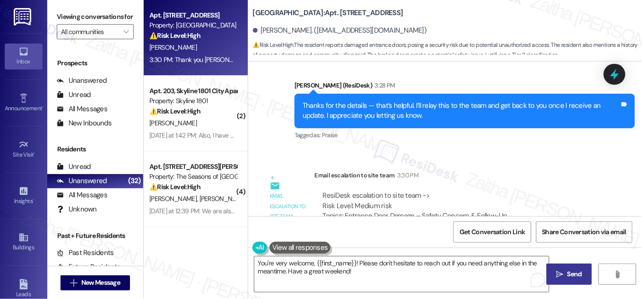
click at [565, 275] on span "Send" at bounding box center [574, 274] width 18 height 10
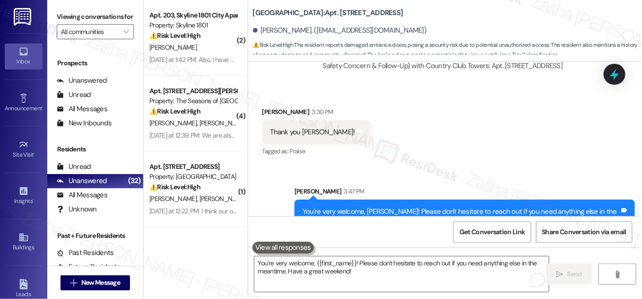
scroll to position [955, 0]
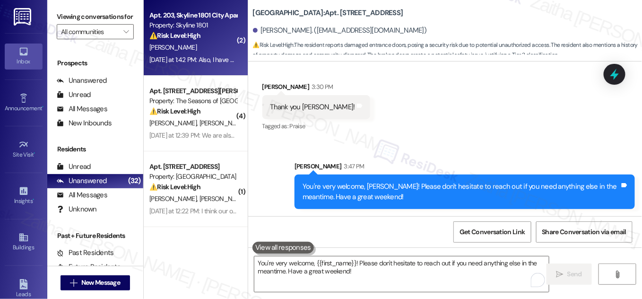
click at [211, 48] on div "[PERSON_NAME]" at bounding box center [192, 48] width 89 height 12
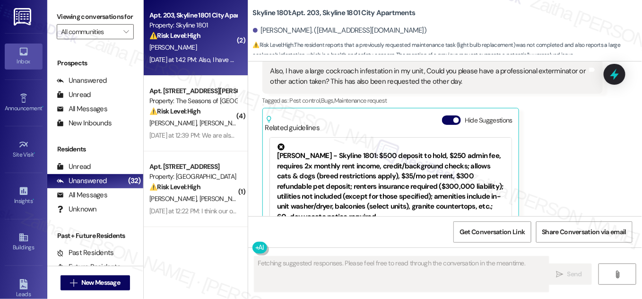
scroll to position [552, 0]
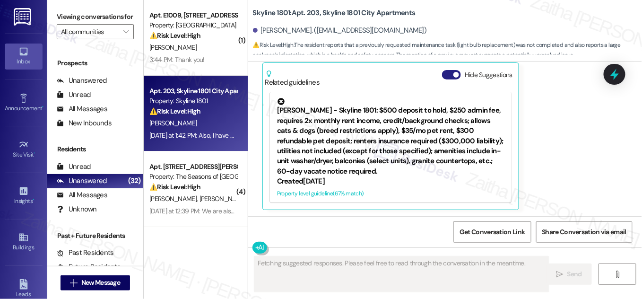
click at [447, 75] on button "Hide Suggestions" at bounding box center [451, 74] width 19 height 9
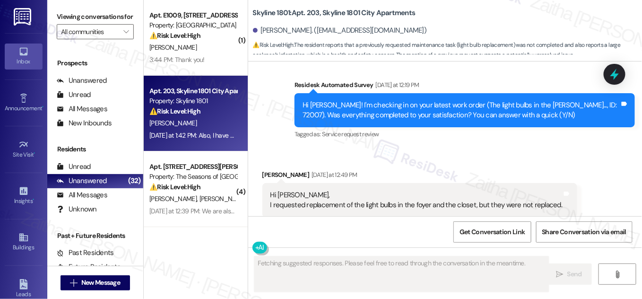
scroll to position [261, 0]
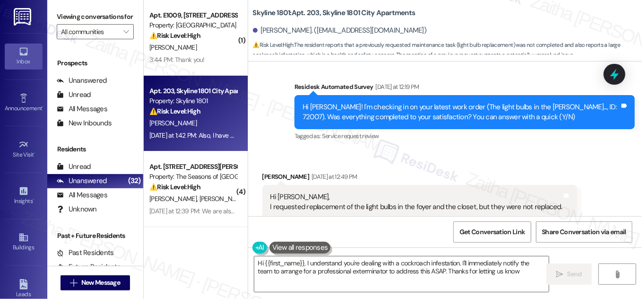
type textarea "Hi {{first_name}}, I understand you're dealing with a cockroach infestation. I'…"
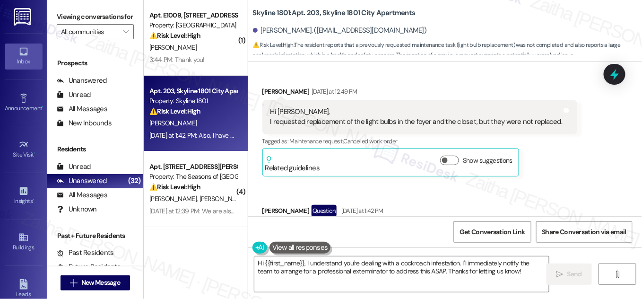
scroll to position [433, 0]
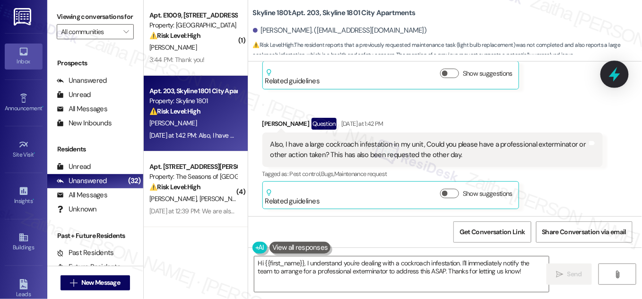
click at [611, 75] on icon at bounding box center [614, 74] width 11 height 15
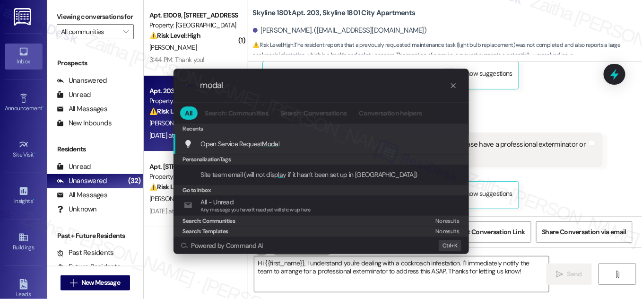
type input "modal"
click at [275, 143] on span "Modal" at bounding box center [270, 143] width 17 height 9
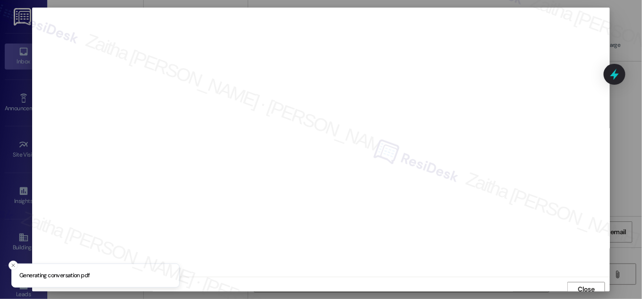
scroll to position [5, 0]
click at [583, 284] on span "Close" at bounding box center [586, 284] width 17 height 10
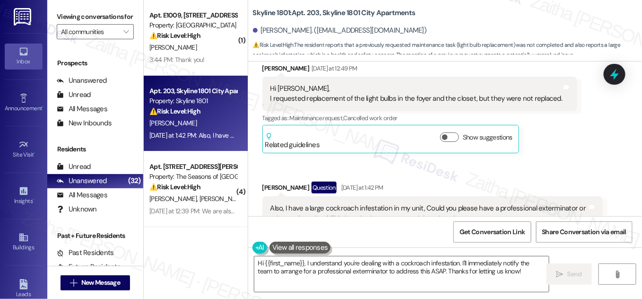
scroll to position [433, 0]
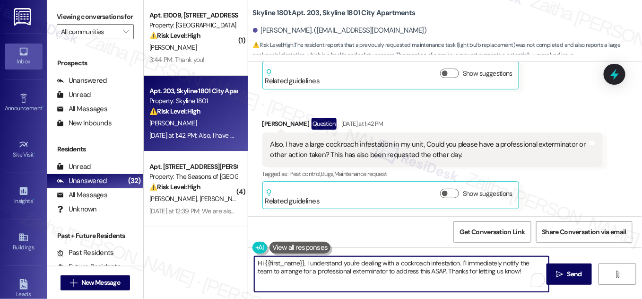
click at [258, 264] on textarea "Hi {{first_name}}, I understand you're dealing with a cockroach infestation. I'…" at bounding box center [401, 273] width 294 height 35
drag, startPoint x: 358, startPoint y: 264, endPoint x: 475, endPoint y: 277, distance: 118.5
click at [475, 277] on textarea "Thanks for the update, {{first_name}}, I understand you're dealing with a cockr…" at bounding box center [401, 273] width 294 height 35
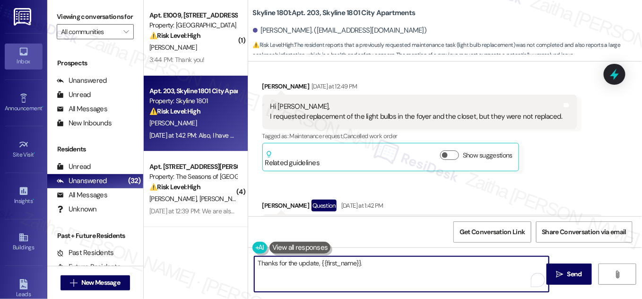
scroll to position [348, 0]
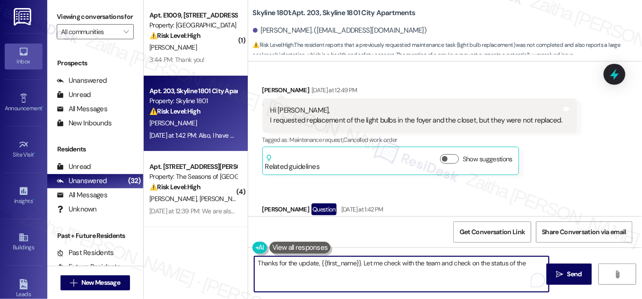
click at [526, 262] on textarea "Thanks for the update, {{first_name}}. Let me check with the team and check on …" at bounding box center [401, 273] width 294 height 35
click at [315, 274] on textarea "Thanks for the update, {{first_name}}. Let me check with the team and check on …" at bounding box center [401, 273] width 294 height 35
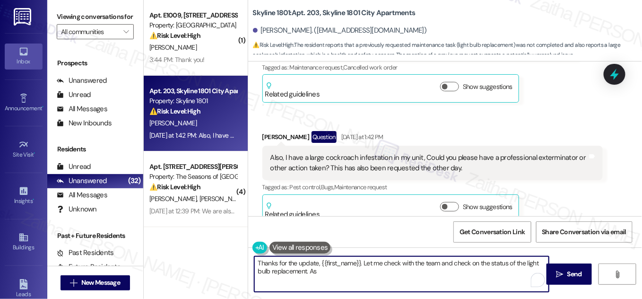
scroll to position [433, 0]
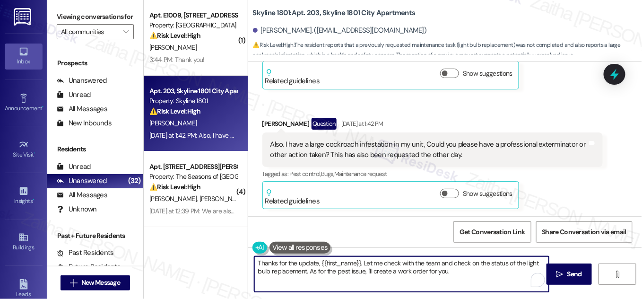
paste textarea "Do we have your permission to enter during your absence? Do you have pets that …"
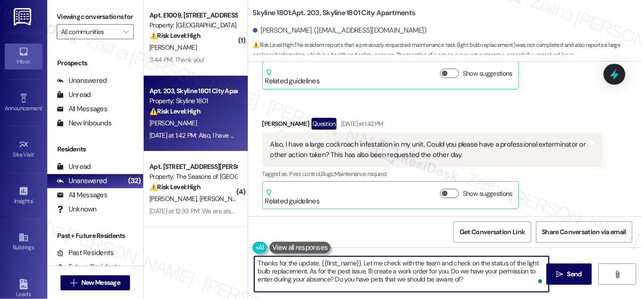
click at [389, 262] on textarea "Thanks for the update, {{first_name}}. Let me check with the team and check on …" at bounding box center [401, 273] width 294 height 35
click at [390, 262] on textarea "Thanks for the update, {{first_name}}. Let me check with the team and check on …" at bounding box center [401, 273] width 294 height 35
type textarea "Thanks for the update, {{first_name}}. Let me follow up with the team and check…"
click at [572, 274] on span "Send" at bounding box center [574, 274] width 15 height 10
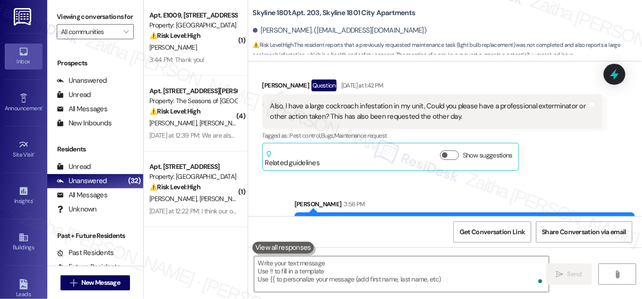
scroll to position [519, 0]
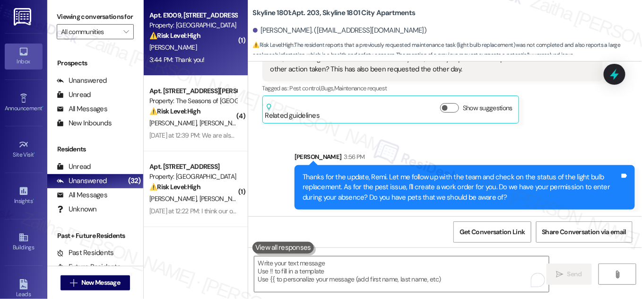
click at [214, 44] on div "[PERSON_NAME]" at bounding box center [192, 48] width 89 height 12
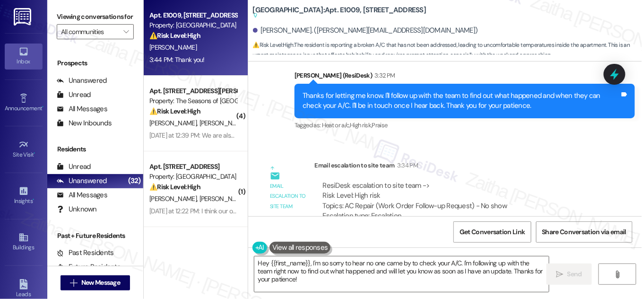
scroll to position [1720, 0]
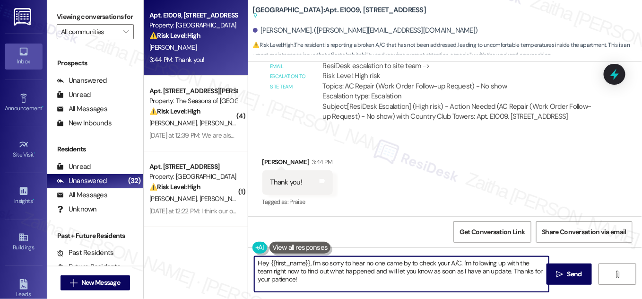
click at [259, 261] on textarea "Hey {{first_name}}, I'm so sorry to hear no one came by to check your A/C. I'm …" at bounding box center [401, 273] width 294 height 35
drag, startPoint x: 341, startPoint y: 263, endPoint x: 349, endPoint y: 284, distance: 23.2
click at [349, 284] on textarea "You're welcome, {{first_name}}, I'm so sorry to hear no one came by to check yo…" at bounding box center [401, 273] width 294 height 35
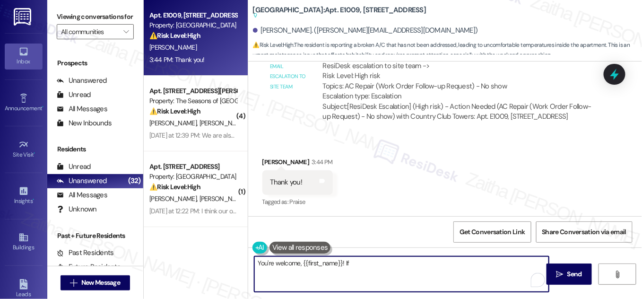
type textarea "You're welcome, {{first_name}}! If"
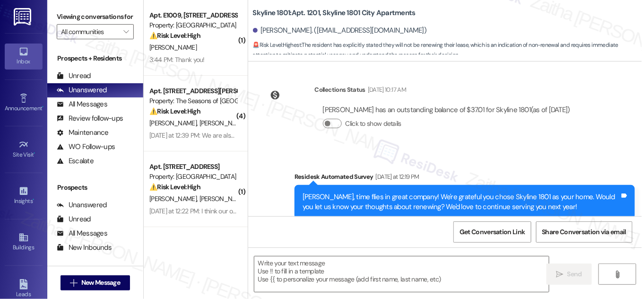
type textarea "Fetching suggested responses. Please feel free to read through the conversation…"
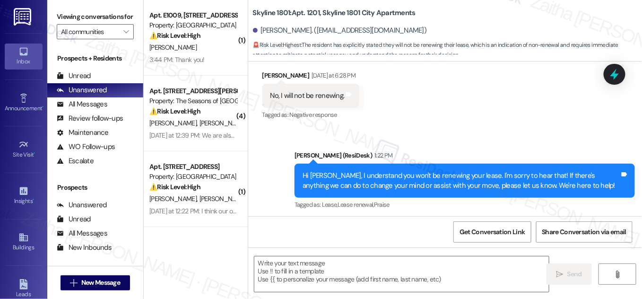
scroll to position [365, 0]
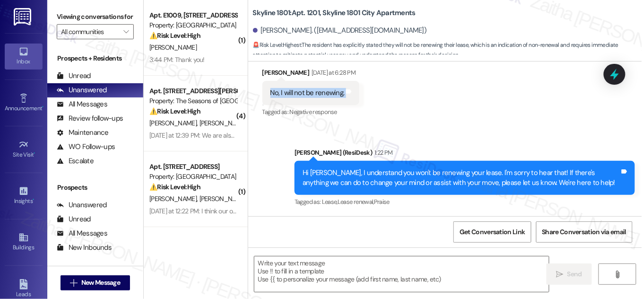
drag, startPoint x: 265, startPoint y: 91, endPoint x: 357, endPoint y: 96, distance: 91.8
click at [357, 96] on div "Received via SMS [PERSON_NAME] [DATE] at 6:28 PM No, I will not be renewing. Ta…" at bounding box center [311, 93] width 112 height 66
copy div "No, I will not be renewing. Tags and notes"
click at [460, 102] on div "Received via SMS [PERSON_NAME] [DATE] at 6:28 PM No, I will not be renewing. Ta…" at bounding box center [445, 86] width 394 height 80
click at [618, 75] on icon at bounding box center [614, 74] width 11 height 15
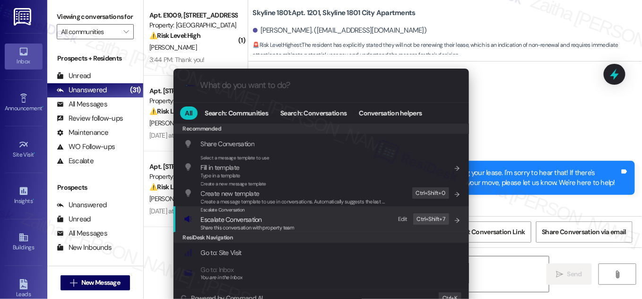
click at [235, 219] on span "Escalate Conversation" at bounding box center [231, 219] width 61 height 9
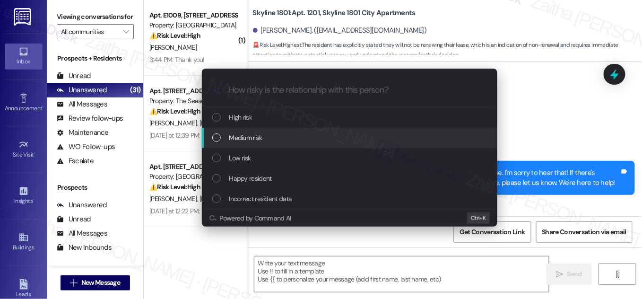
click at [256, 136] on span "Medium risk" at bounding box center [245, 137] width 33 height 10
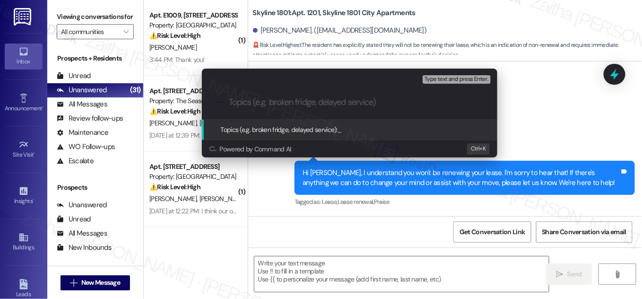
paste input "Non-Renewal Notice"
type input "Non-Renewal Notice"
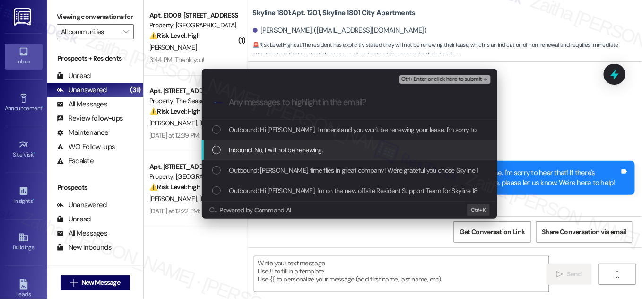
click at [219, 151] on div "List of options" at bounding box center [216, 150] width 9 height 9
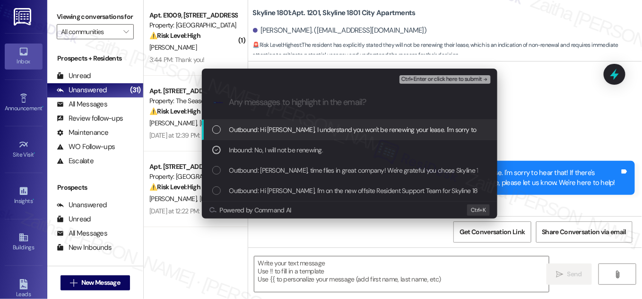
click at [529, 122] on div "Escalate Conversation Medium risk Non-Renewal Notice Inbound: No, I will not be…" at bounding box center [321, 149] width 642 height 299
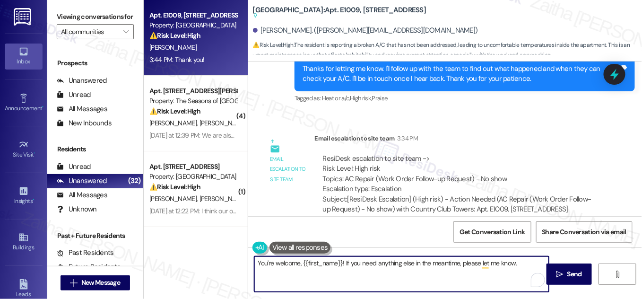
scroll to position [1720, 0]
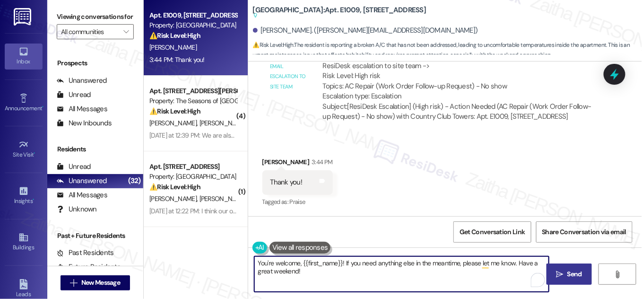
type textarea "You're welcome, {{first_name}}! If you need anything else in the meantime, plea…"
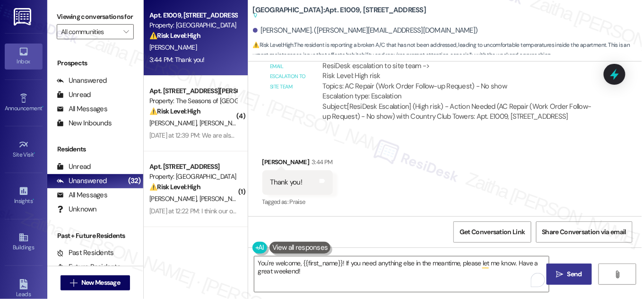
drag, startPoint x: 562, startPoint y: 272, endPoint x: 556, endPoint y: 265, distance: 9.1
click at [562, 272] on icon "" at bounding box center [559, 274] width 7 height 8
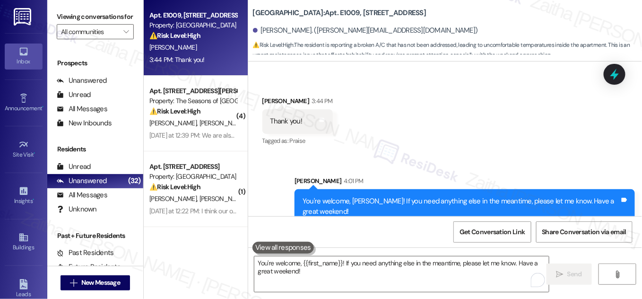
scroll to position [1796, 0]
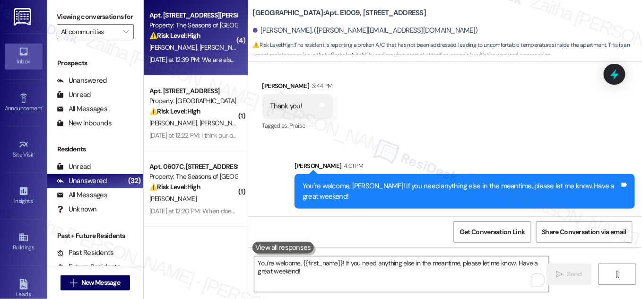
click at [220, 51] on div "M. Reinicke K. Glueckert" at bounding box center [192, 48] width 89 height 12
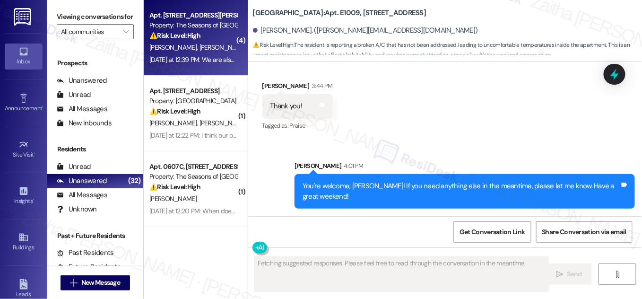
scroll to position [597, 0]
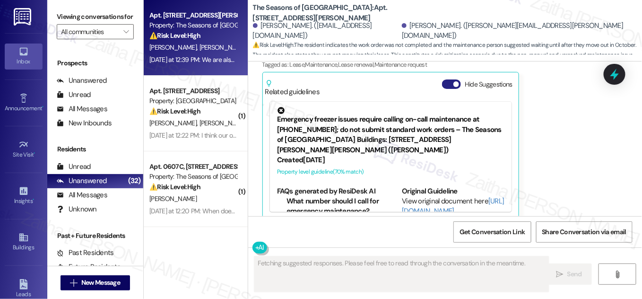
click at [447, 79] on button "Hide Suggestions" at bounding box center [451, 83] width 19 height 9
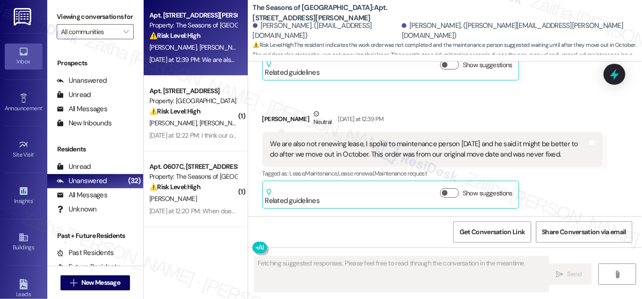
scroll to position [477, 0]
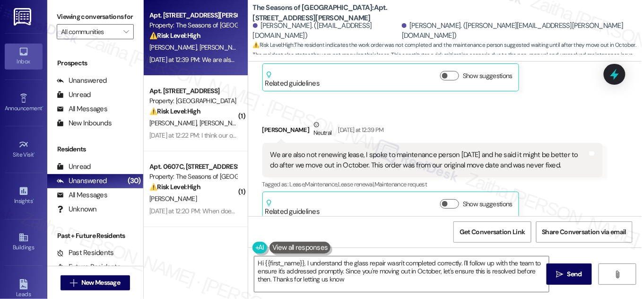
type textarea "Hi {{first_name}}, I understand the glass repair wasn't completed correctly. I'…"
click at [612, 74] on icon at bounding box center [614, 74] width 11 height 15
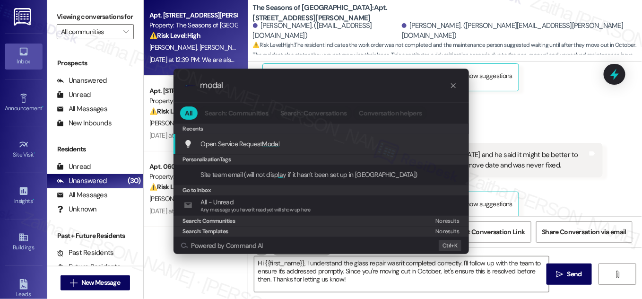
type input "modal"
click at [272, 143] on span "Modal" at bounding box center [270, 143] width 17 height 9
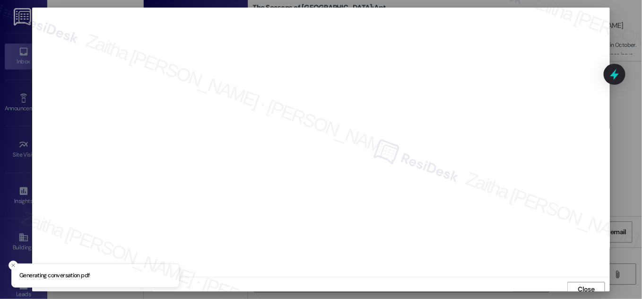
scroll to position [5, 0]
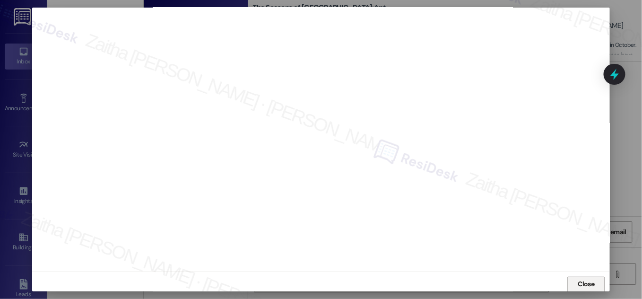
click at [581, 281] on span "Close" at bounding box center [586, 284] width 17 height 10
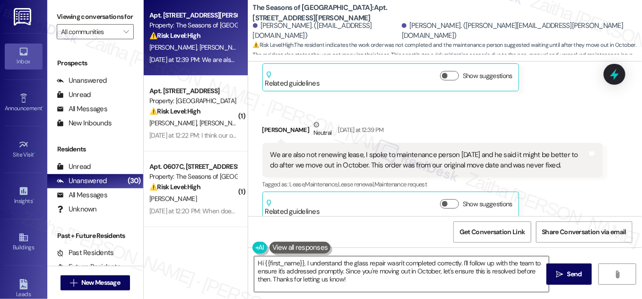
click at [320, 263] on textarea "Hi {{first_name}}, I understand the glass repair wasn't completed correctly. I'…" at bounding box center [401, 273] width 294 height 35
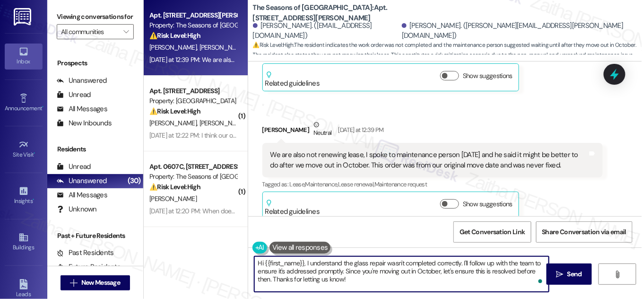
click at [320, 263] on textarea "Hi {{first_name}}, I understand the glass repair wasn't completed correctly. I'…" at bounding box center [401, 273] width 294 height 35
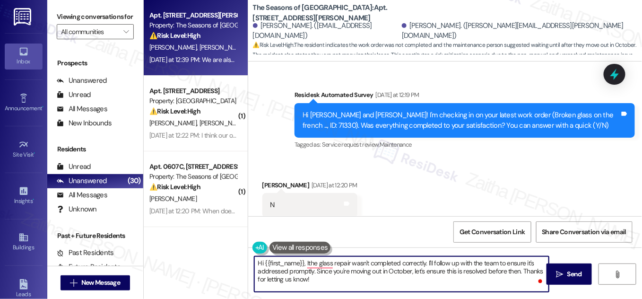
scroll to position [305, 0]
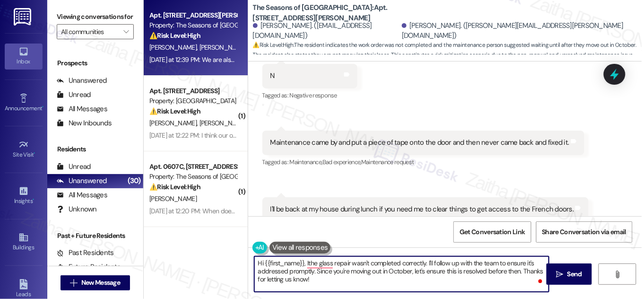
click at [259, 263] on textarea "Hi {{first_name}}, Ithe glass repair wasn't completed correctly. I'll follow up…" at bounding box center [401, 273] width 294 height 35
drag, startPoint x: 302, startPoint y: 263, endPoint x: 254, endPoint y: 264, distance: 48.7
click at [254, 264] on textarea "Hi {{first_name}}, Ithe glass repair wasn't completed correctly. I'll follow up…" at bounding box center [401, 273] width 294 height 35
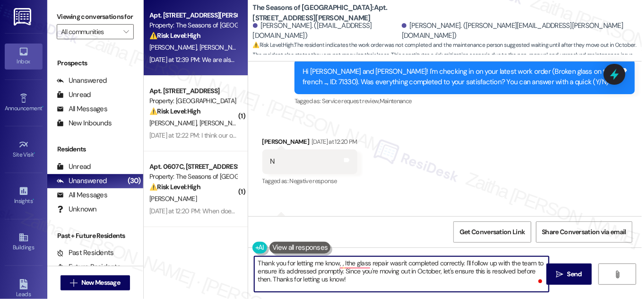
scroll to position [219, 0]
click at [268, 137] on div "Kyle Glueckert Yesterday at 12:20 PM" at bounding box center [309, 143] width 95 height 13
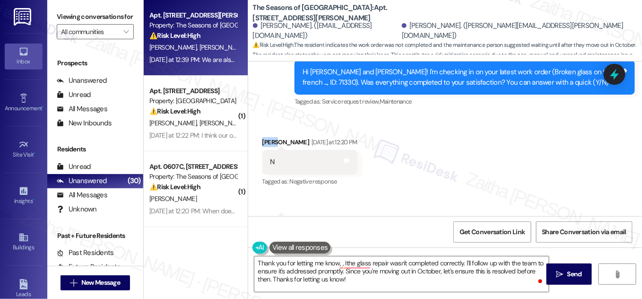
click at [268, 137] on div "Kyle Glueckert Yesterday at 12:20 PM" at bounding box center [309, 143] width 95 height 13
copy div "Kyle"
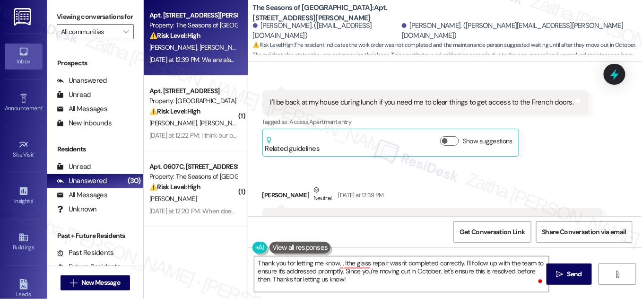
scroll to position [477, 0]
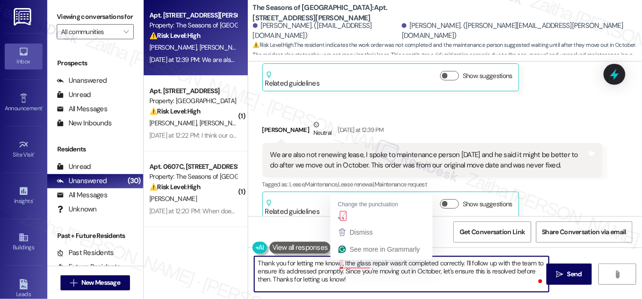
click at [340, 262] on textarea "Thank you for letting me know, , Ithe glass repair wasn't completed correctly. …" at bounding box center [401, 273] width 294 height 35
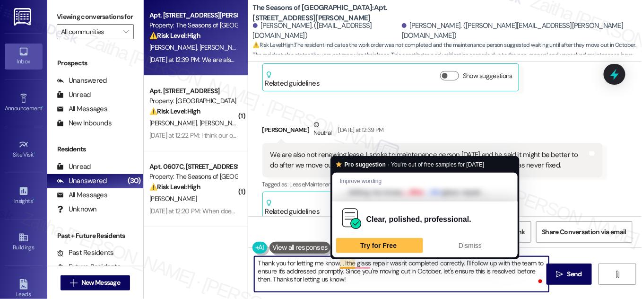
paste textarea "Kyle"
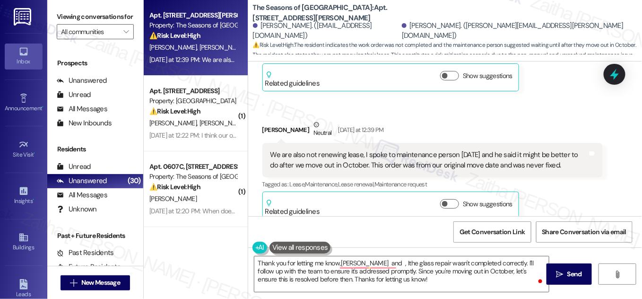
click at [271, 120] on div "Mylene Reinicke Neutral Yesterday at 12:39 PM" at bounding box center [432, 131] width 340 height 23
copy div "Mylene"
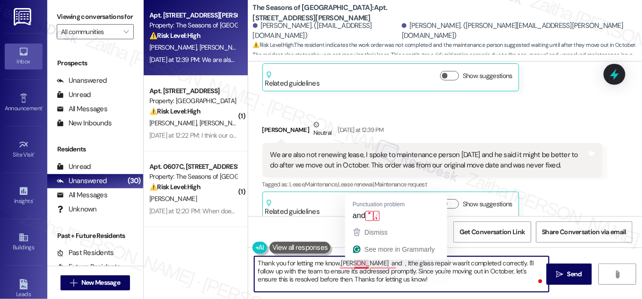
click at [362, 260] on textarea "Thank you for letting me know,Kyle and , Ithe glass repair wasn't completed cor…" at bounding box center [401, 273] width 294 height 35
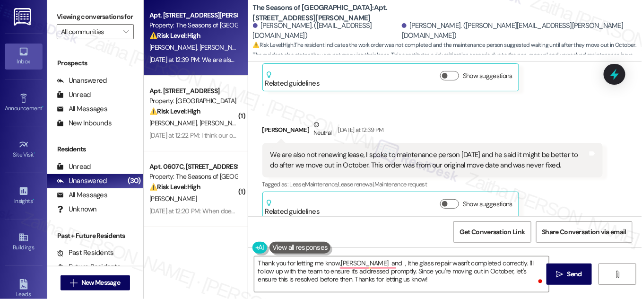
click at [313, 250] on button at bounding box center [299, 247] width 61 height 12
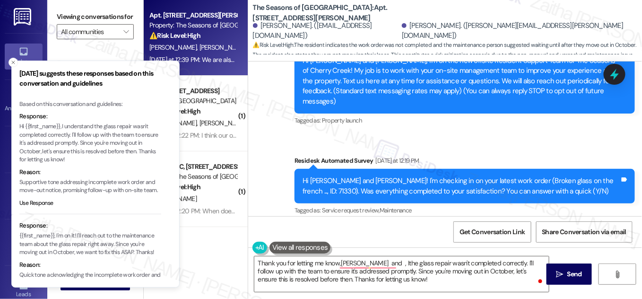
scroll to position [91, 0]
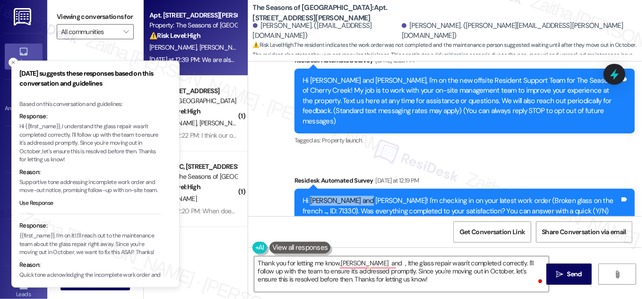
drag, startPoint x: 307, startPoint y: 190, endPoint x: 358, endPoint y: 187, distance: 50.6
click at [358, 196] on div "Hi Mylene and Kyle! I'm checking in on your latest work order (Broken glass on …" at bounding box center [460, 206] width 317 height 20
copy div "Mylene and Kyle!"
click at [14, 65] on icon "Close toast" at bounding box center [13, 63] width 6 height 6
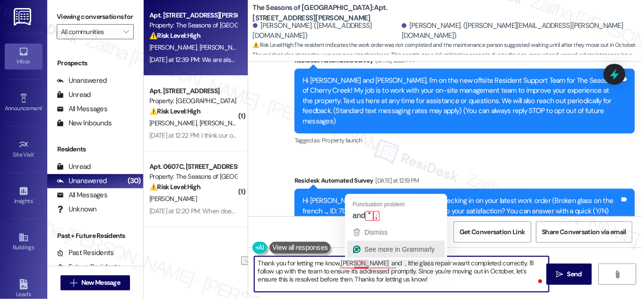
drag, startPoint x: 337, startPoint y: 260, endPoint x: 371, endPoint y: 256, distance: 33.8
click at [371, 256] on html "Inbox Go to Inbox Announcement • Send A Text Announcement Site Visit • Go to Si…" at bounding box center [321, 149] width 642 height 299
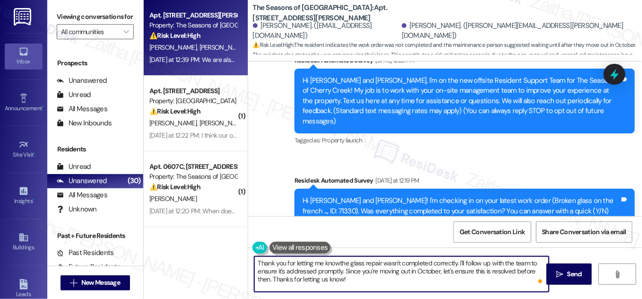
paste textarea "Mylene and Kyle!"
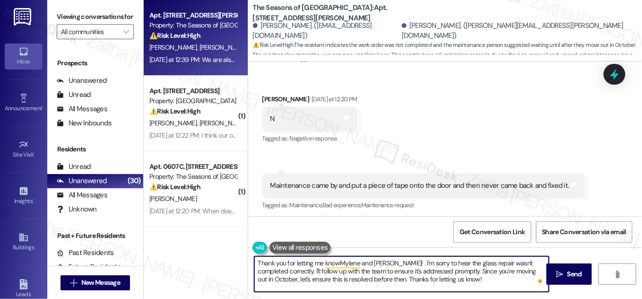
scroll to position [305, 0]
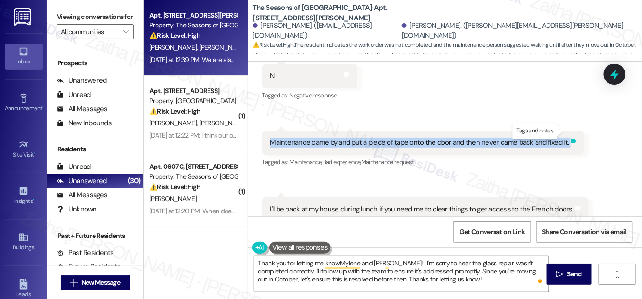
drag, startPoint x: 263, startPoint y: 133, endPoint x: 563, endPoint y: 134, distance: 299.6
click at [563, 134] on div "Maintenance came by and put a piece of tape onto the door and then never came b…" at bounding box center [423, 142] width 322 height 24
copy div "Maintenance came by and put a piece of tape onto the door and then never came b…"
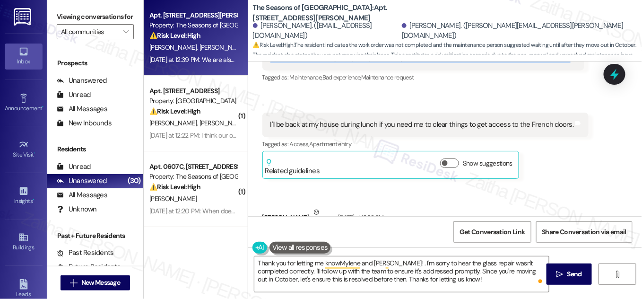
scroll to position [391, 0]
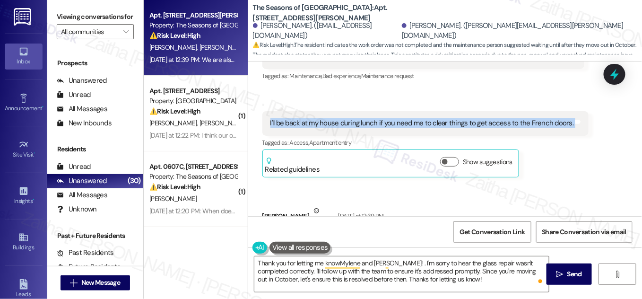
drag, startPoint x: 261, startPoint y: 107, endPoint x: 570, endPoint y: 121, distance: 309.9
click at [570, 121] on div "I'll be back at my house during lunch if you need me to clear things to get acc…" at bounding box center [425, 123] width 327 height 24
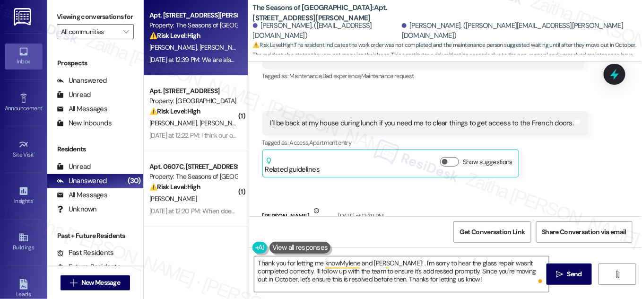
click at [569, 164] on div "Kyle Glueckert Yesterday at 12:21 PM I'll be back at my house during lunch if y…" at bounding box center [425, 144] width 327 height 66
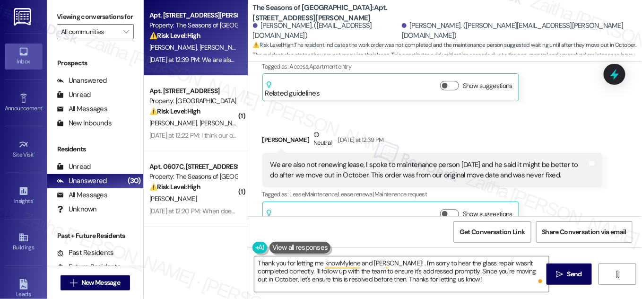
scroll to position [477, 0]
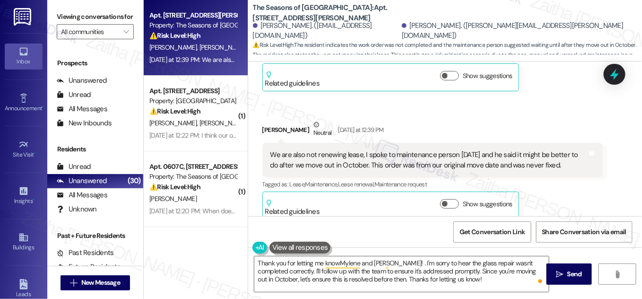
drag, startPoint x: 267, startPoint y: 143, endPoint x: 560, endPoint y: 154, distance: 293.2
click at [560, 154] on div "We are also not renewing lease, I spoke to maintenance person yesterday and he …" at bounding box center [428, 160] width 319 height 20
copy div "We are also not renewing lease, I spoke to maintenance person yesterday and he …"
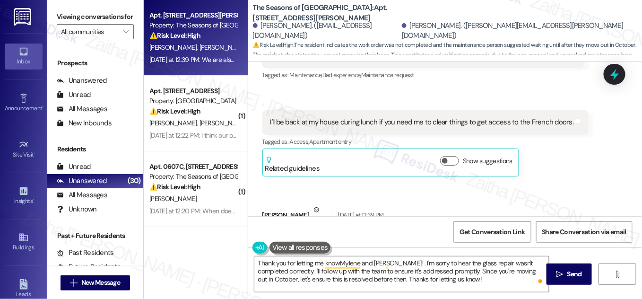
scroll to position [391, 0]
click at [376, 86] on div "Received via SMS Kyle Glueckert Yesterday at 12:20 PM N Tags and notes Tagged a…" at bounding box center [445, 128] width 394 height 369
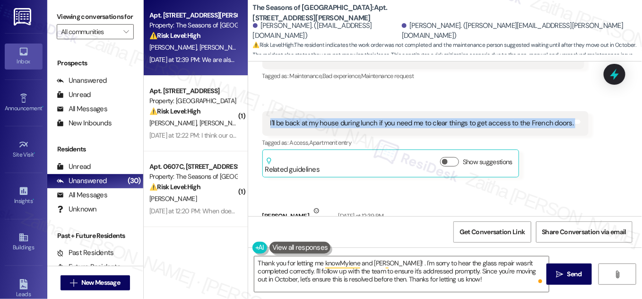
drag, startPoint x: 254, startPoint y: 112, endPoint x: 566, endPoint y: 119, distance: 311.5
click at [566, 119] on div "Received via SMS 12:21 PM Kyle Glueckert Yesterday at 12:21 PM I'll be back at …" at bounding box center [425, 144] width 341 height 80
copy div "I'll be back at my house during lunch if you need me to clear things to get acc…"
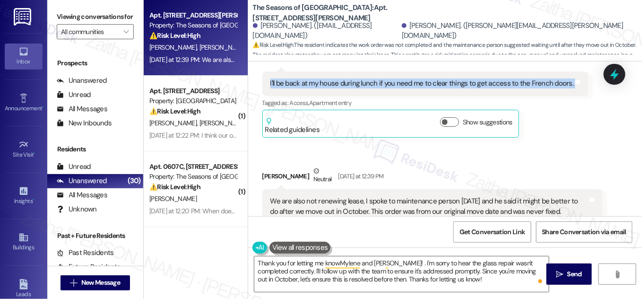
scroll to position [477, 0]
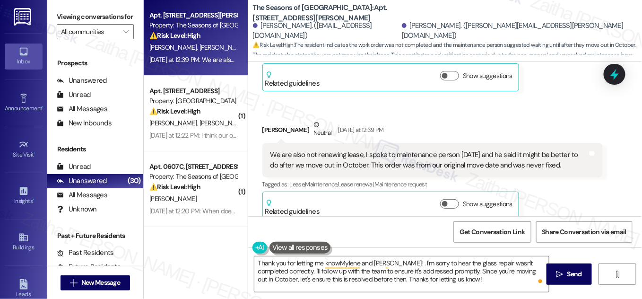
drag, startPoint x: 262, startPoint y: 141, endPoint x: 558, endPoint y: 160, distance: 296.9
click at [558, 160] on div "We are also not renewing lease, I spoke to maintenance person yesterday and he …" at bounding box center [432, 160] width 340 height 34
copy div "We are also not renewing lease, I spoke to maintenance person yesterday and he …"
click at [424, 120] on div "Mylene Reinicke Neutral Yesterday at 12:39 PM" at bounding box center [432, 131] width 340 height 23
click at [419, 120] on div "Mylene Reinicke Neutral Yesterday at 12:39 PM" at bounding box center [432, 131] width 340 height 23
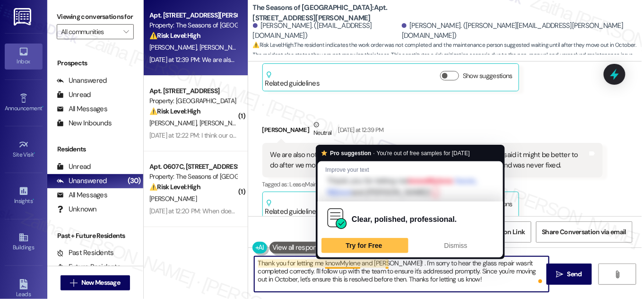
click at [336, 260] on textarea "Thank you for letting me knowMylene and Kyle! . I'm sorry to hear the glass rep…" at bounding box center [401, 273] width 294 height 35
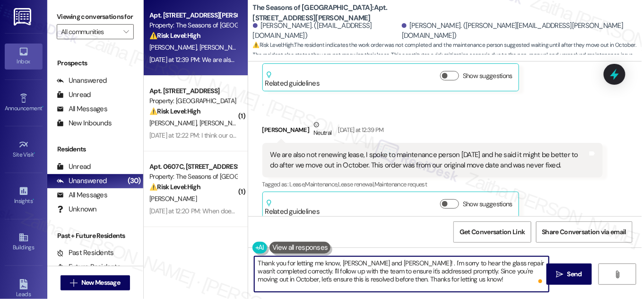
click at [388, 263] on textarea "Thank you for letting me know, Mylene and Kyle! . I'm sorry to hear the glass r…" at bounding box center [401, 273] width 294 height 35
type textarea "Thank you for letting me know, Mylene and Kyle! I'm sorry to hear the glass rep…"
click at [619, 83] on div at bounding box center [614, 73] width 28 height 27
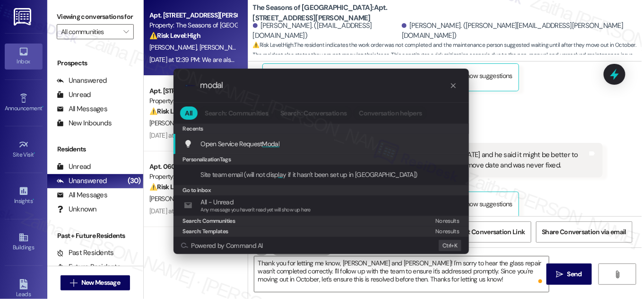
type input "modal"
click at [267, 144] on span "Modal" at bounding box center [270, 143] width 17 height 9
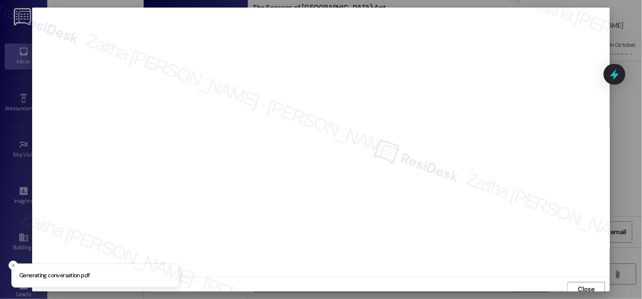
scroll to position [5, 0]
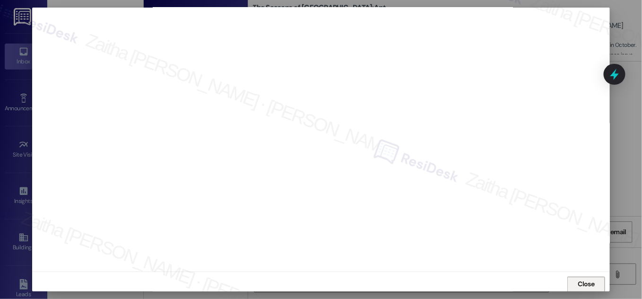
click at [591, 284] on span "Close" at bounding box center [586, 284] width 17 height 10
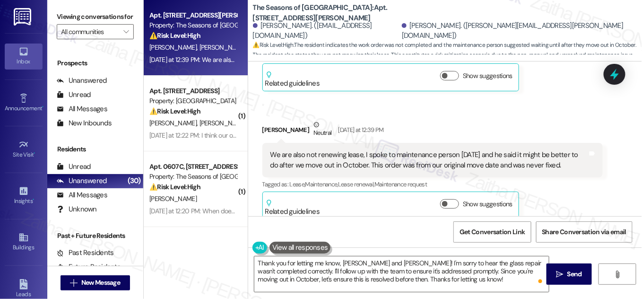
click at [578, 185] on div "Mylene Reinicke Neutral Yesterday at 12:39 PM We are also not renewing lease, I…" at bounding box center [432, 170] width 340 height 100
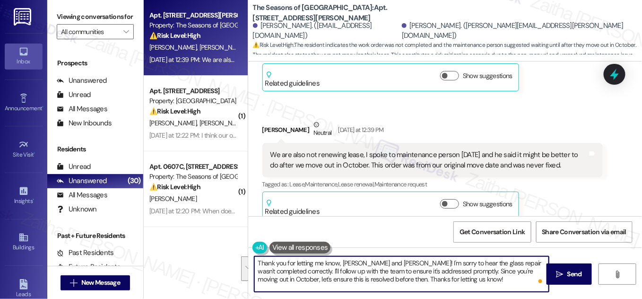
drag, startPoint x: 258, startPoint y: 263, endPoint x: 464, endPoint y: 288, distance: 207.5
click at [463, 288] on textarea "Thank you for letting me know, Mylene and Kyle! I'm sorry to hear the glass rep…" at bounding box center [401, 273] width 294 height 35
type textarea "T"
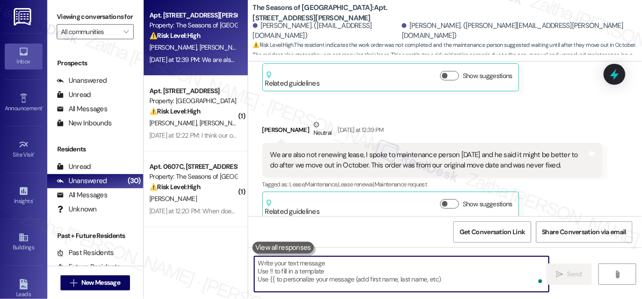
paste textarea "I’m sorry to hear this has been left unresolved for so long, and I appreciate y…"
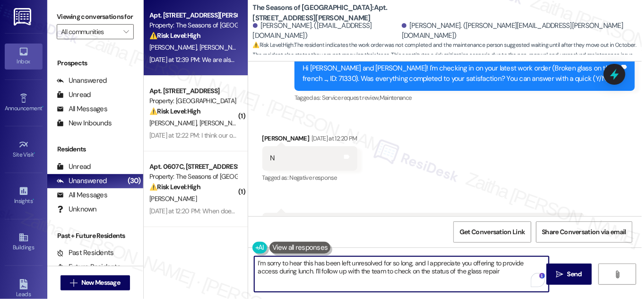
scroll to position [219, 0]
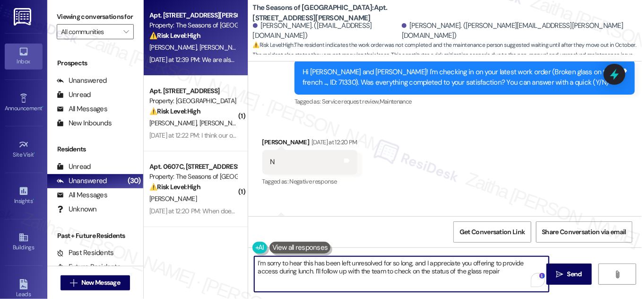
type textarea "I’m sorry to hear this has been left unresolved for so long, and I appreciate y…"
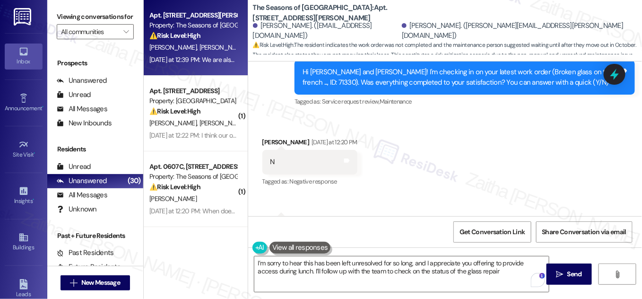
click at [297, 245] on button at bounding box center [299, 247] width 61 height 12
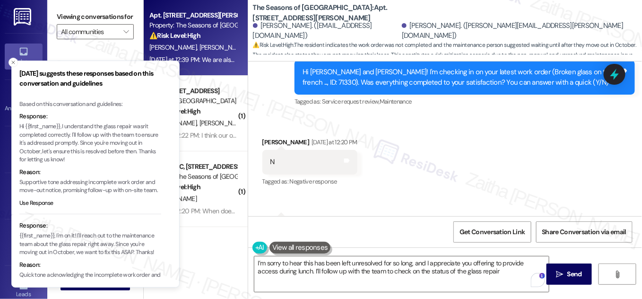
click at [27, 127] on p "Hi {{first_name}}, I understand the glass repair wasn't completed correctly. I'…" at bounding box center [90, 143] width 142 height 42
drag, startPoint x: 27, startPoint y: 127, endPoint x: 38, endPoint y: 126, distance: 10.4
click at [38, 126] on p "Hi {{first_name}}, I understand the glass repair wasn't completed correctly. I'…" at bounding box center [90, 143] width 142 height 42
click at [28, 126] on p "Hi {{first_name}}, I understand the glass repair wasn't completed correctly. I'…" at bounding box center [90, 143] width 142 height 42
click at [25, 125] on p "Hi {{first_name}}, I understand the glass repair wasn't completed correctly. I'…" at bounding box center [90, 143] width 142 height 42
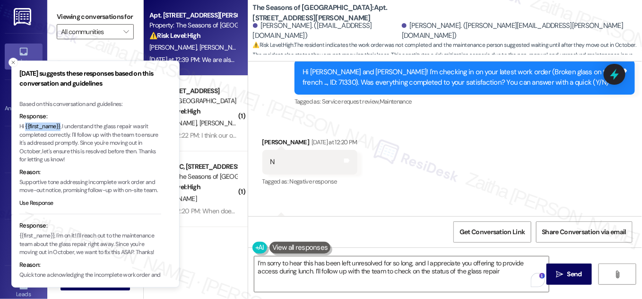
drag, startPoint x: 25, startPoint y: 125, endPoint x: 60, endPoint y: 125, distance: 35.0
click at [60, 125] on p "Hi {{first_name}}, I understand the glass repair wasn't completed correctly. I'…" at bounding box center [90, 143] width 142 height 42
copy p "{{first_name}}"
click at [13, 60] on icon "Close toast" at bounding box center [13, 63] width 6 height 6
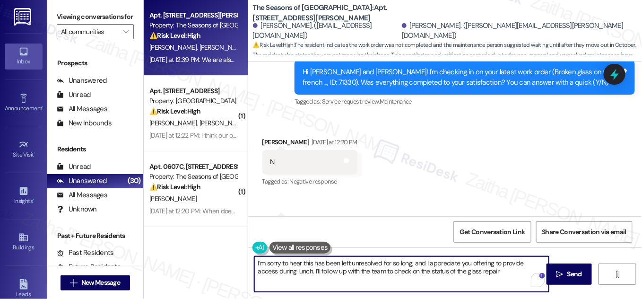
click at [265, 260] on textarea "I’m sorry to hear this has been left unresolved for so long, and I appreciate y…" at bounding box center [401, 273] width 294 height 35
paste textarea "{{first_name}}"
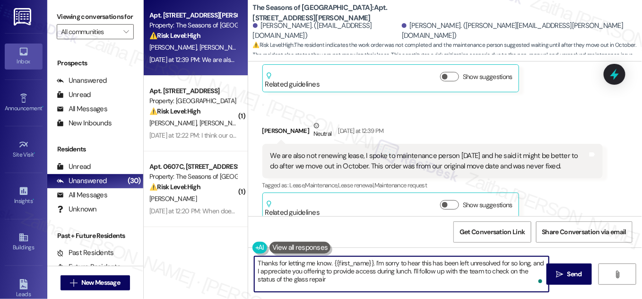
scroll to position [477, 0]
click at [326, 277] on textarea "Thanks for letting me know. {{first_name}}. I’m sorry to hear this has been lef…" at bounding box center [401, 273] width 294 height 35
click at [455, 279] on textarea "Thanks for letting me know. {{first_name}}. I’m sorry to hear this has been lef…" at bounding box center [401, 273] width 294 height 35
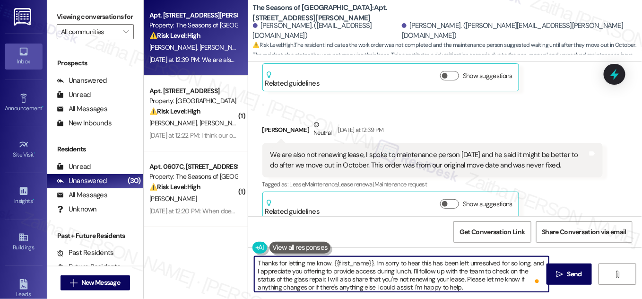
scroll to position [2, 0]
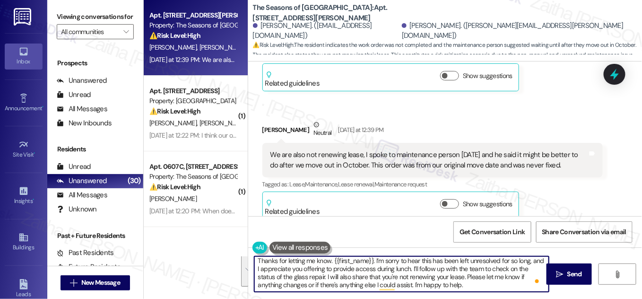
drag, startPoint x: 253, startPoint y: 260, endPoint x: 474, endPoint y: 286, distance: 222.2
click at [474, 286] on textarea "Thanks for letting me know. {{first_name}}. I’m sorry to hear this has been lef…" at bounding box center [401, 273] width 294 height 35
type textarea "Thanks for letting me know. {{first_name}}. I’m sorry to hear this has been lef…"
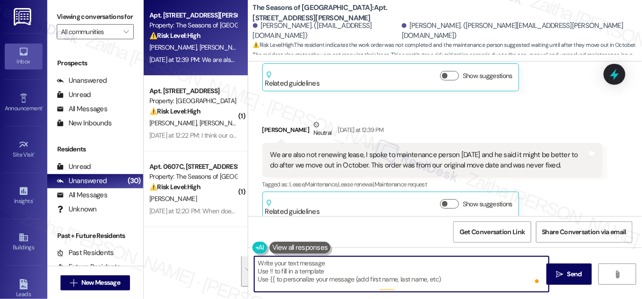
scroll to position [0, 0]
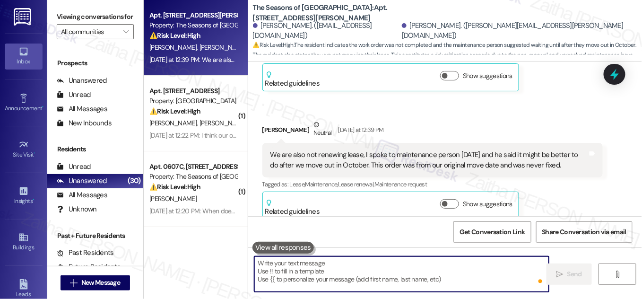
paste textarea "Thanks for letting me know, {{first_name}}. I’m sorry this has been left unreso…"
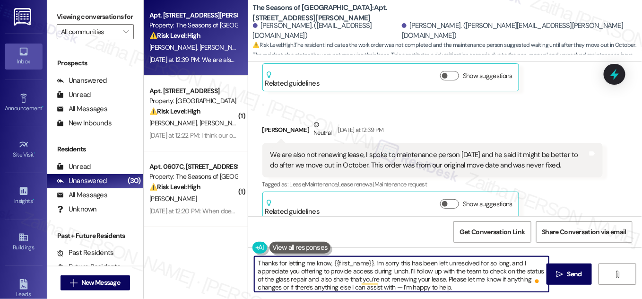
click at [399, 285] on textarea "Thanks for letting me know, {{first_name}}. I’m sorry this has been left unreso…" at bounding box center [401, 273] width 294 height 35
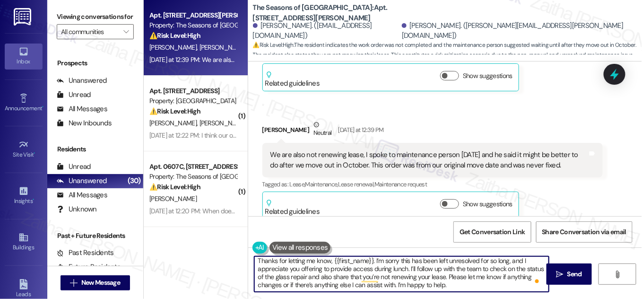
click at [456, 284] on textarea "Thanks for letting me know, {{first_name}}. I’m sorry this has been left unreso…" at bounding box center [401, 273] width 294 height 35
type textarea "Thanks for letting me know, {{first_name}}. I’m sorry this has been left unreso…"
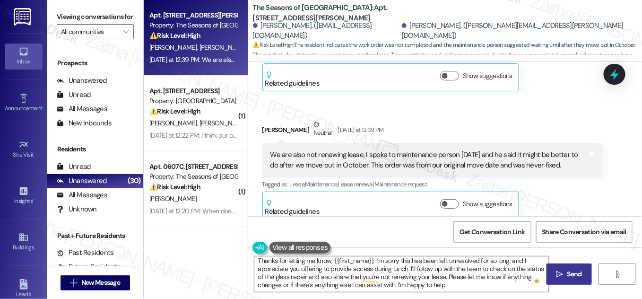
click at [576, 270] on span "Send" at bounding box center [574, 274] width 15 height 10
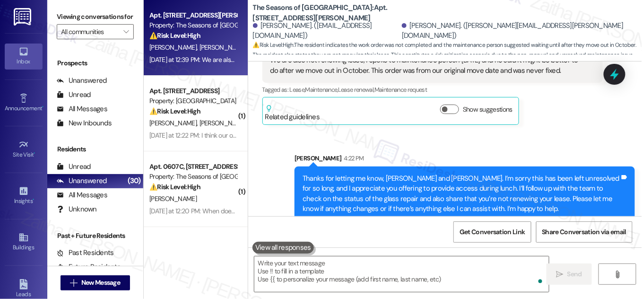
scroll to position [573, 0]
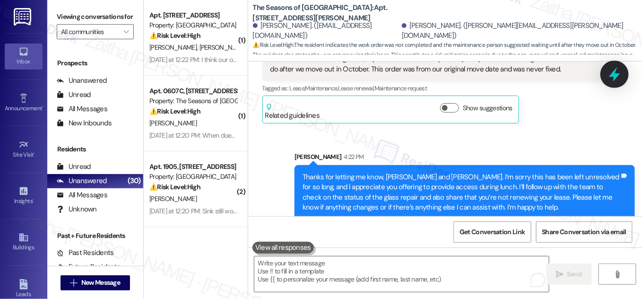
click at [612, 74] on icon at bounding box center [614, 74] width 11 height 15
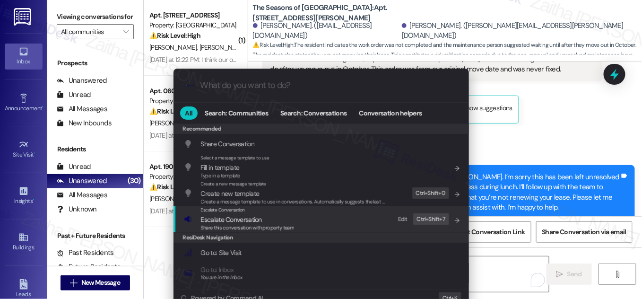
click at [220, 218] on span "Escalate Conversation" at bounding box center [231, 219] width 61 height 9
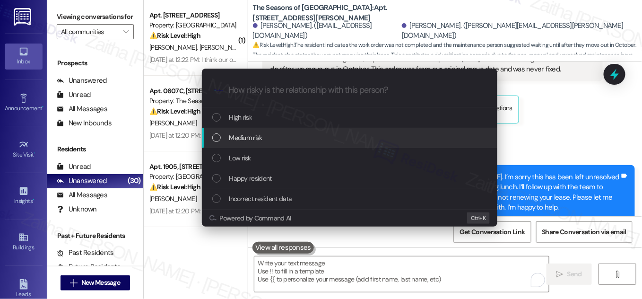
click at [245, 137] on span "Medium risk" at bounding box center [245, 137] width 33 height 10
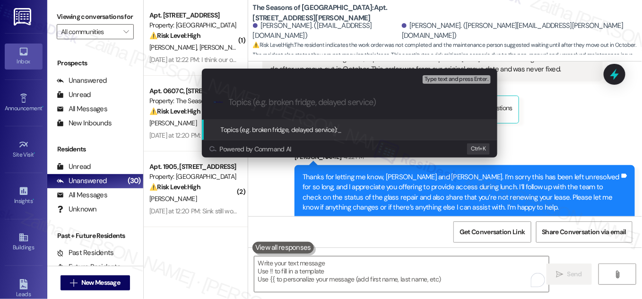
paste input "Unresolved Glass Repair & Non-Renewal Notice"
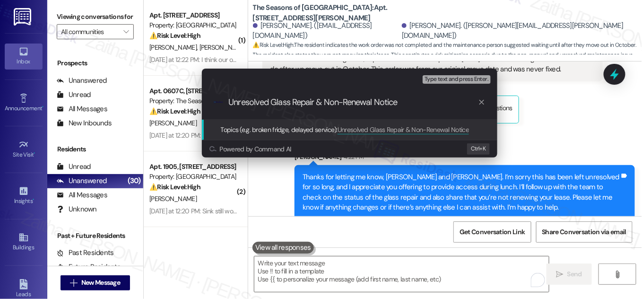
click at [545, 114] on div "Escalate Conversation Medium risk Topics (e.g. broken fridge, delayed service) …" at bounding box center [321, 149] width 642 height 299
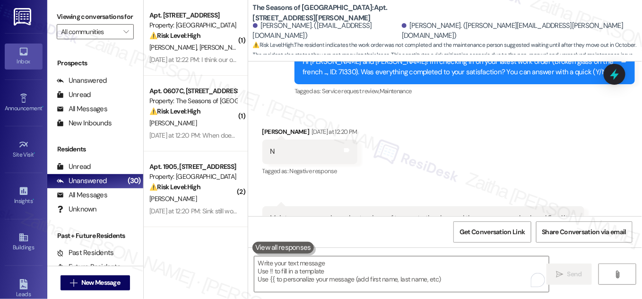
scroll to position [144, 0]
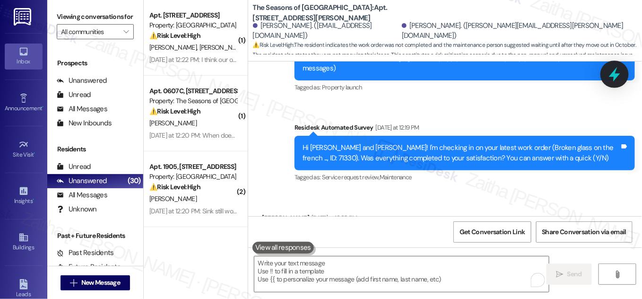
click at [620, 78] on icon at bounding box center [614, 74] width 16 height 16
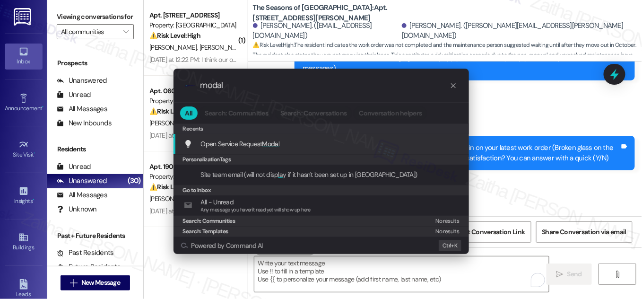
click at [272, 141] on span "Modal" at bounding box center [270, 143] width 17 height 9
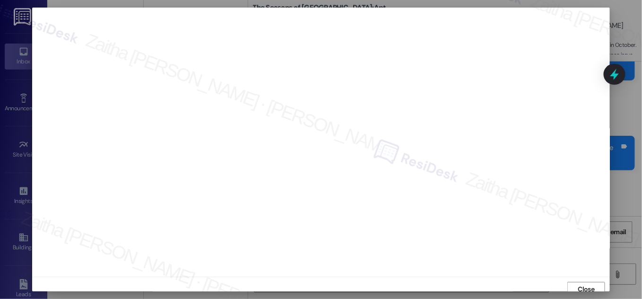
scroll to position [5, 0]
click at [587, 283] on span "Close" at bounding box center [586, 284] width 17 height 10
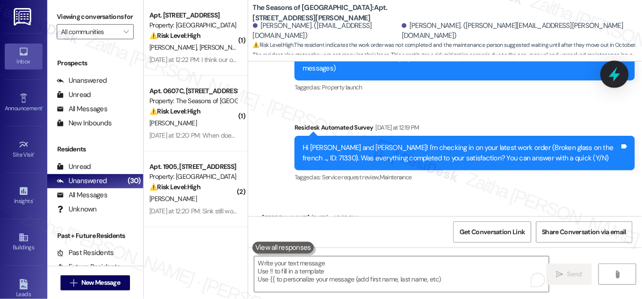
click at [614, 79] on icon at bounding box center [614, 74] width 11 height 15
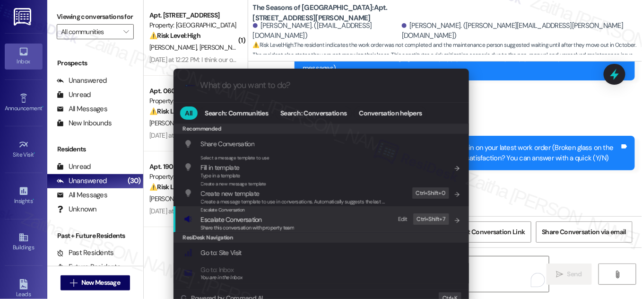
click at [223, 224] on span "Share this conversation with property team" at bounding box center [248, 227] width 94 height 7
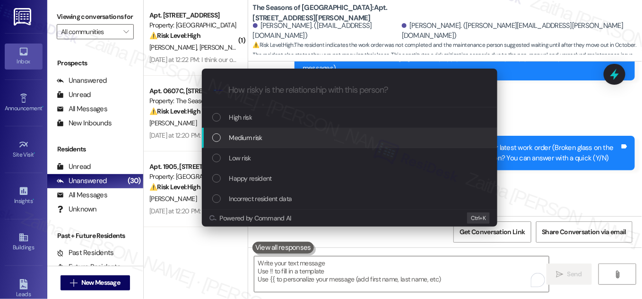
click at [242, 136] on span "Medium risk" at bounding box center [245, 137] width 33 height 10
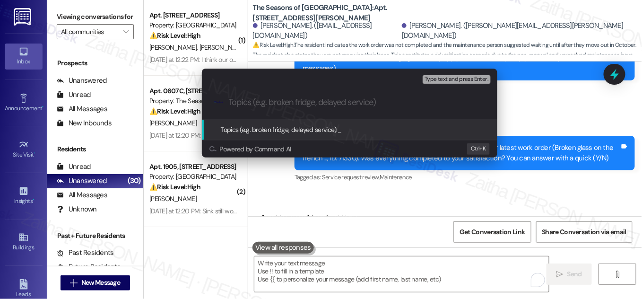
paste input "Unresolved Glass Repair & Non-Renewal Notice"
type input "Unresolved Glass Repair & Non-Renewal Notice"
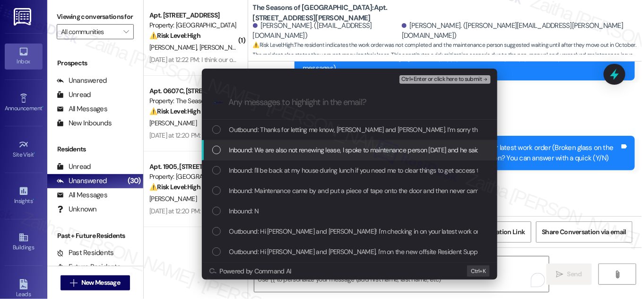
click at [241, 149] on span "Inbound: We are also not renewing lease, I spoke to maintenance person yesterda…" at bounding box center [517, 150] width 576 height 10
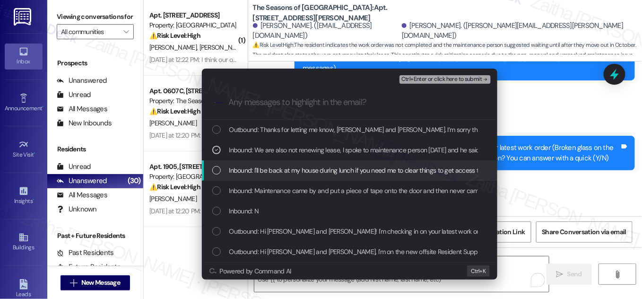
click at [242, 166] on span "Inbound: I'll be back at my house during lunch if you need me to clear things t…" at bounding box center [380, 170] width 302 height 10
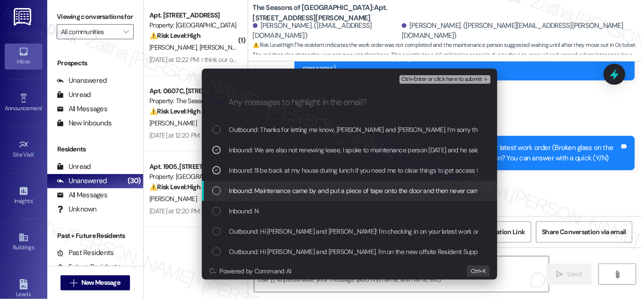
click at [238, 188] on span "Inbound: Maintenance came by and put a piece of tape onto the door and then nev…" at bounding box center [380, 190] width 302 height 10
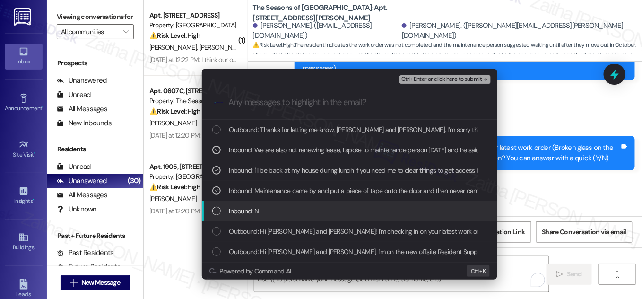
click at [242, 204] on div "Inbound: N" at bounding box center [349, 211] width 295 height 20
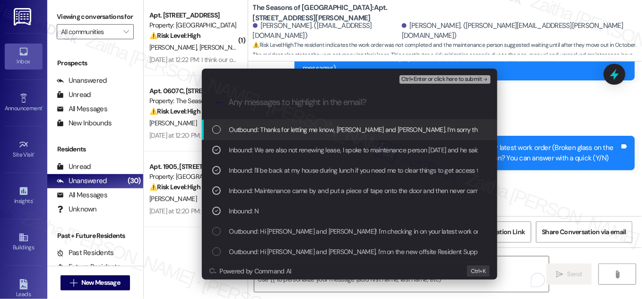
click at [436, 81] on span "Ctrl+Enter or click here to submit" at bounding box center [441, 79] width 81 height 7
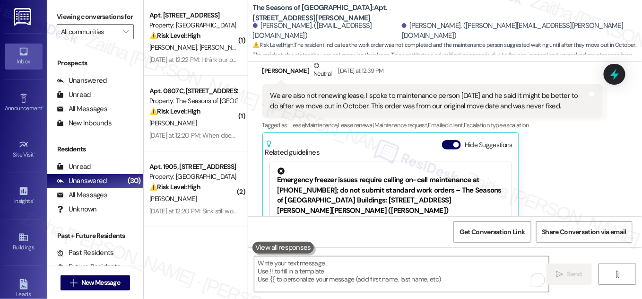
scroll to position [492, 0]
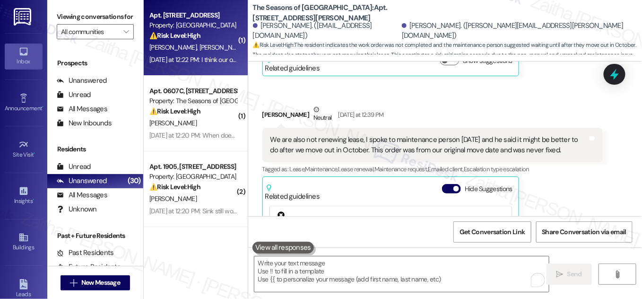
click at [216, 61] on div "Yesterday at 12:22 PM: I think our only concern is the issues we have been havi…" at bounding box center [404, 59] width 510 height 9
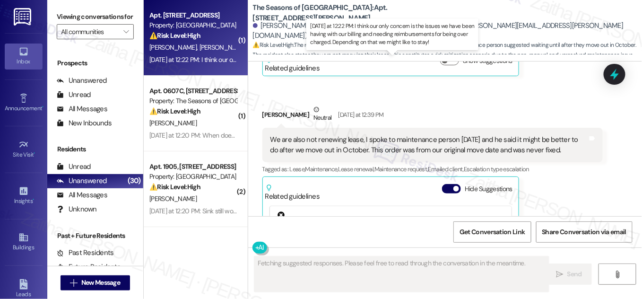
scroll to position [443, 0]
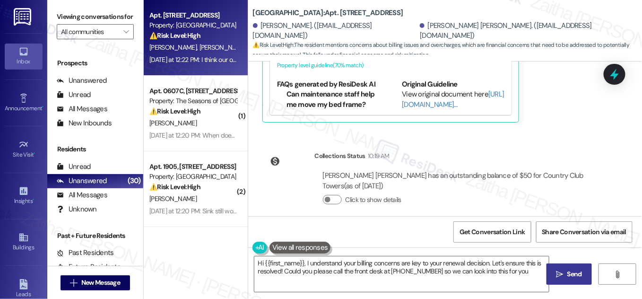
type textarea "Hi {{first_name}}, I understand your billing concerns are key to your renewal d…"
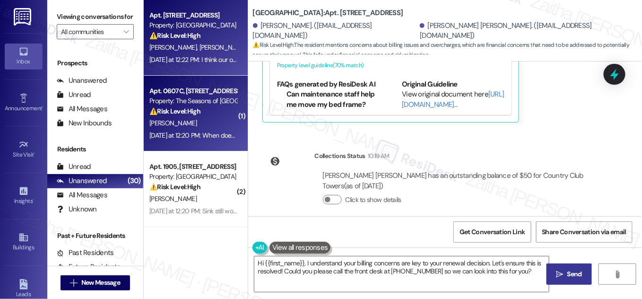
click at [216, 131] on div "Yesterday at 12:20 PM: When does my lease end? Yesterday at 12:20 PM: When does…" at bounding box center [212, 135] width 127 height 9
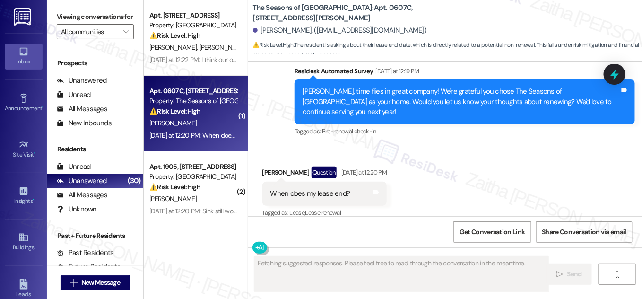
scroll to position [439, 0]
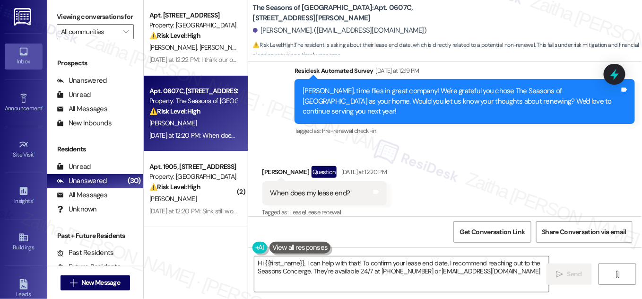
type textarea "Hi {{first_name}}, I can help with that! To confirm your lease end date, I reco…"
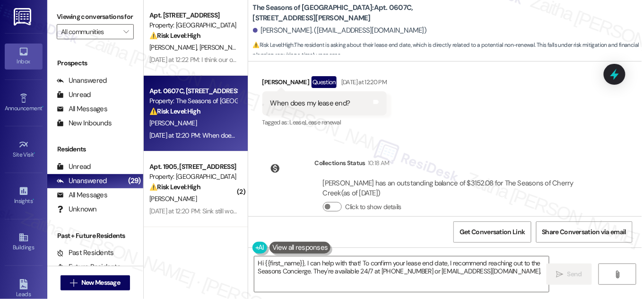
scroll to position [535, 0]
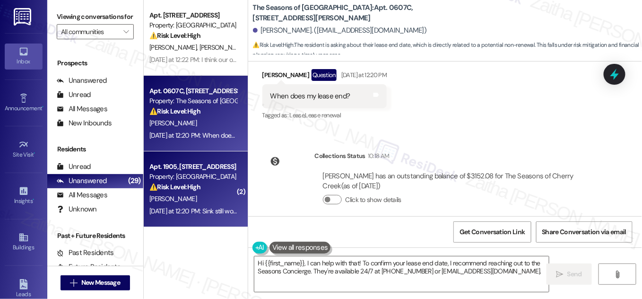
click at [212, 190] on div "⚠️ Risk Level: High The resident indicates that the work order was not complete…" at bounding box center [192, 187] width 87 height 10
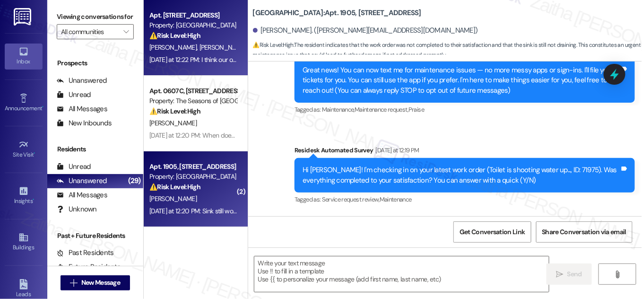
type textarea "Fetching suggested responses. Please feel free to read through the conversation…"
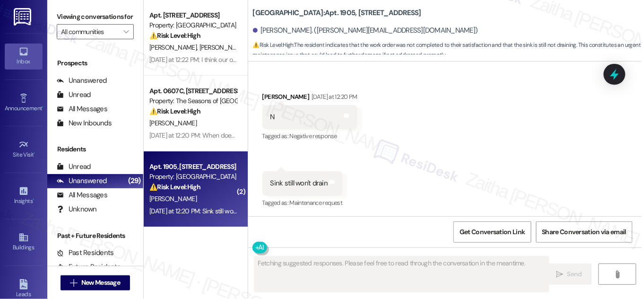
scroll to position [245, 0]
click at [224, 44] on div "A. Rutherford M. Anderson" at bounding box center [192, 48] width 89 height 12
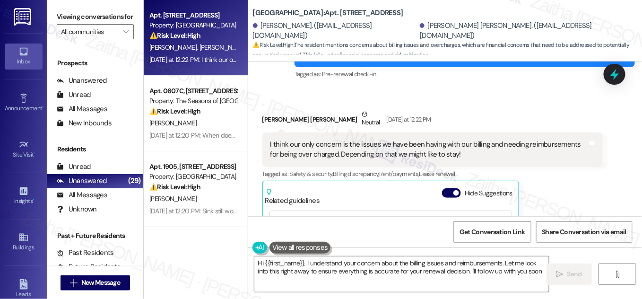
type textarea "Hi {{first_name}}, I understand your concern about the billing issues and reimb…"
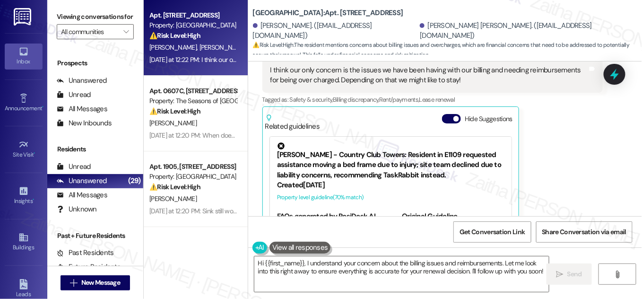
scroll to position [314, 0]
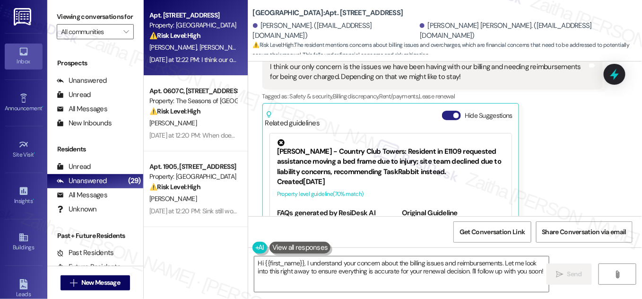
click at [443, 111] on button "Hide Suggestions" at bounding box center [451, 115] width 19 height 9
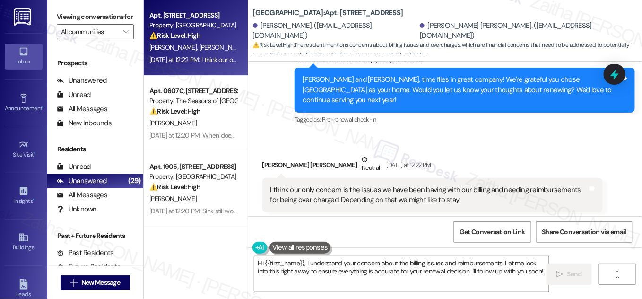
scroll to position [271, 0]
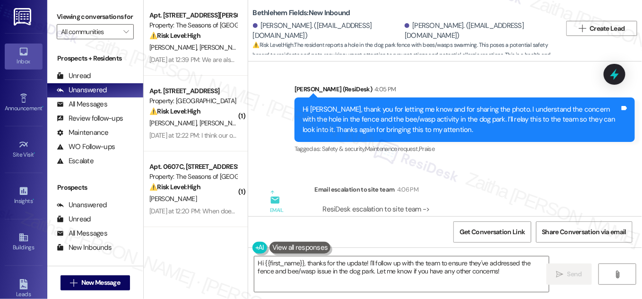
scroll to position [5163, 0]
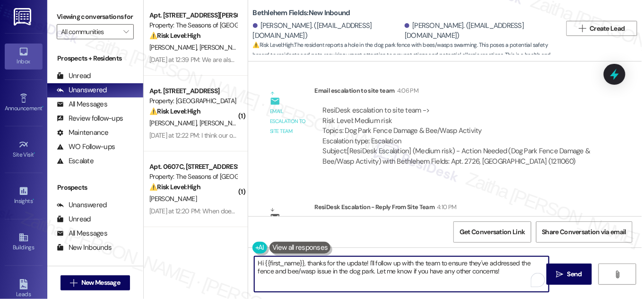
drag, startPoint x: 256, startPoint y: 265, endPoint x: 484, endPoint y: 277, distance: 228.6
click at [484, 277] on textarea "Hi {{first_name}}, thanks for the update! I'll follow up with the team to ensur…" at bounding box center [401, 273] width 294 height 35
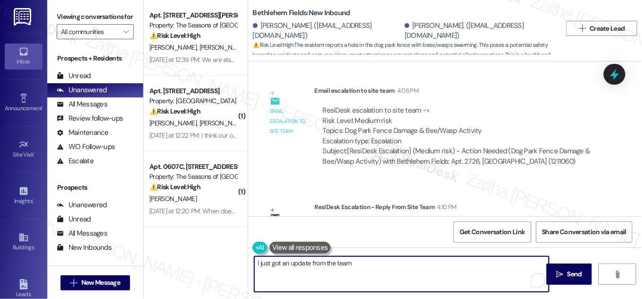
click at [371, 266] on textarea "I just got an update from the team" at bounding box center [401, 273] width 294 height 35
click at [299, 275] on textarea "I just got an update from the team that you submitted a work order for the issu…" at bounding box center [401, 273] width 294 height 35
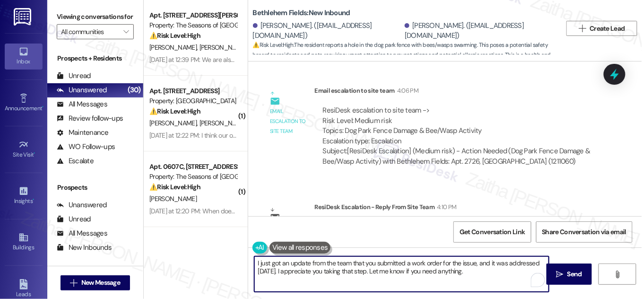
click at [461, 260] on textarea "I just got an update from the team that you submitted a work order for the issu…" at bounding box center [401, 273] width 294 height 35
click at [500, 262] on textarea "I just got an update from the team that you submitted a work order for this iss…" at bounding box center [401, 273] width 294 height 35
click at [296, 271] on textarea "I just got an update from the team that you submitted a work order for this iss…" at bounding box center [401, 273] width 294 height 35
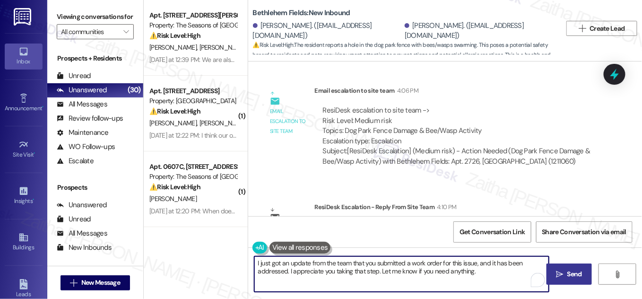
type textarea "I just got an update from the team that you submitted a work order for this iss…"
click at [571, 274] on span "Send" at bounding box center [574, 274] width 15 height 10
